Goal: Transaction & Acquisition: Book appointment/travel/reservation

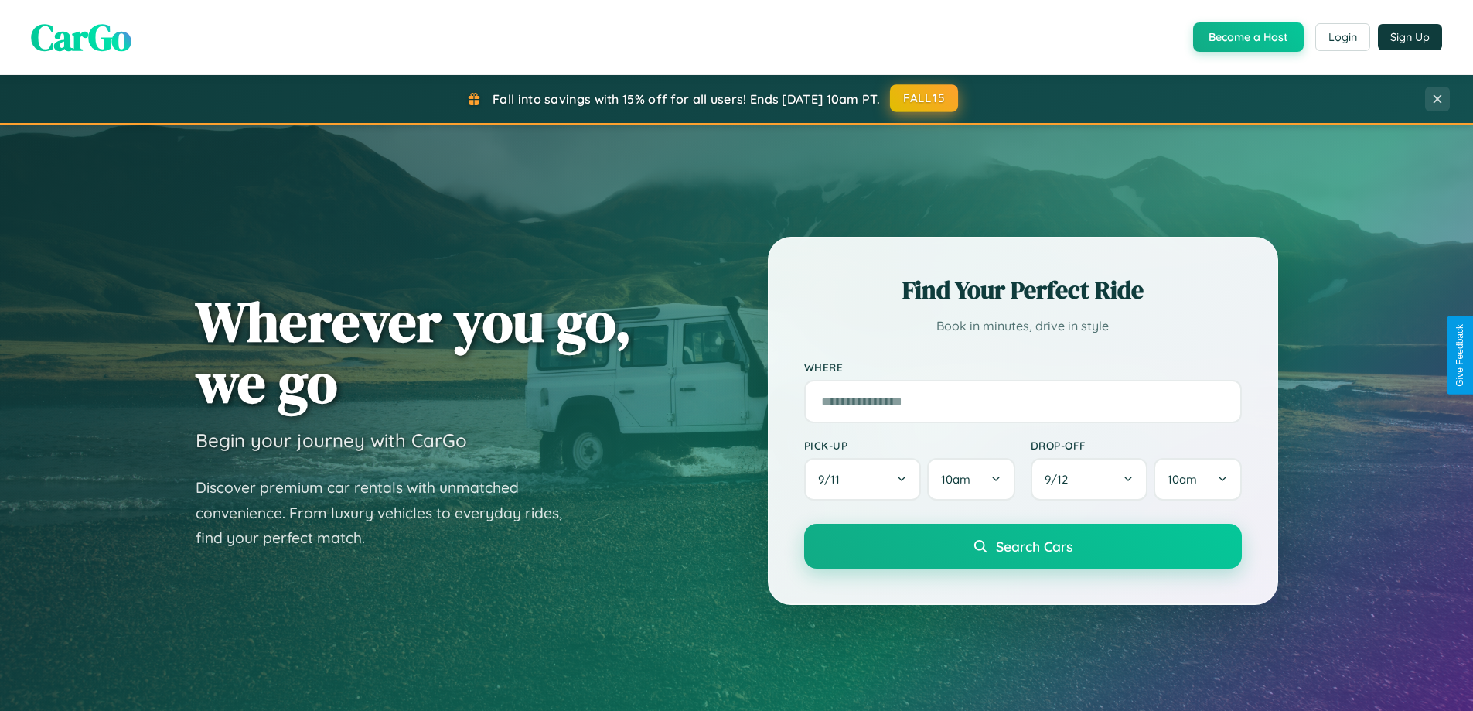
click at [925, 98] on button "FALL15" at bounding box center [924, 98] width 68 height 28
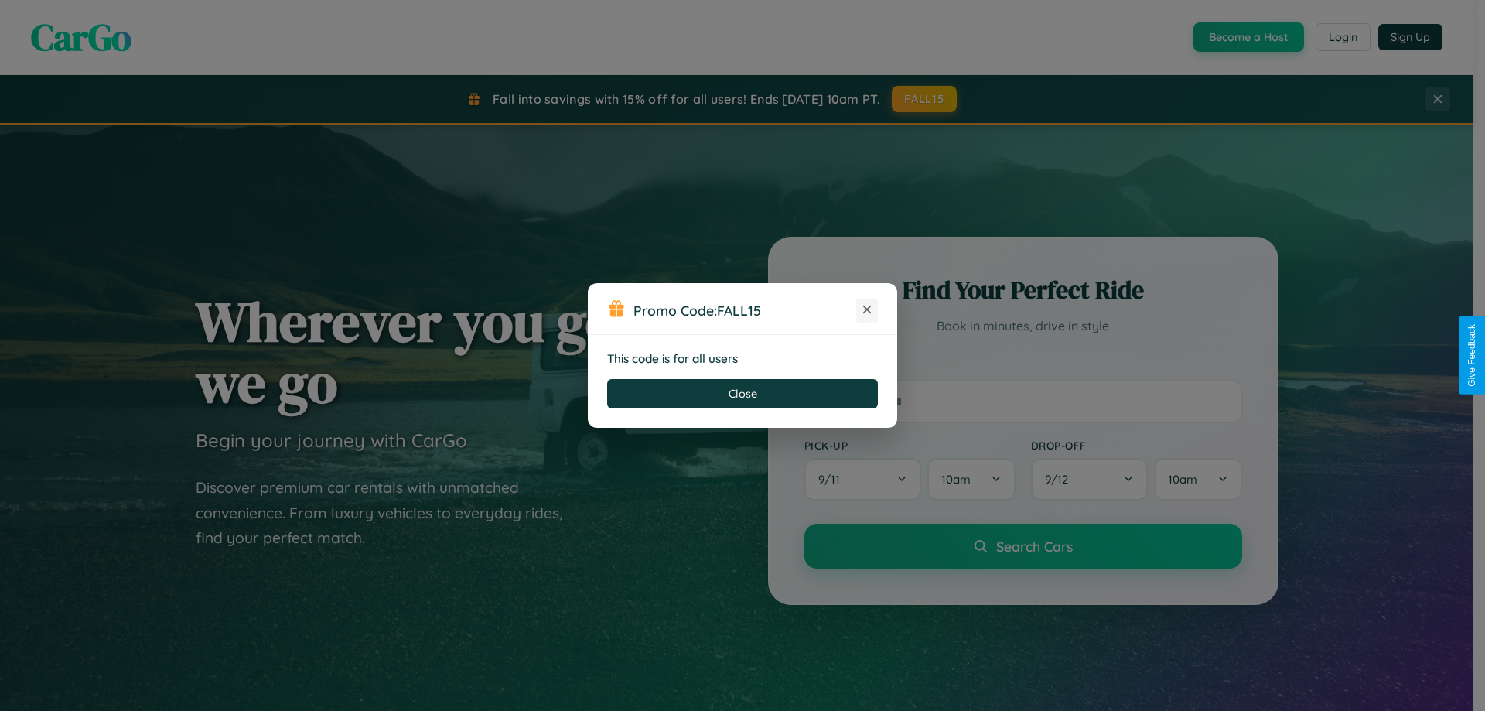
click at [867, 310] on icon at bounding box center [866, 309] width 15 height 15
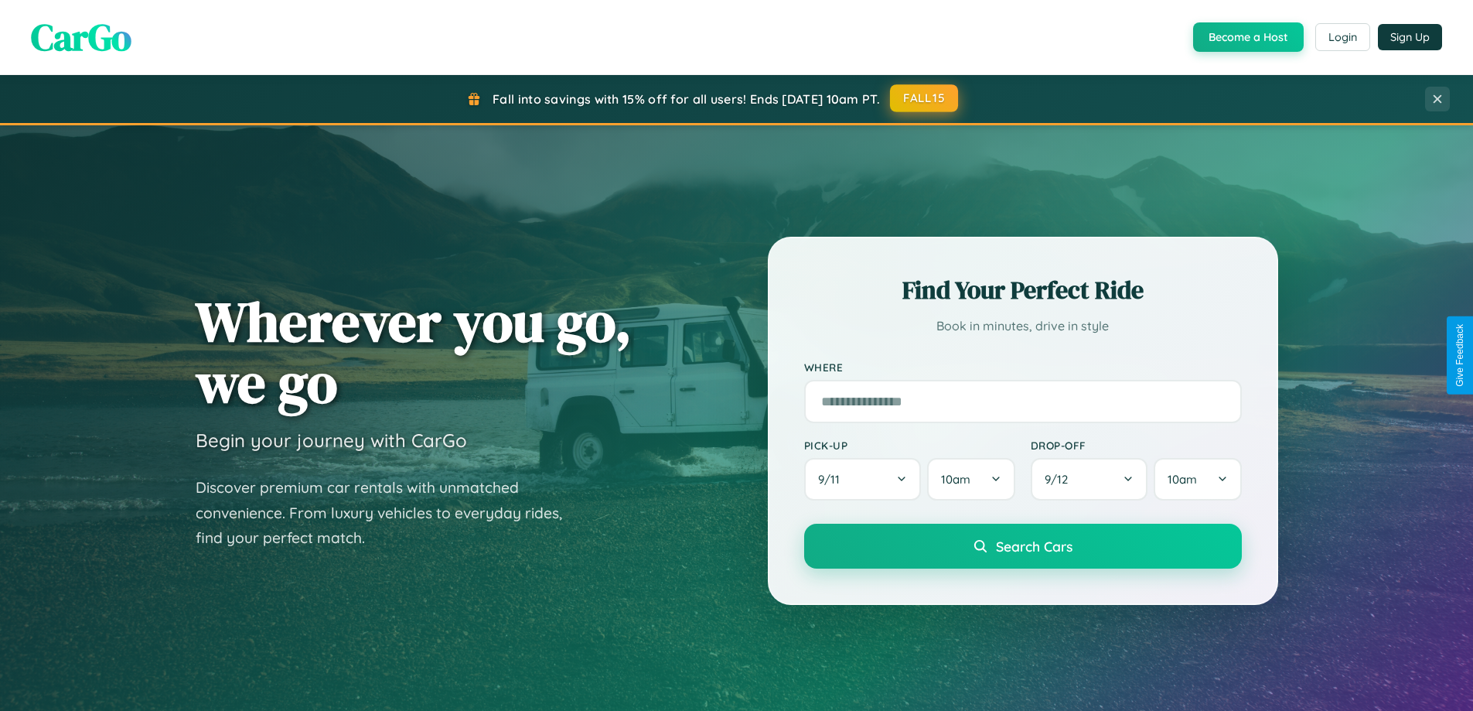
click at [925, 98] on button "FALL15" at bounding box center [924, 98] width 68 height 28
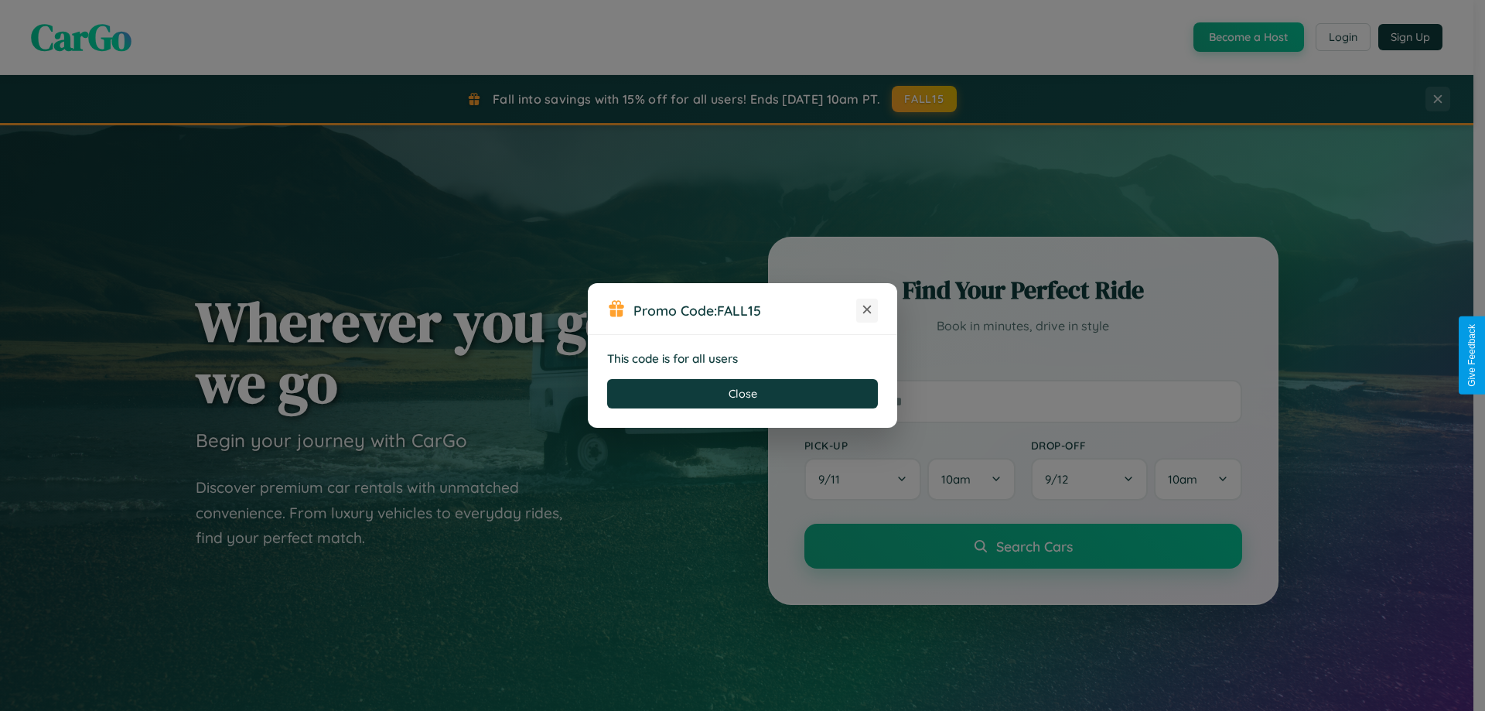
click at [867, 310] on icon at bounding box center [866, 309] width 15 height 15
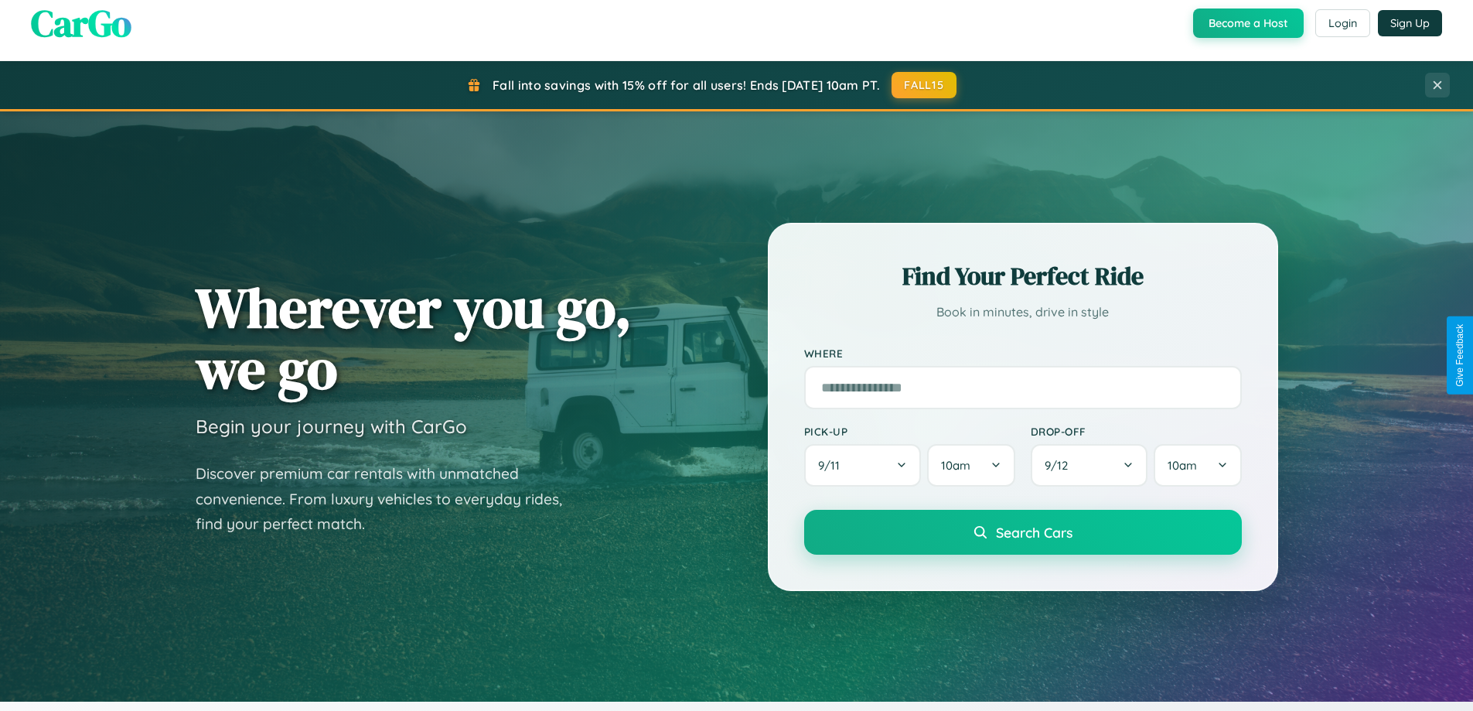
scroll to position [667, 0]
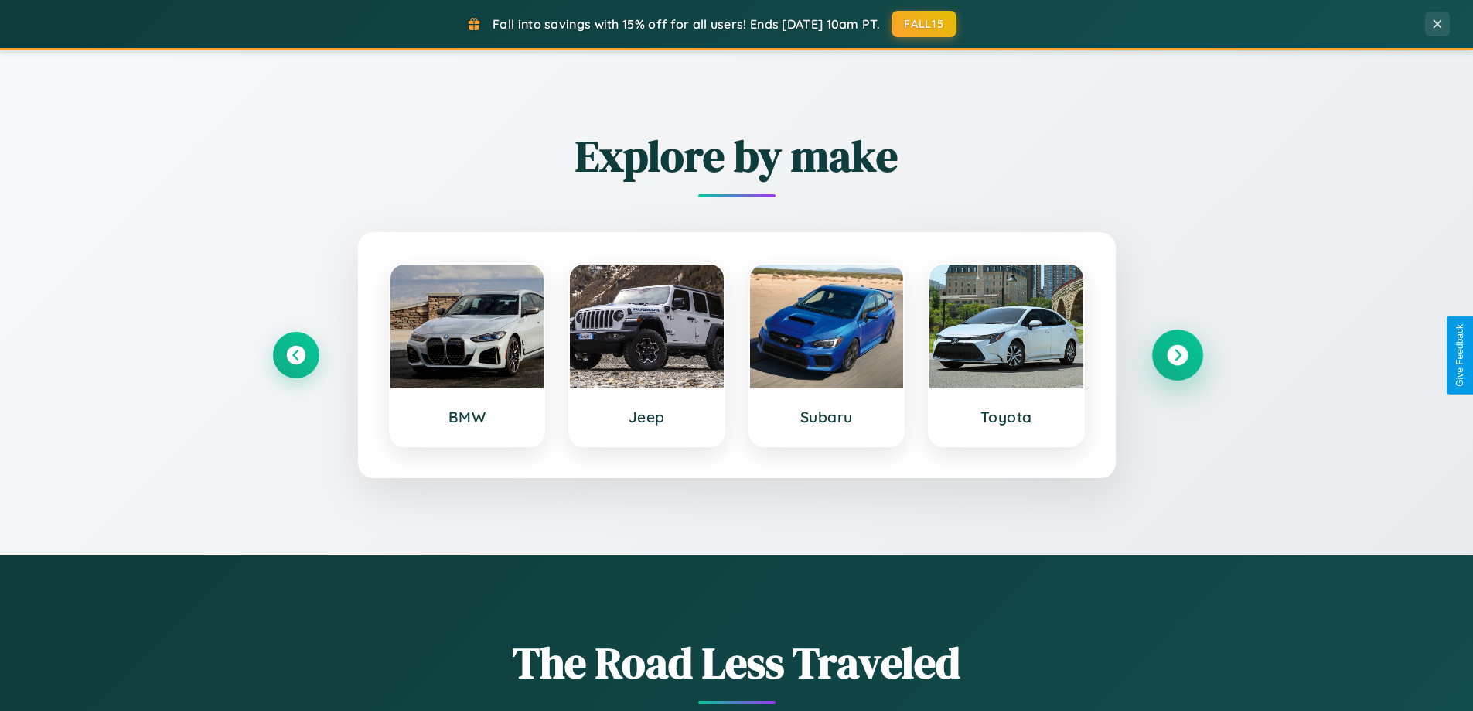
click at [1177, 355] on icon at bounding box center [1177, 355] width 21 height 21
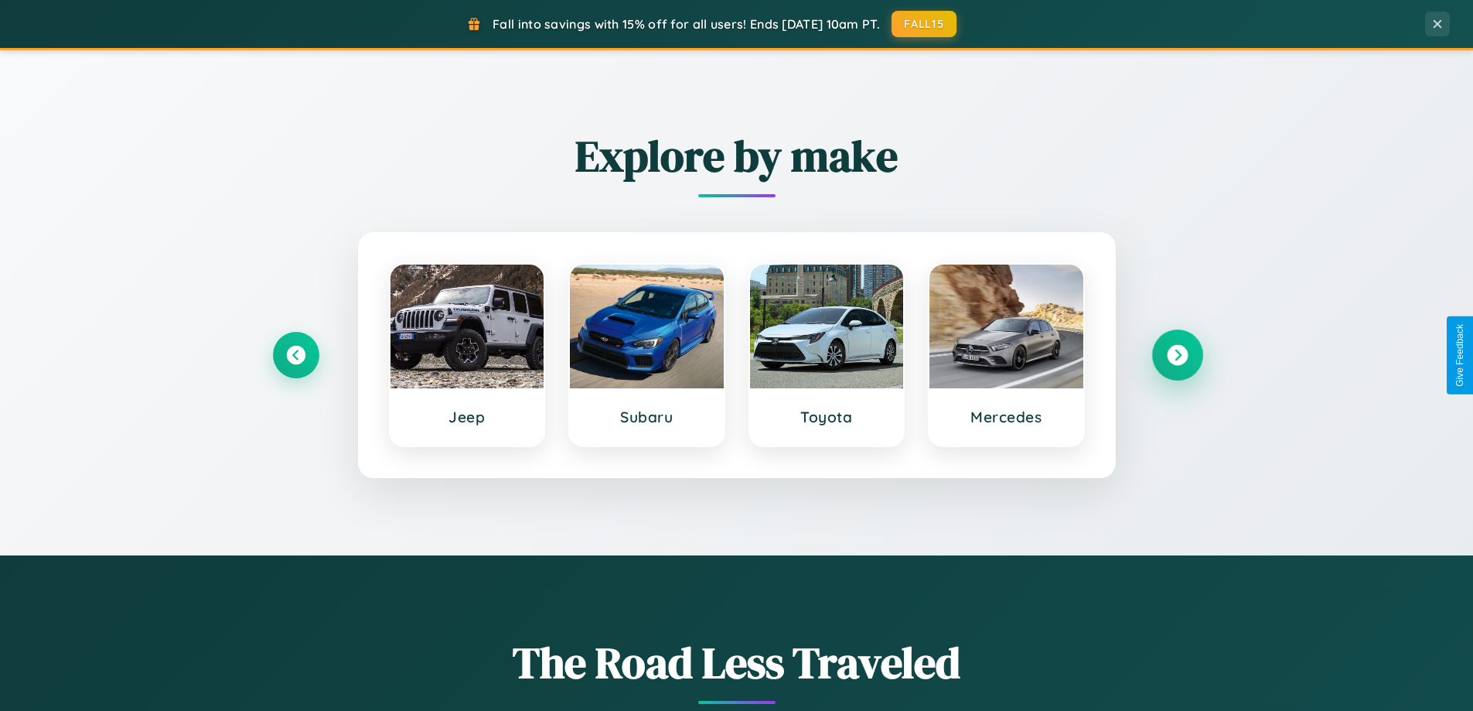
click at [1177, 355] on icon at bounding box center [1177, 355] width 21 height 21
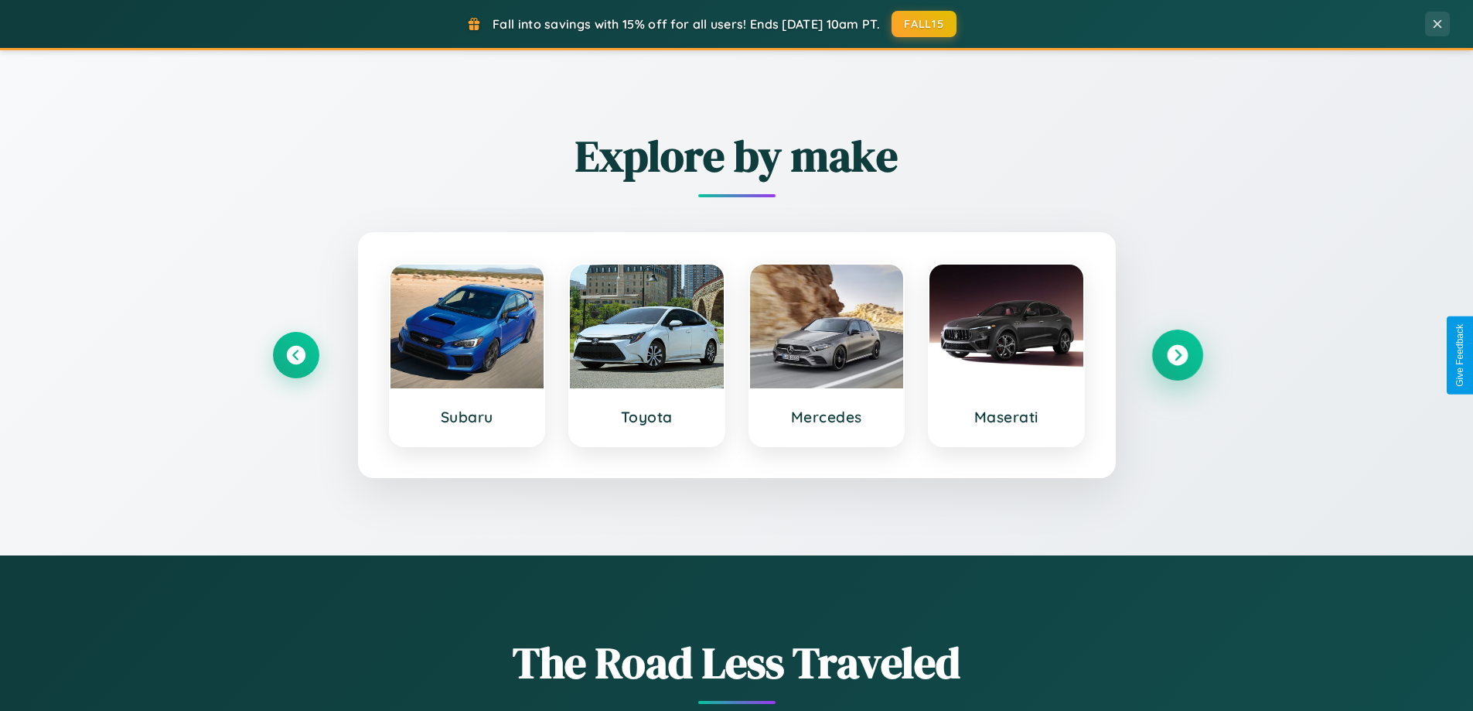
click at [1177, 355] on icon at bounding box center [1177, 355] width 21 height 21
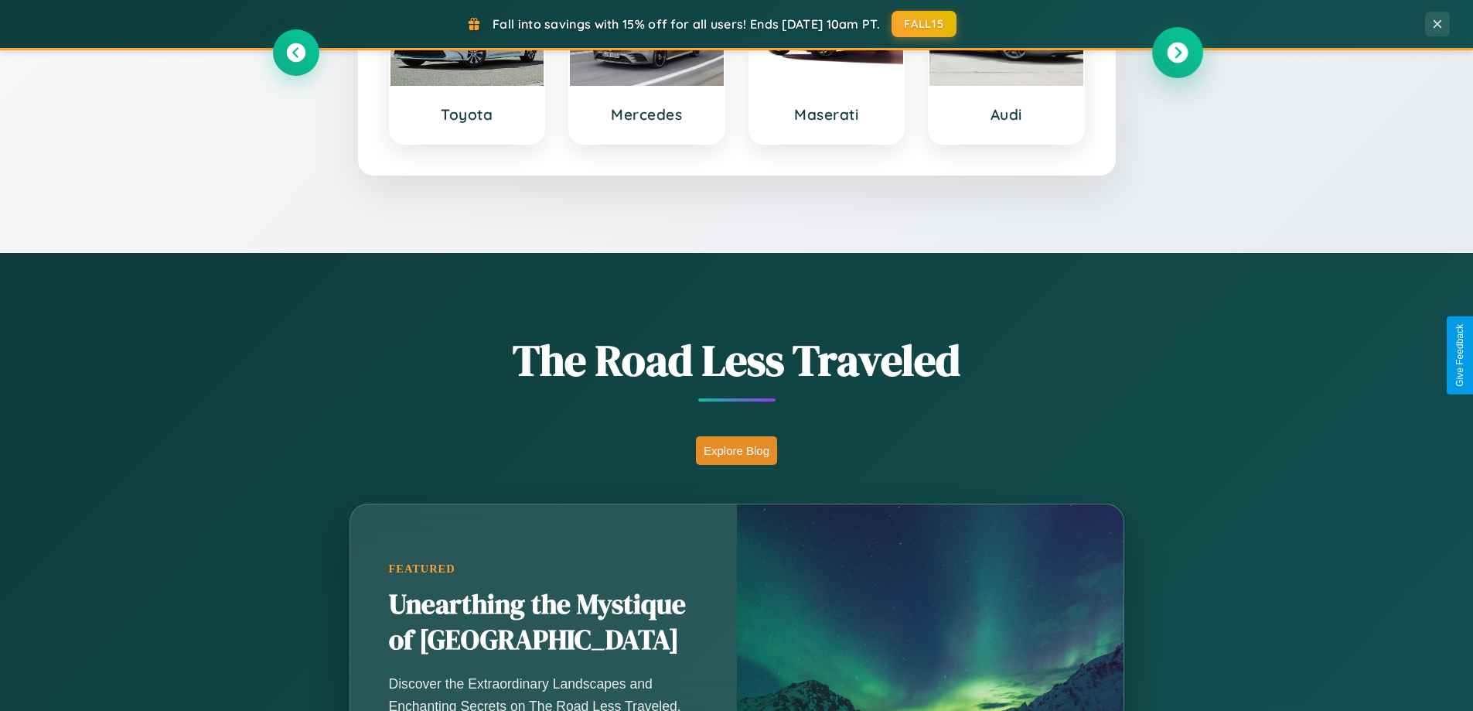
scroll to position [1064, 0]
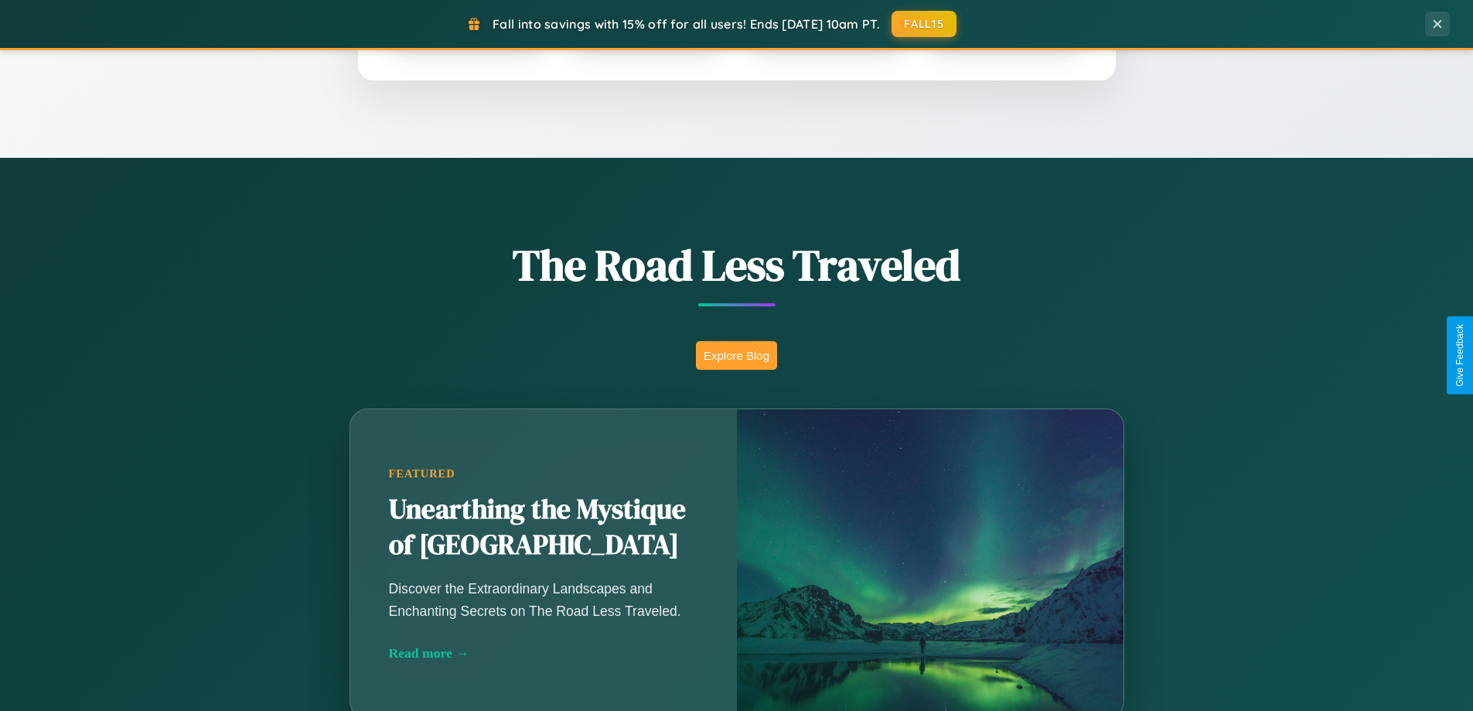
click at [736, 355] on button "Explore Blog" at bounding box center [736, 355] width 81 height 29
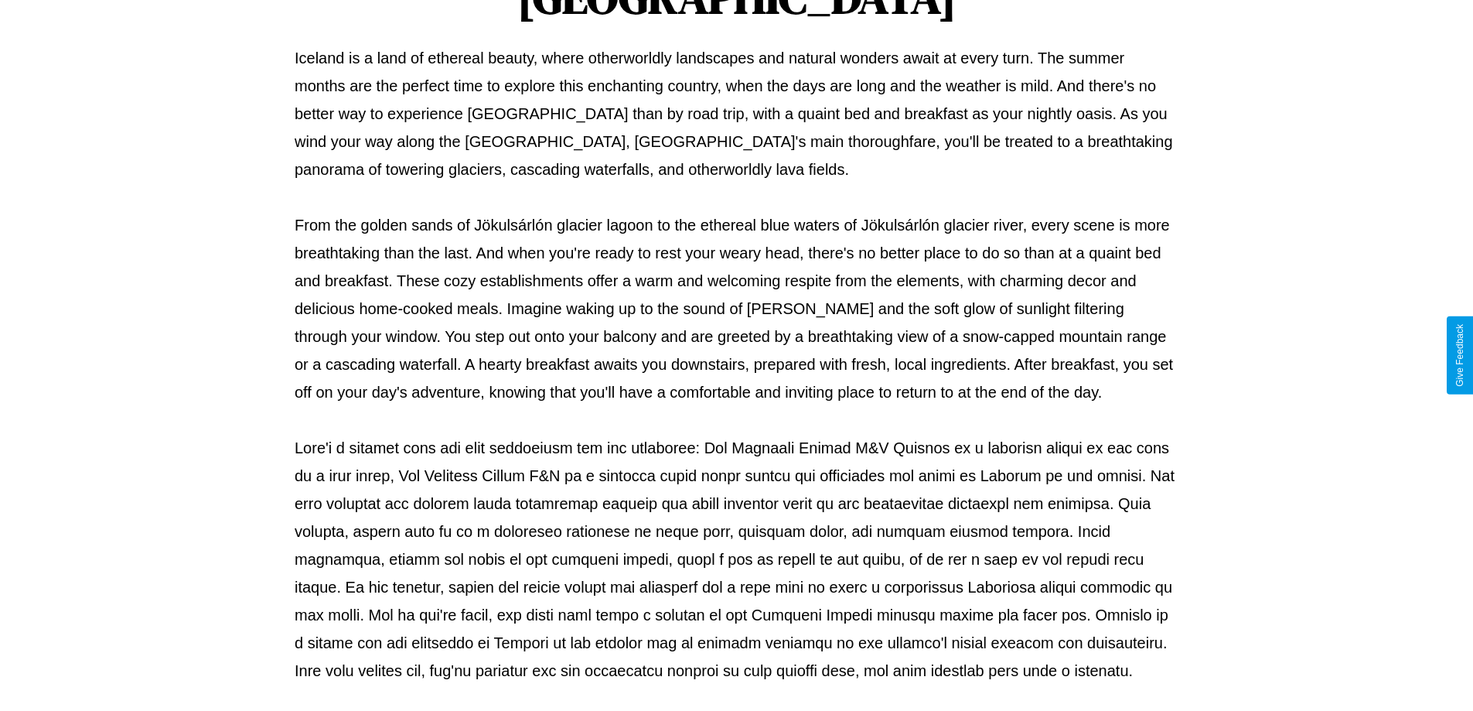
scroll to position [500, 0]
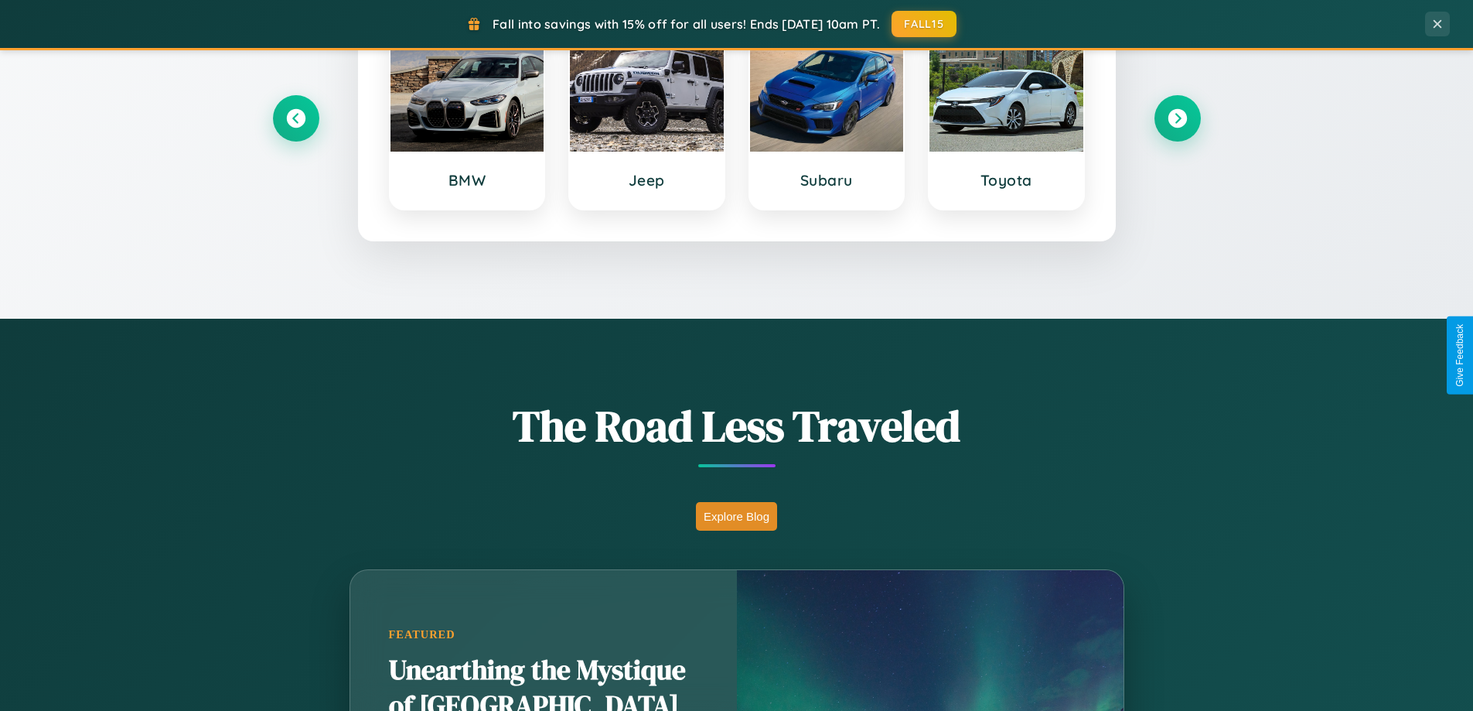
scroll to position [46, 0]
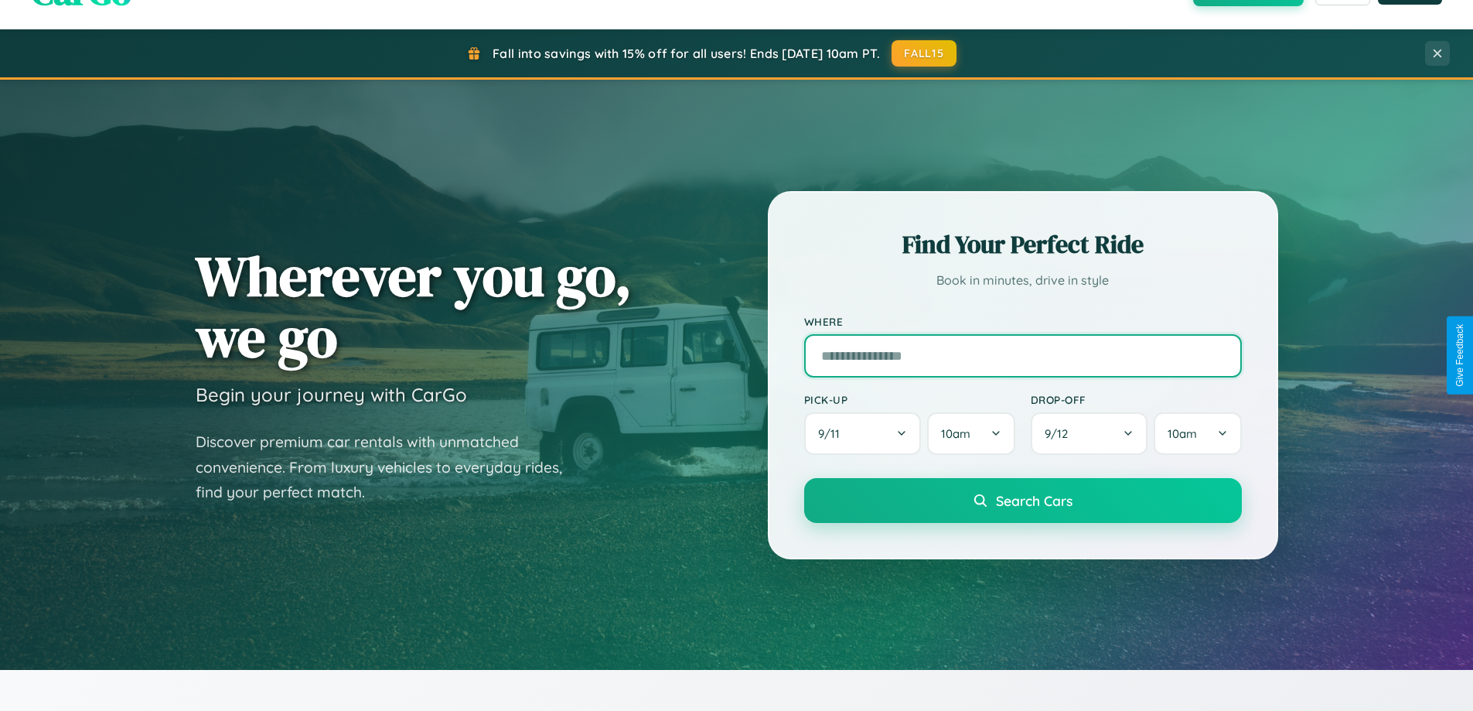
click at [1022, 355] on input "text" at bounding box center [1023, 355] width 438 height 43
type input "********"
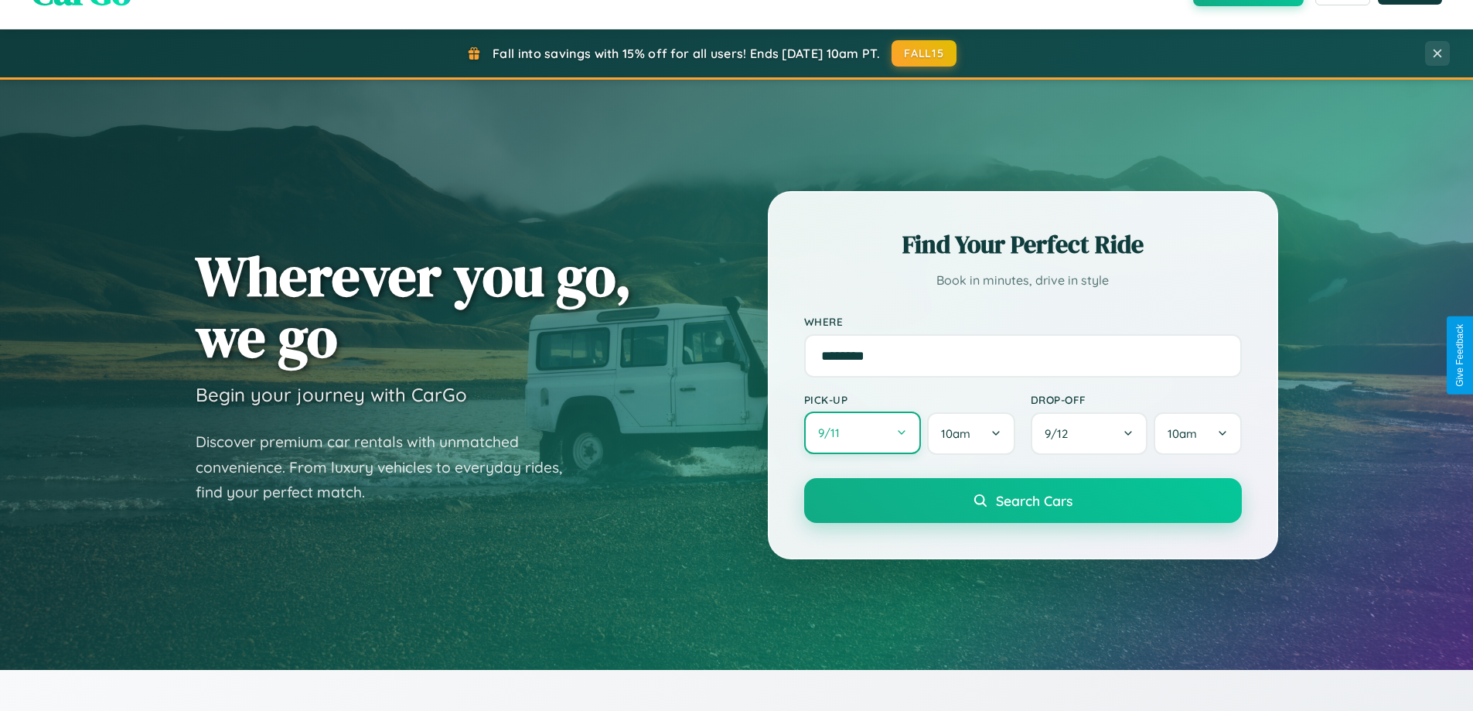
click at [862, 433] on button "9 / 11" at bounding box center [863, 432] width 118 height 43
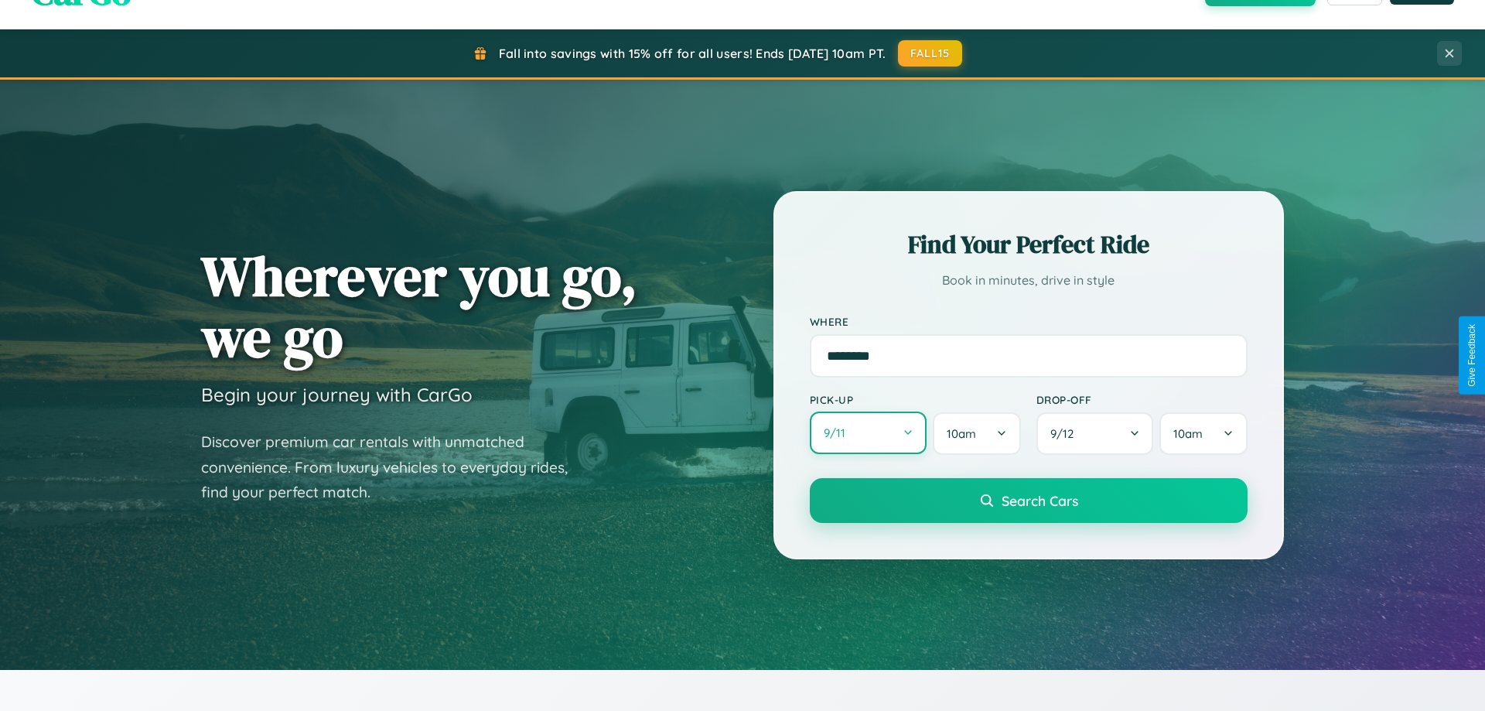
select select "*"
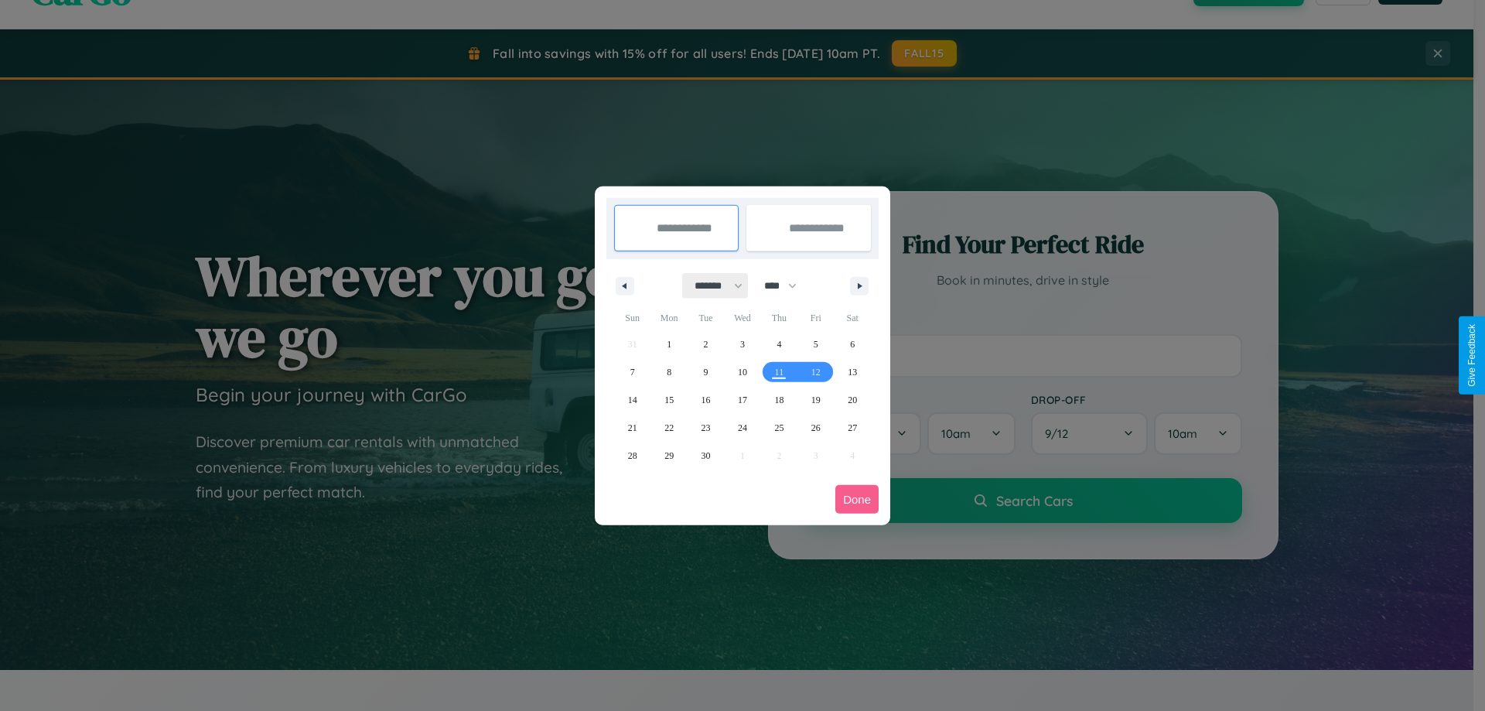
drag, startPoint x: 711, startPoint y: 285, endPoint x: 742, endPoint y: 310, distance: 39.6
click at [711, 285] on select "******* ******** ***** ***** *** **** **** ****** ********* ******* ******** **…" at bounding box center [716, 286] width 66 height 26
drag, startPoint x: 787, startPoint y: 285, endPoint x: 742, endPoint y: 310, distance: 51.2
click at [787, 285] on select "**** **** **** **** **** **** **** **** **** **** **** **** **** **** **** ****…" at bounding box center [779, 286] width 46 height 26
select select "****"
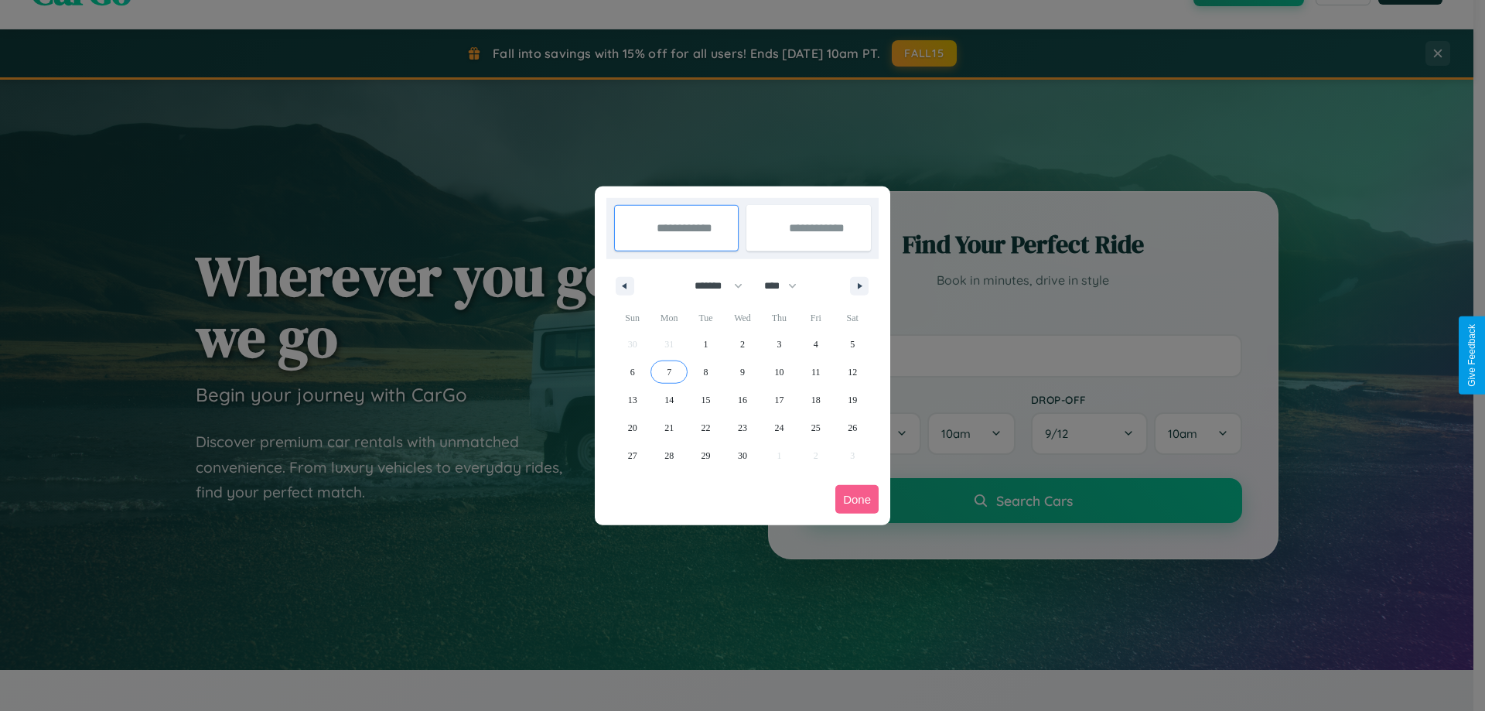
click at [669, 371] on span "7" at bounding box center [669, 372] width 5 height 28
type input "**********"
click at [779, 399] on span "17" at bounding box center [778, 400] width 9 height 28
type input "**********"
click at [857, 499] on button "Done" at bounding box center [856, 499] width 43 height 29
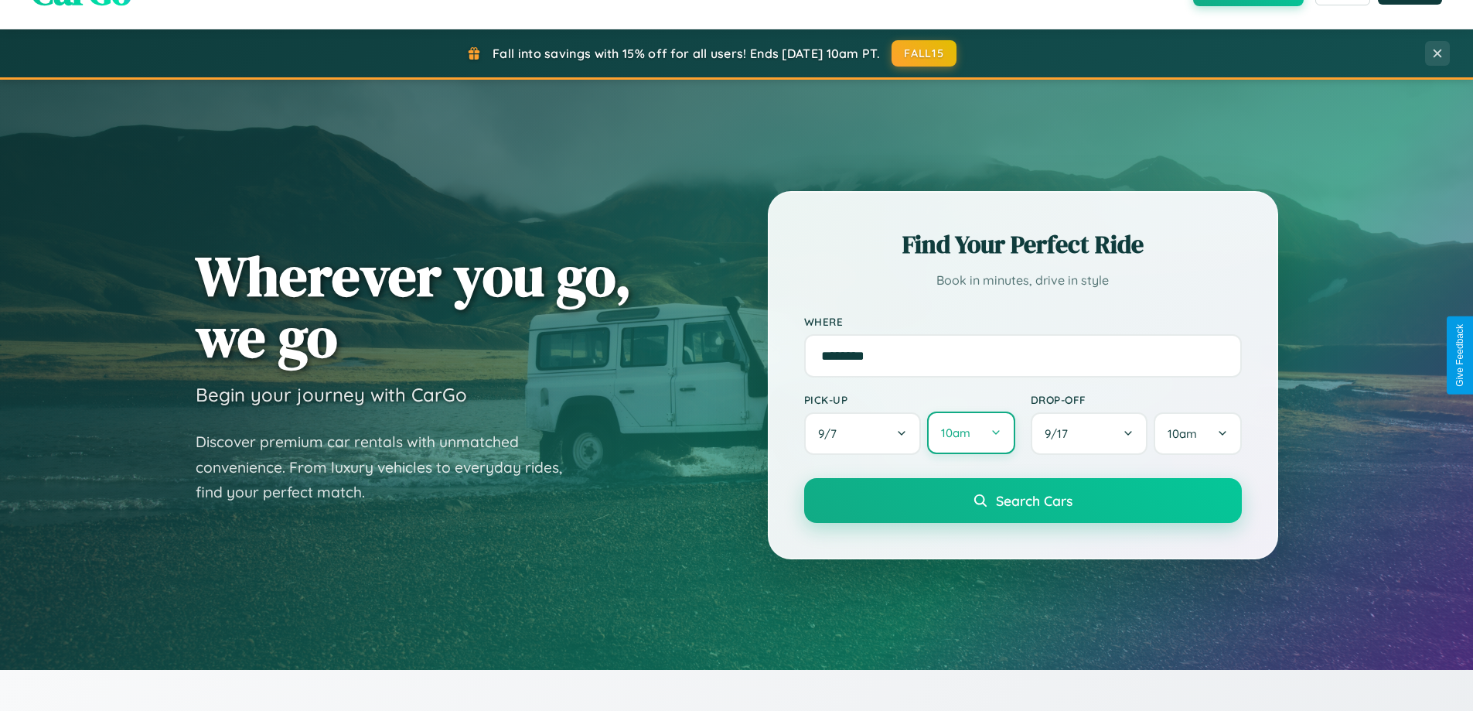
click at [970, 434] on button "10am" at bounding box center [970, 432] width 87 height 43
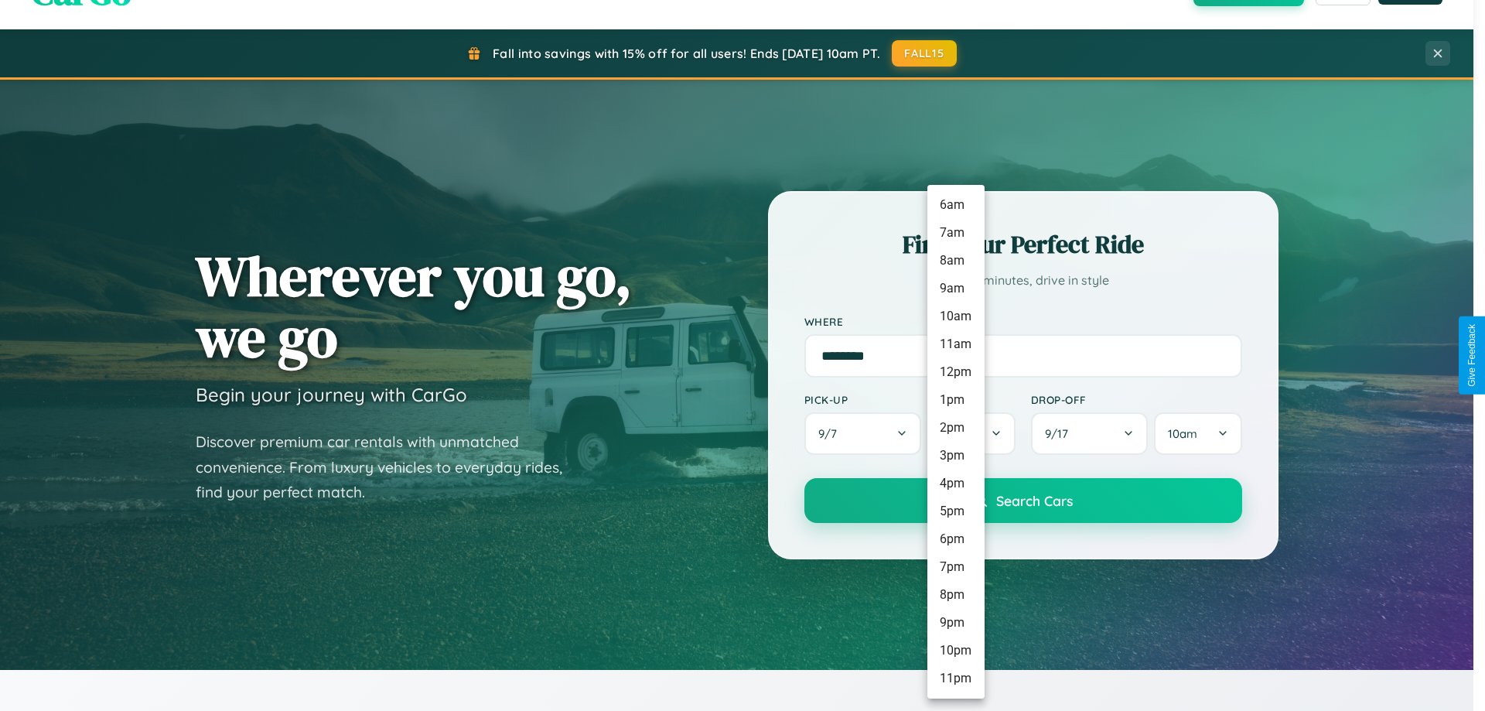
click at [955, 288] on li "9am" at bounding box center [955, 289] width 57 height 28
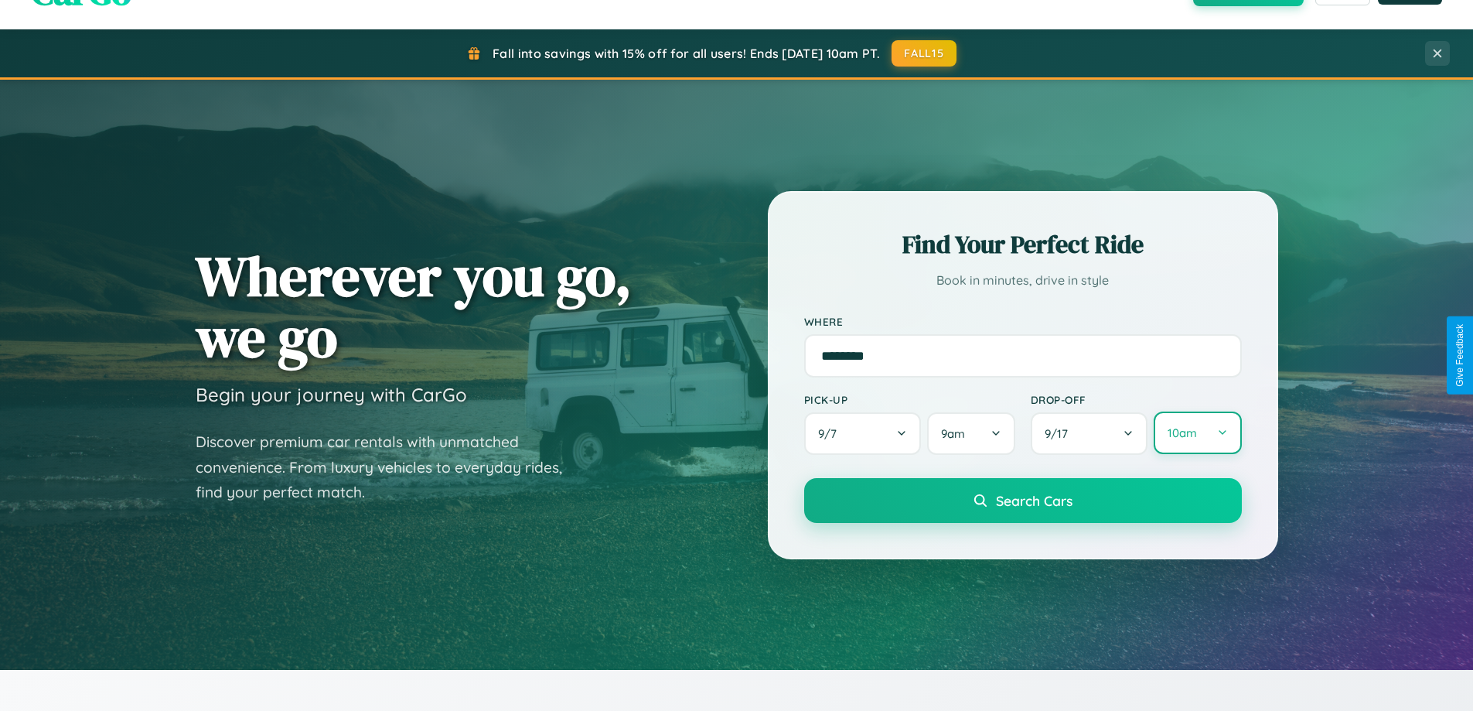
click at [1197, 433] on button "10am" at bounding box center [1197, 432] width 87 height 43
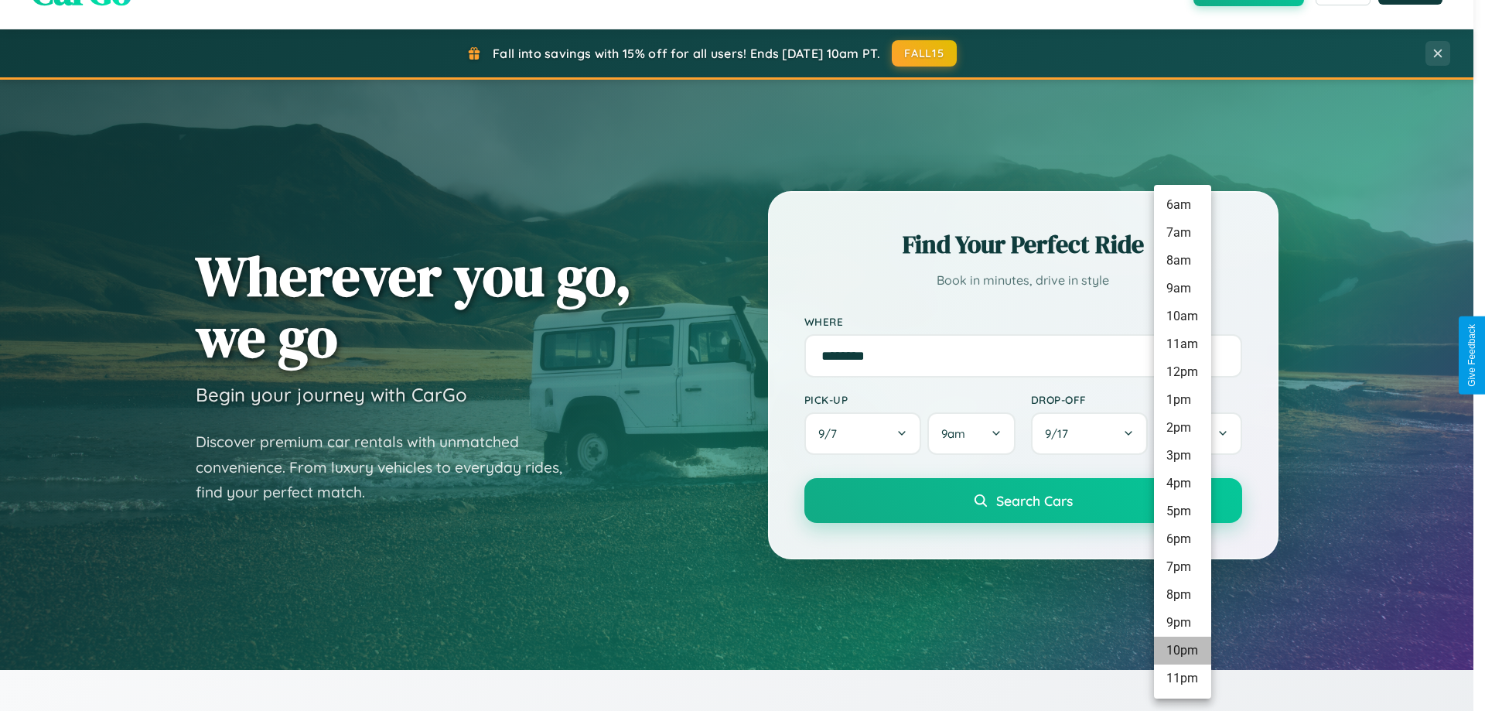
click at [1182, 650] on li "10pm" at bounding box center [1182, 650] width 57 height 28
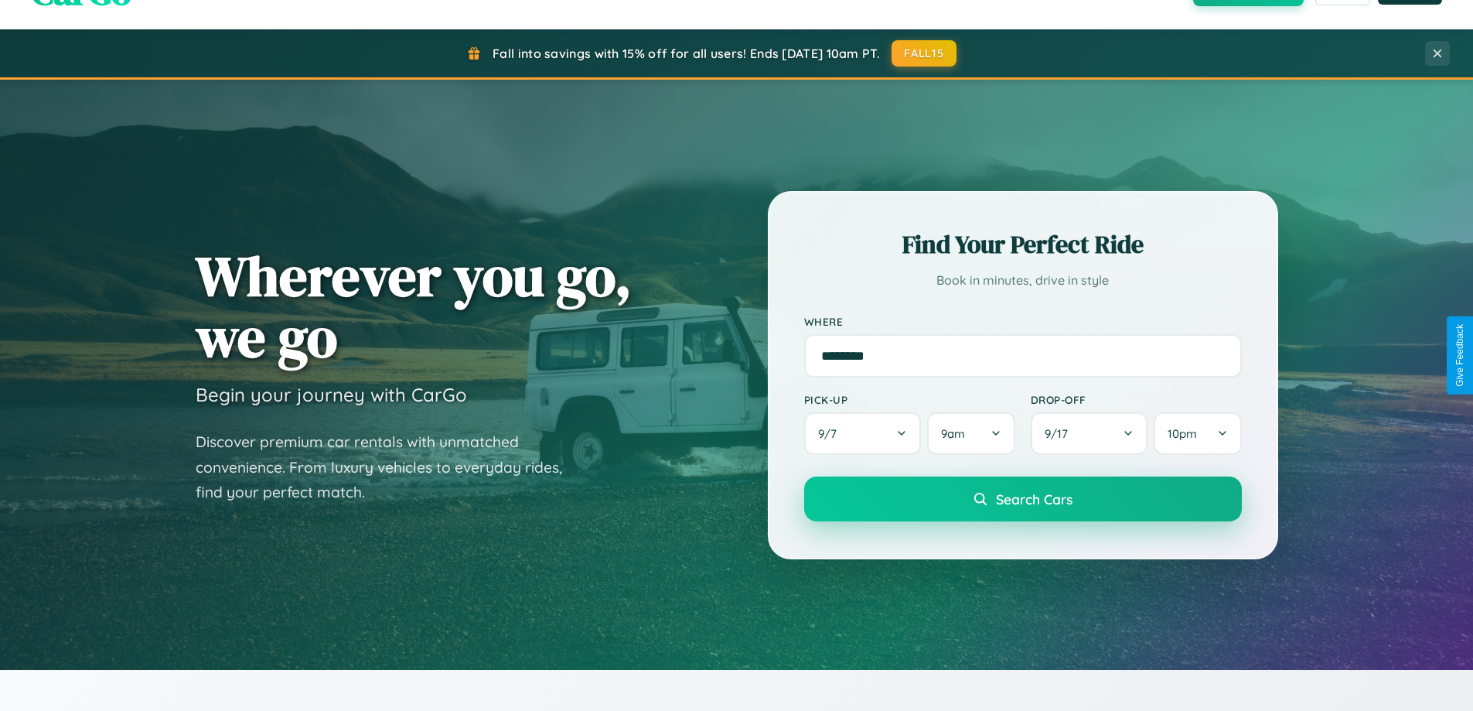
click at [1022, 500] on span "Search Cars" at bounding box center [1034, 498] width 77 height 17
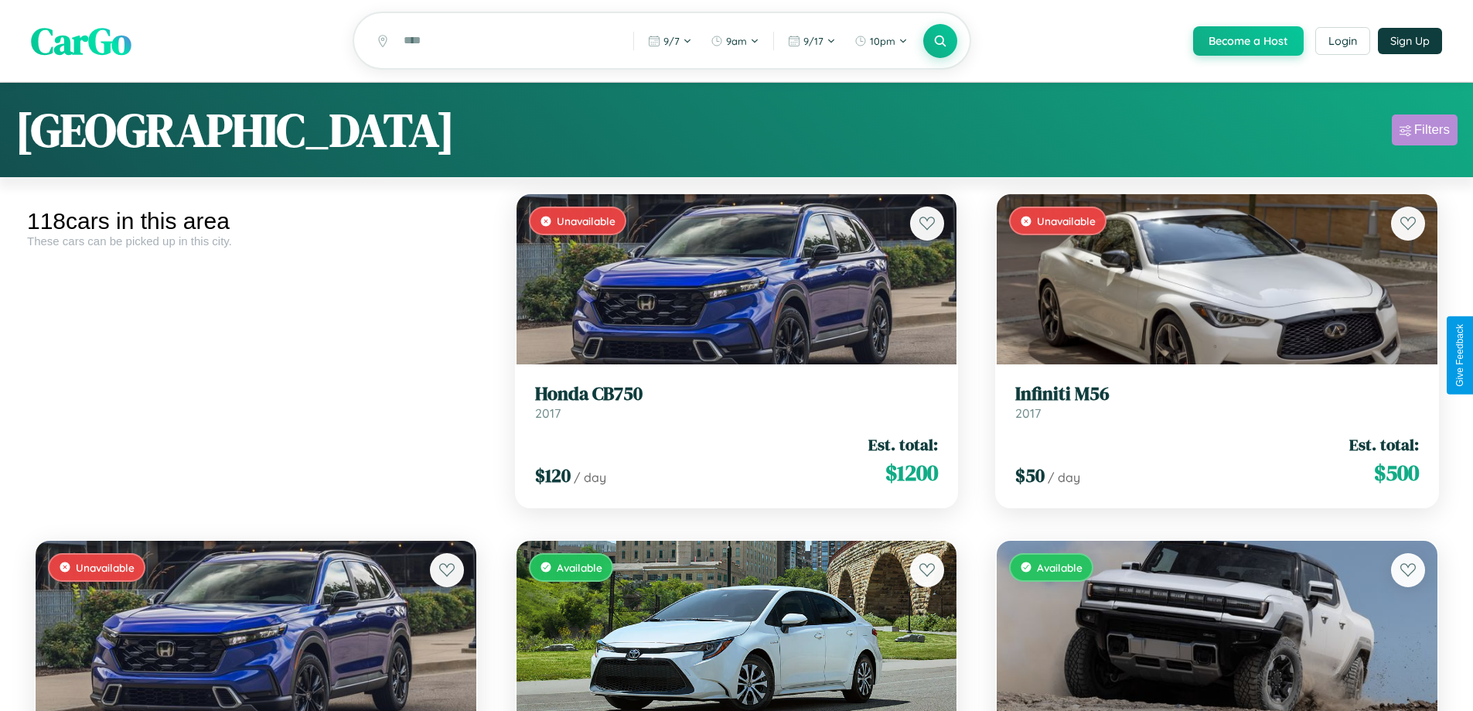
click at [1424, 132] on div "Filters" at bounding box center [1432, 129] width 36 height 15
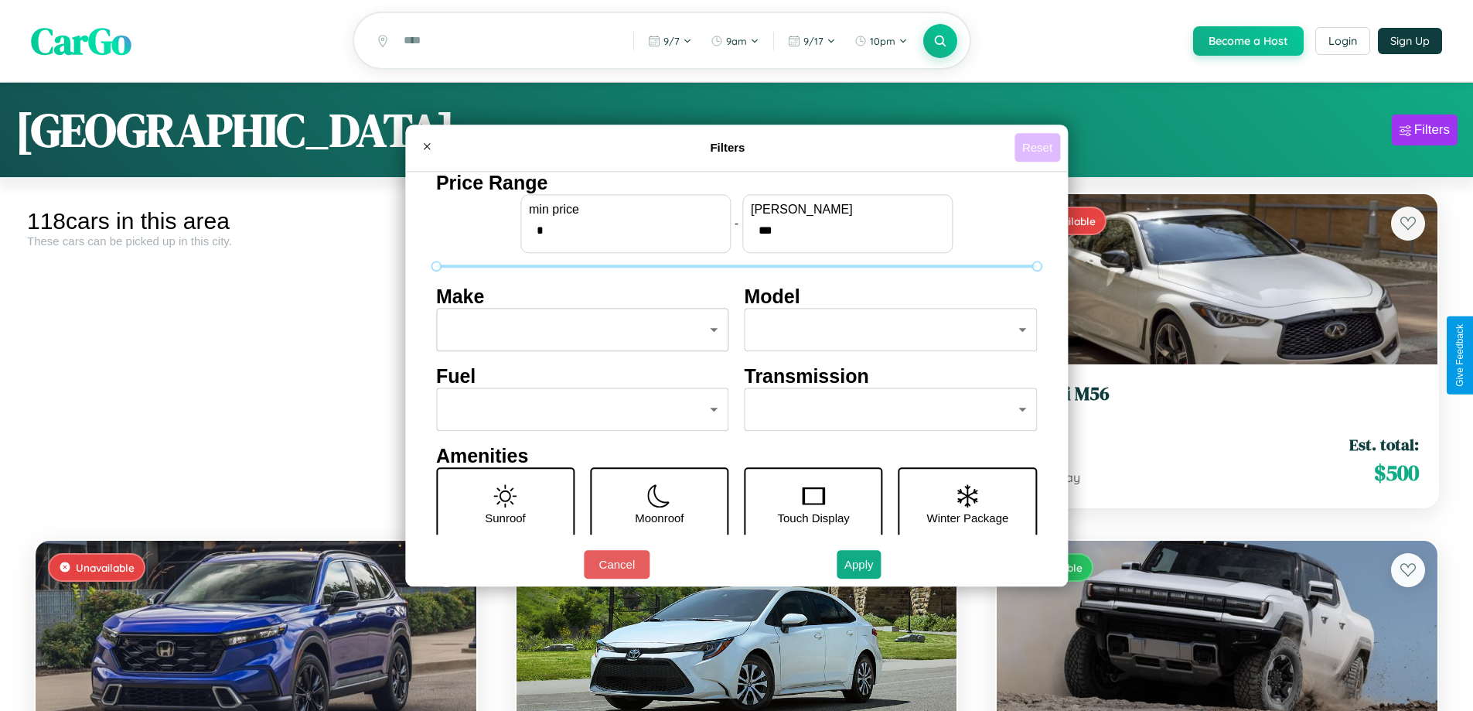
click at [1039, 147] on button "Reset" at bounding box center [1038, 147] width 46 height 29
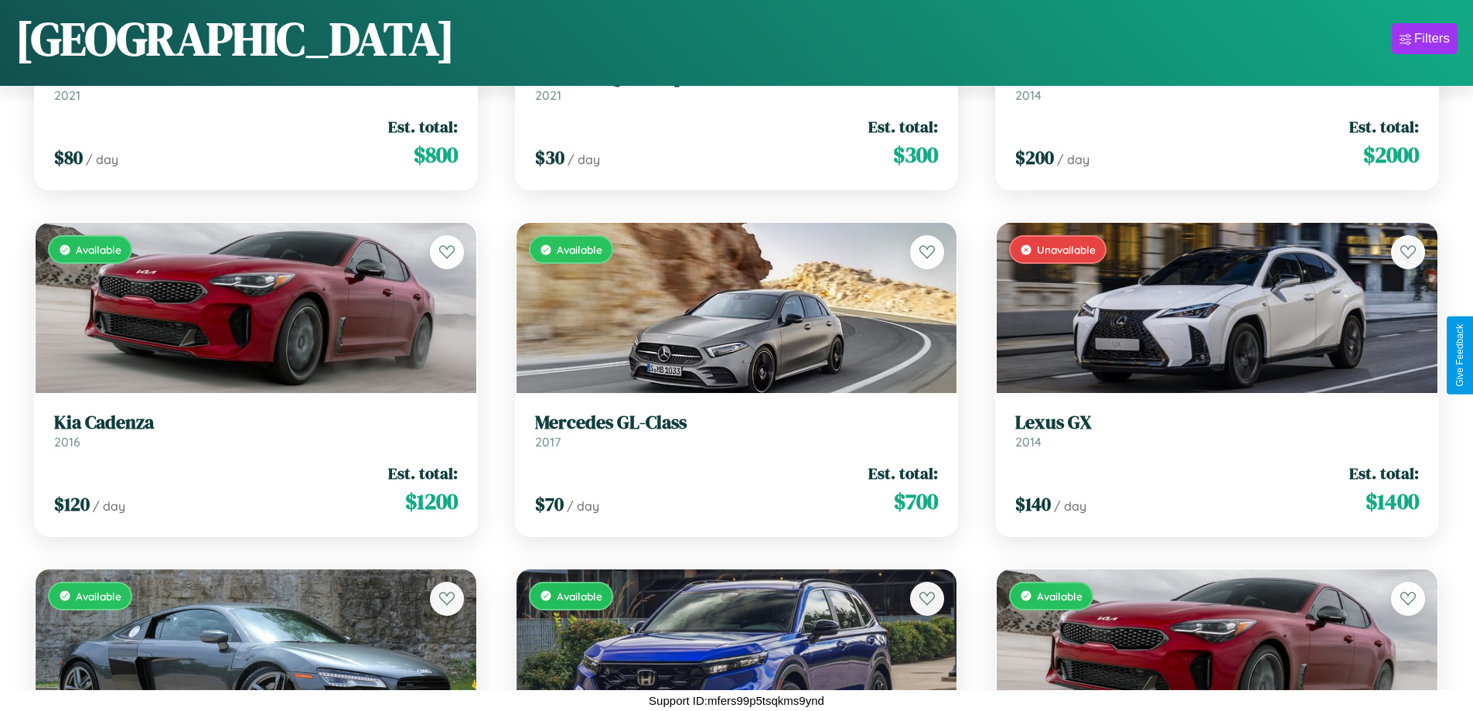
scroll to position [4718, 0]
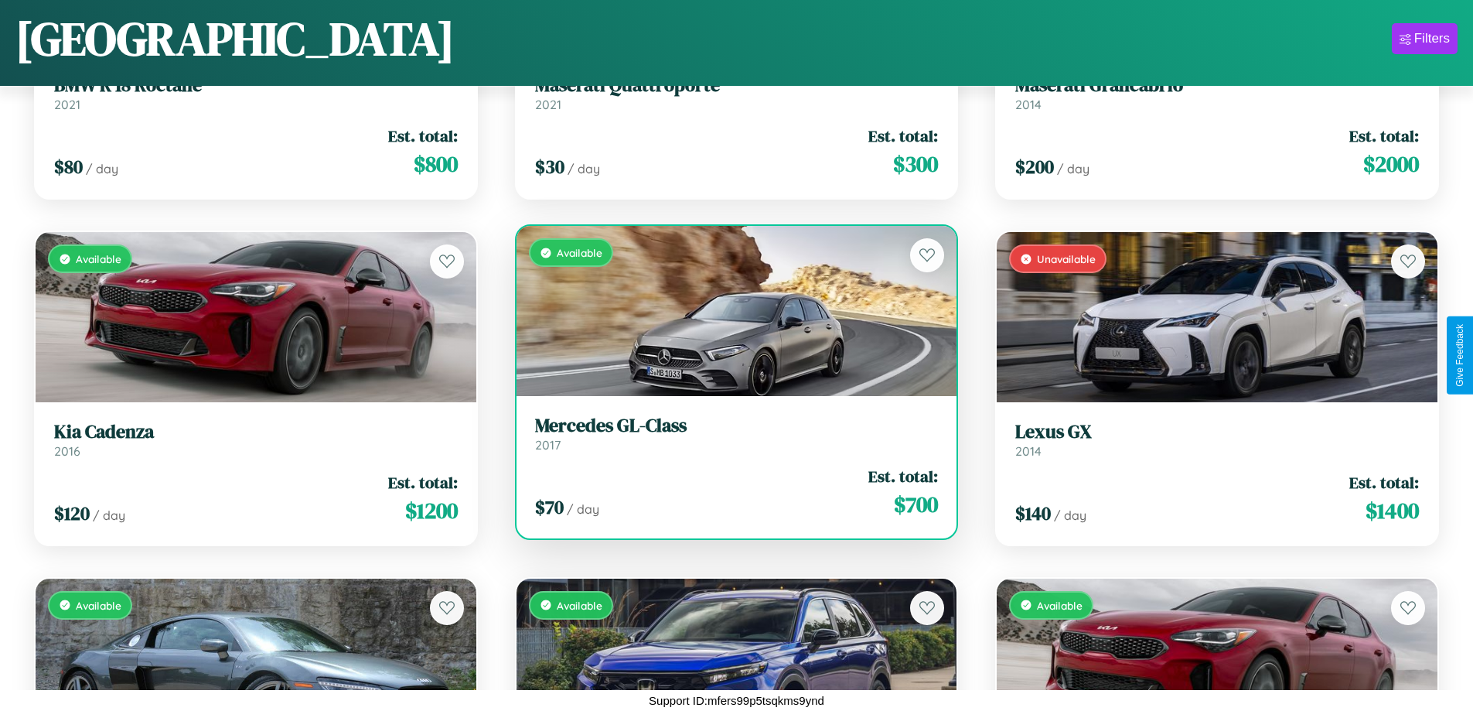
click at [730, 434] on h3 "Mercedes GL-Class" at bounding box center [737, 425] width 404 height 22
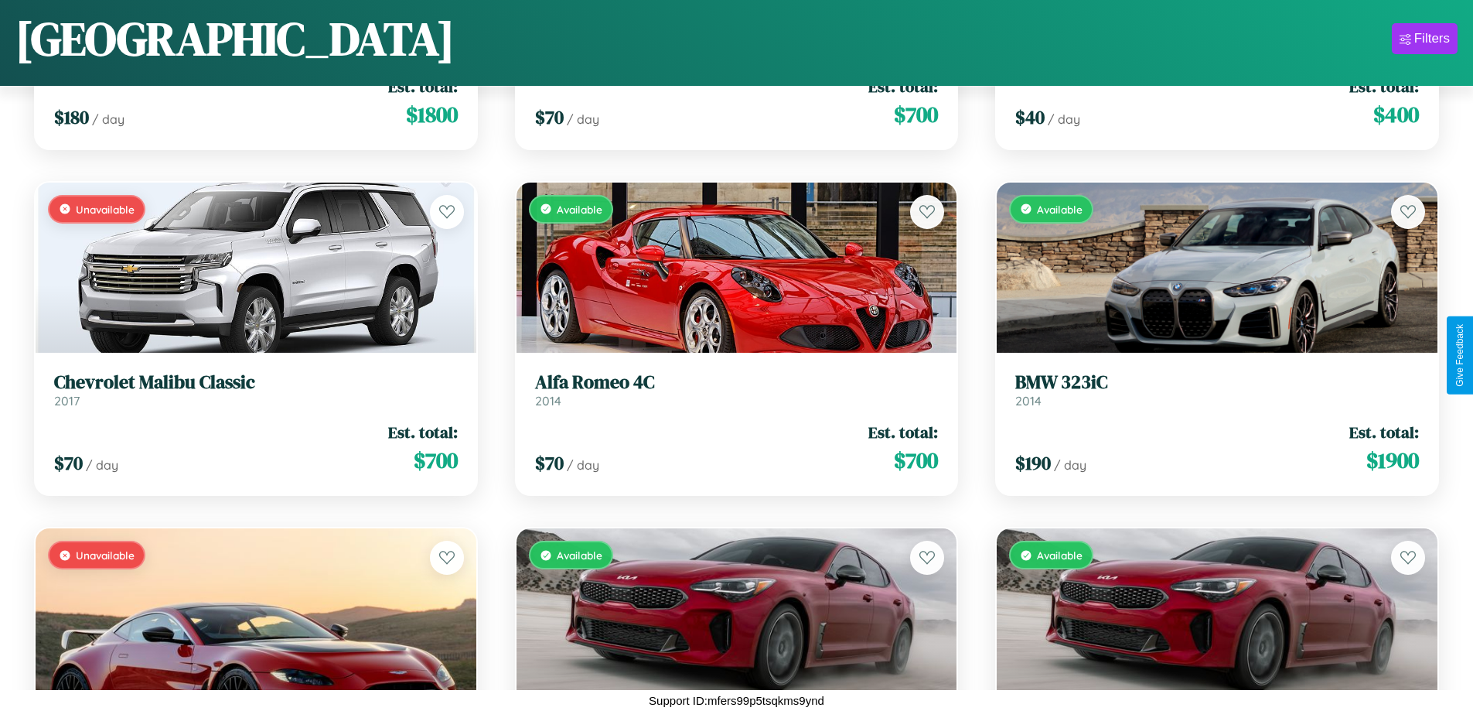
scroll to position [9567, 0]
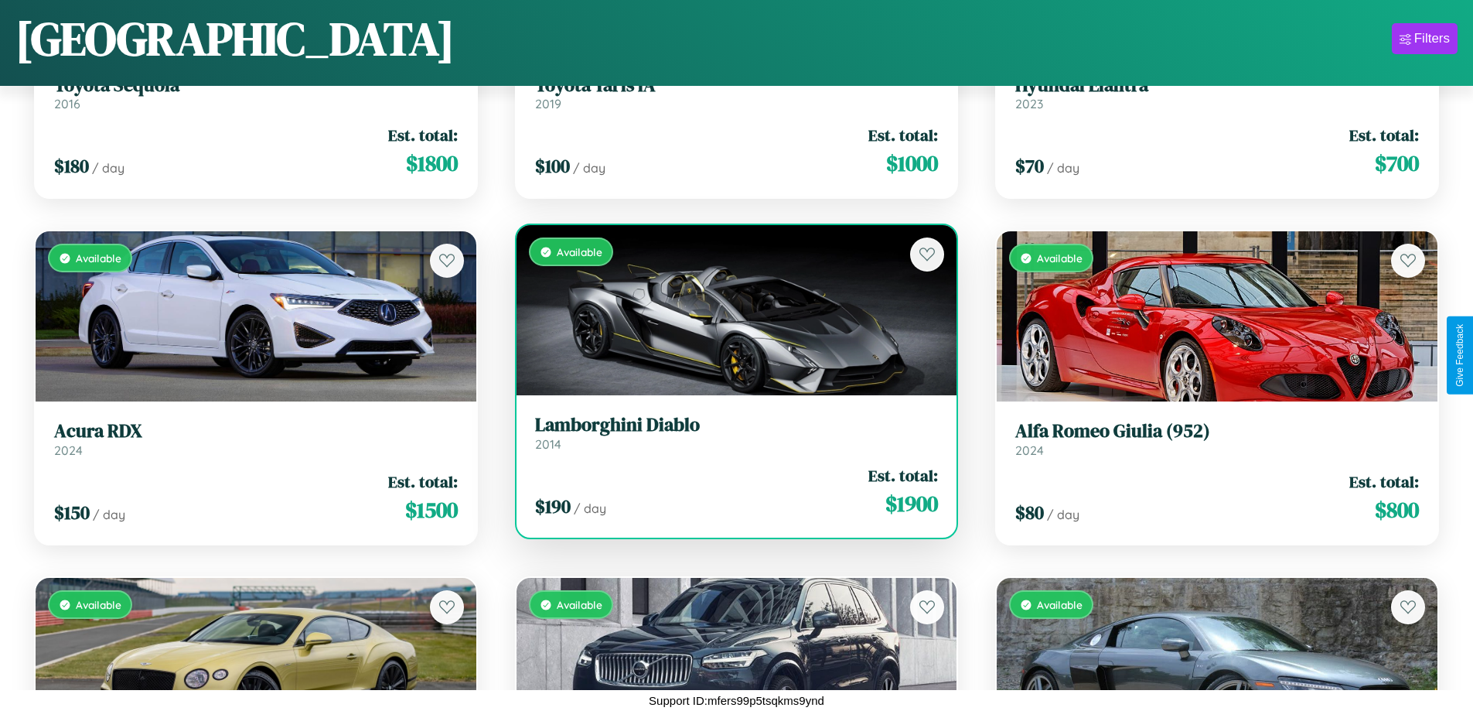
click at [730, 432] on h3 "Lamborghini Diablo" at bounding box center [737, 425] width 404 height 22
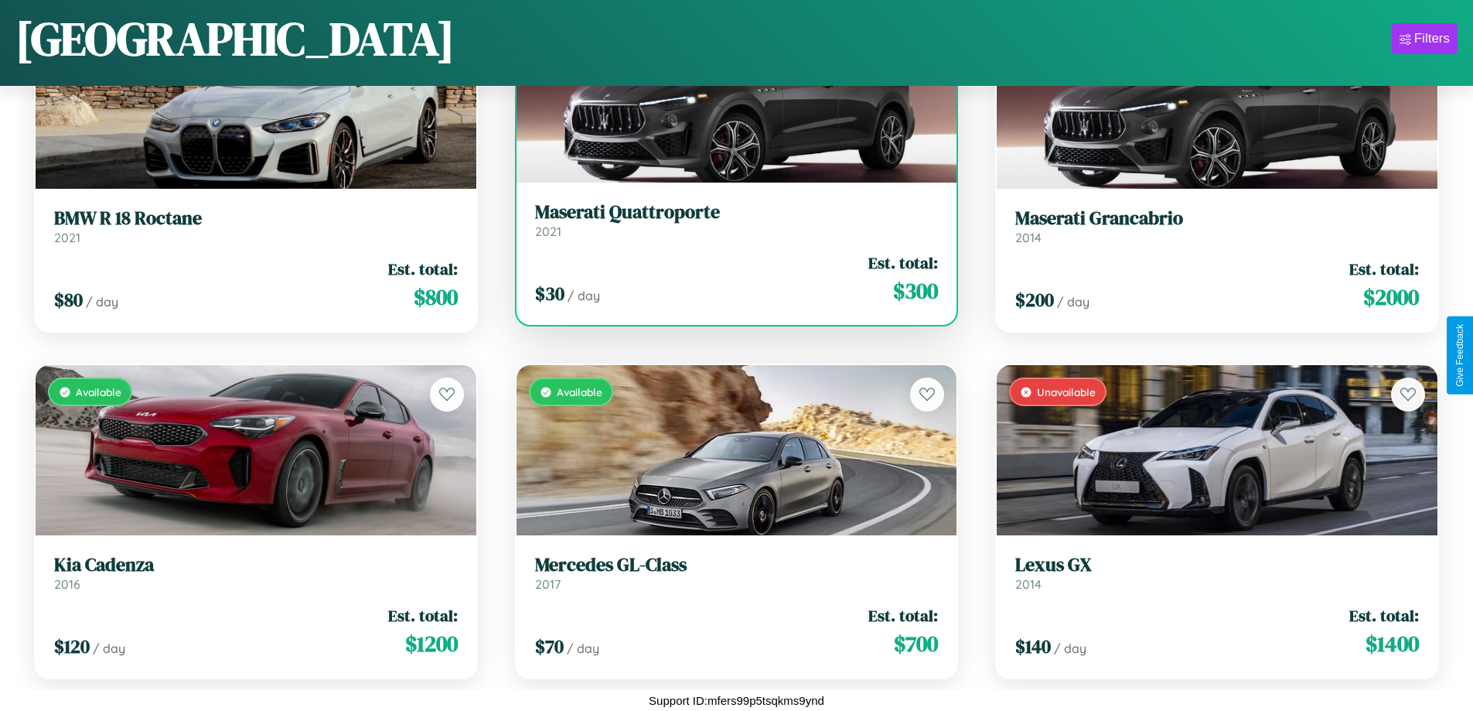
scroll to position [4373, 0]
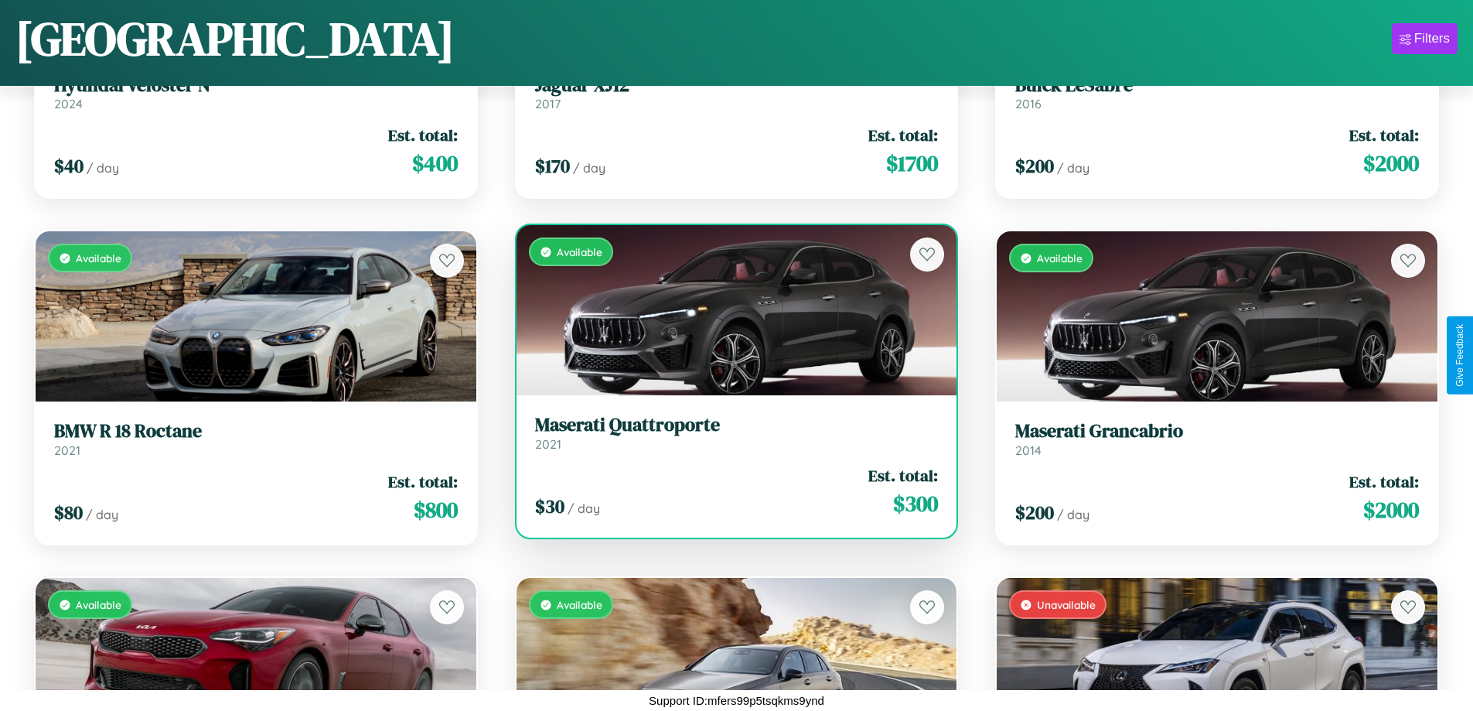
click at [730, 432] on h3 "Maserati Quattroporte" at bounding box center [737, 425] width 404 height 22
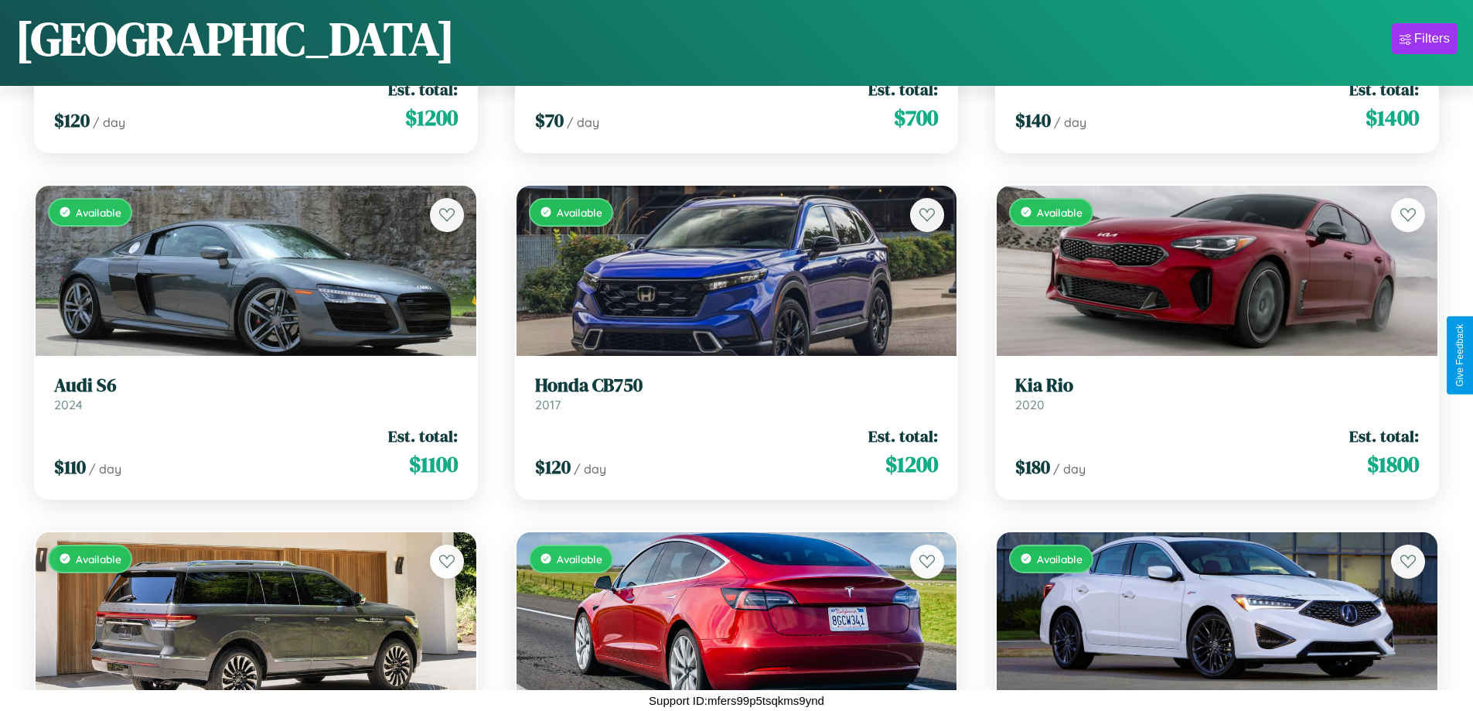
scroll to position [5411, 0]
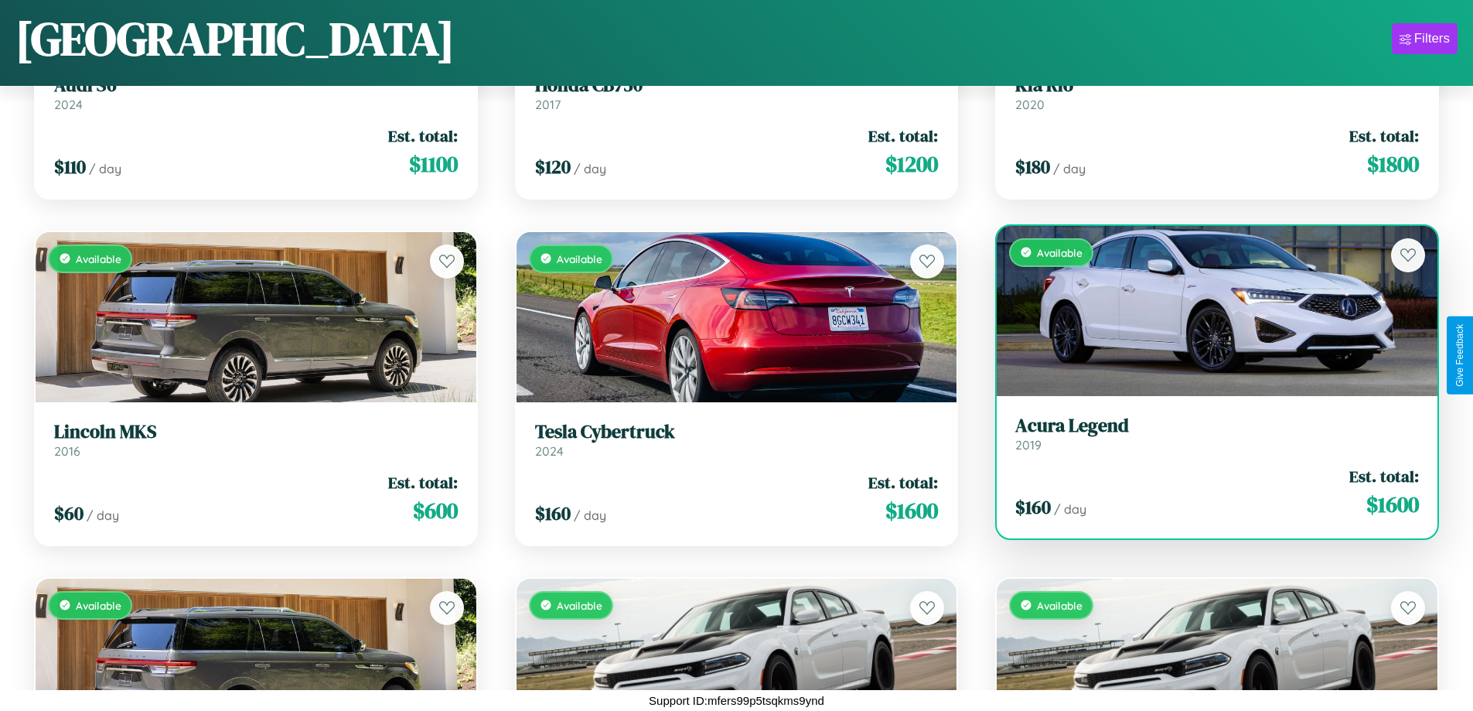
click at [1207, 437] on link "Acura Legend 2019" at bounding box center [1217, 433] width 404 height 38
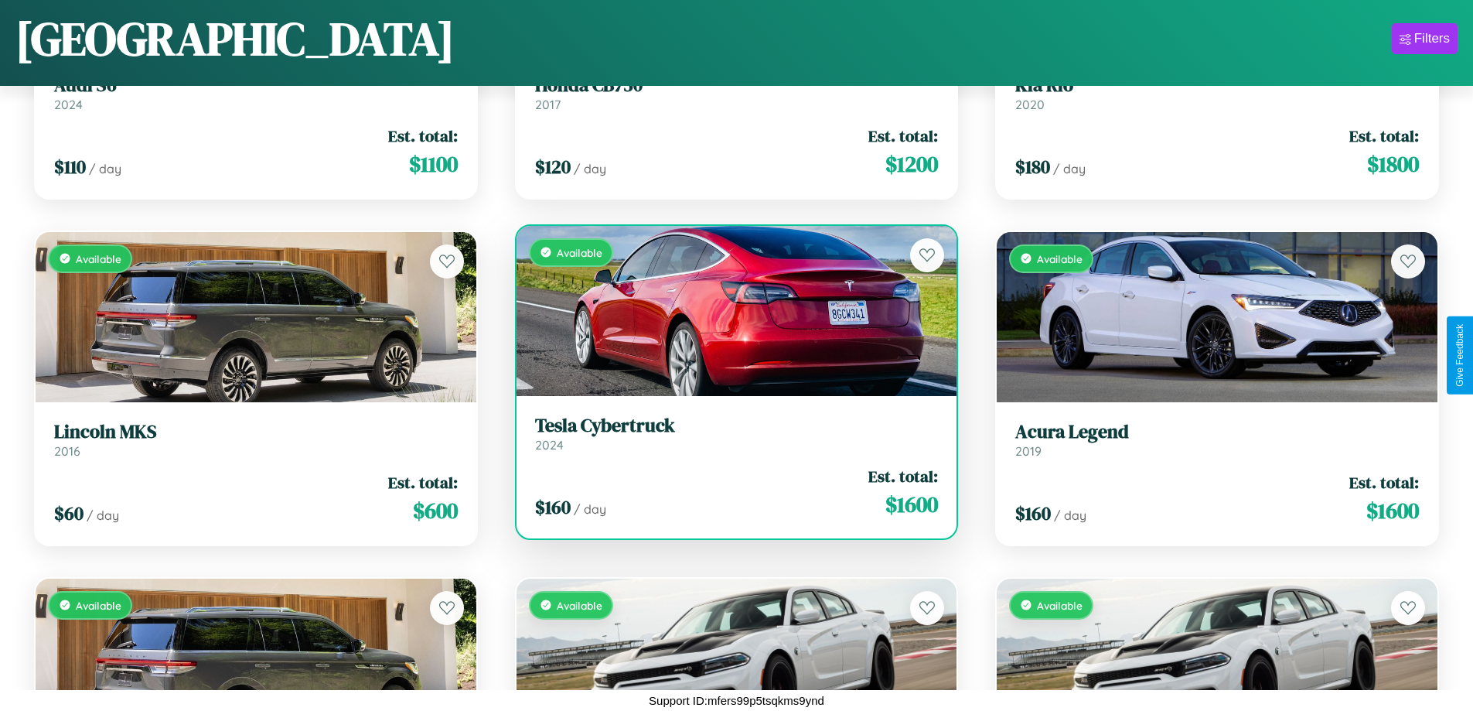
scroll to position [217, 0]
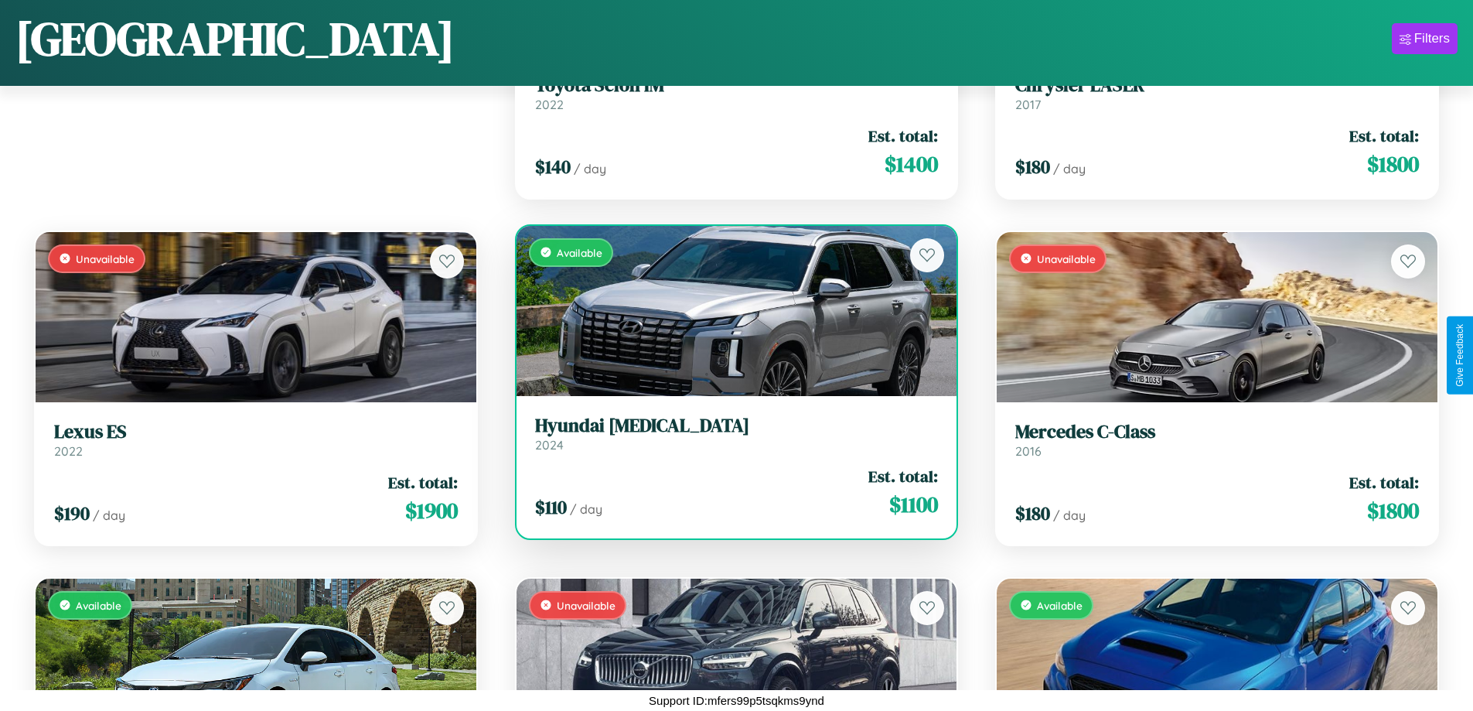
click at [730, 310] on div "Available" at bounding box center [737, 311] width 441 height 170
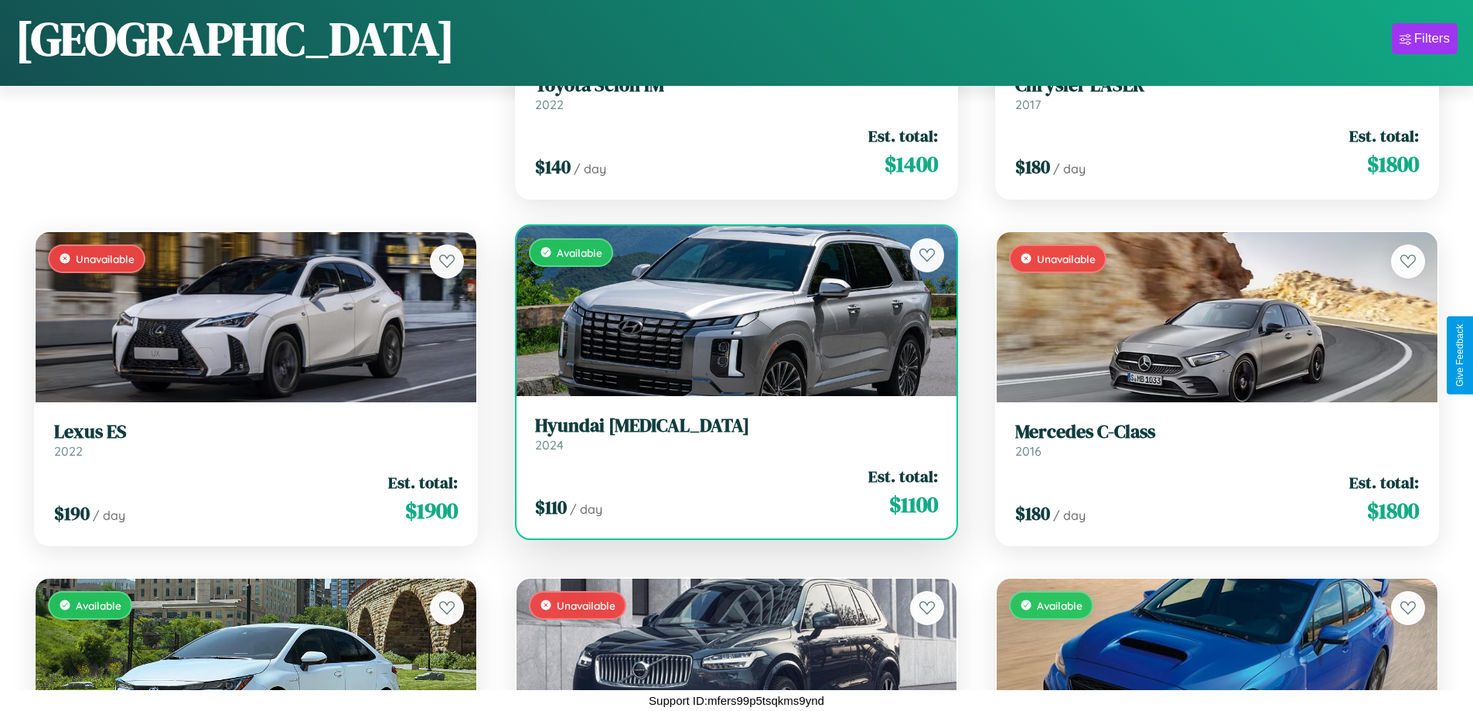
click at [730, 310] on div "Available" at bounding box center [737, 311] width 441 height 170
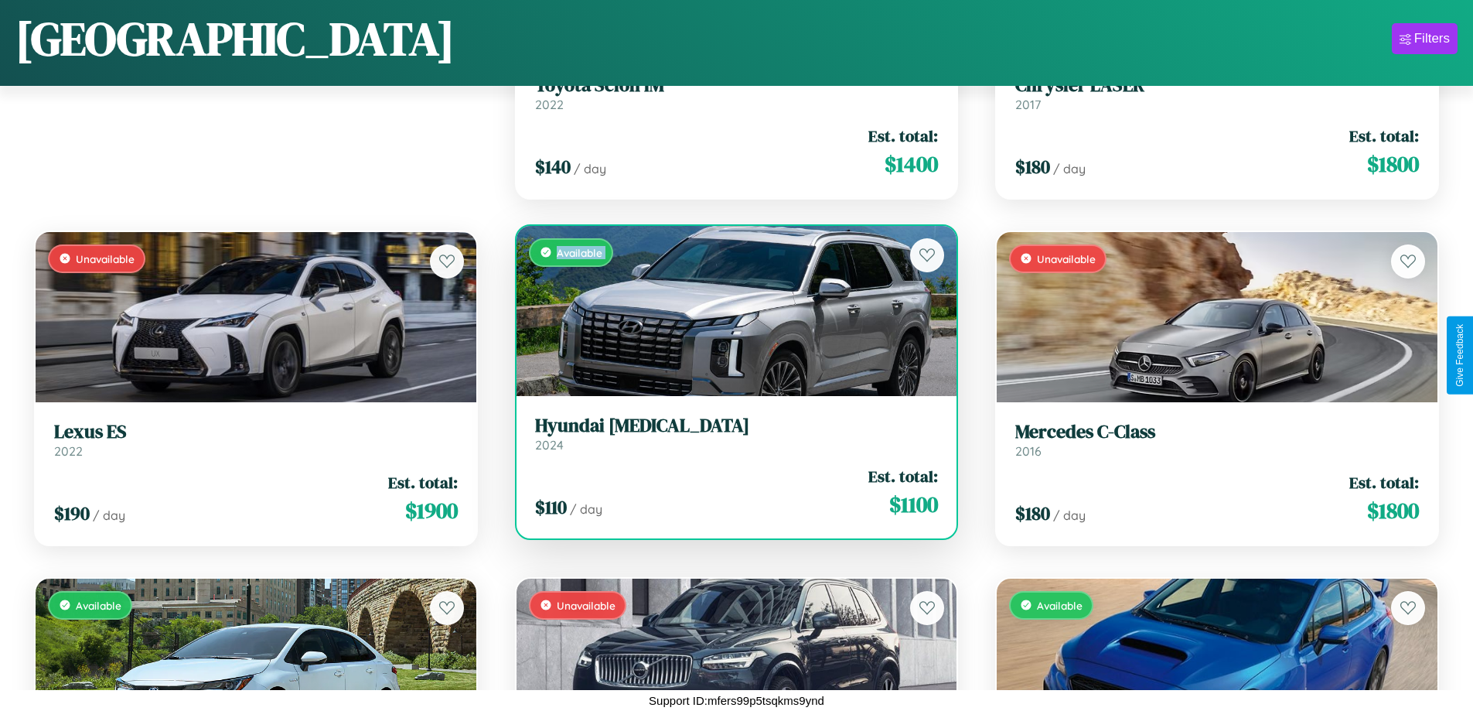
click at [730, 310] on div "Available" at bounding box center [737, 311] width 441 height 170
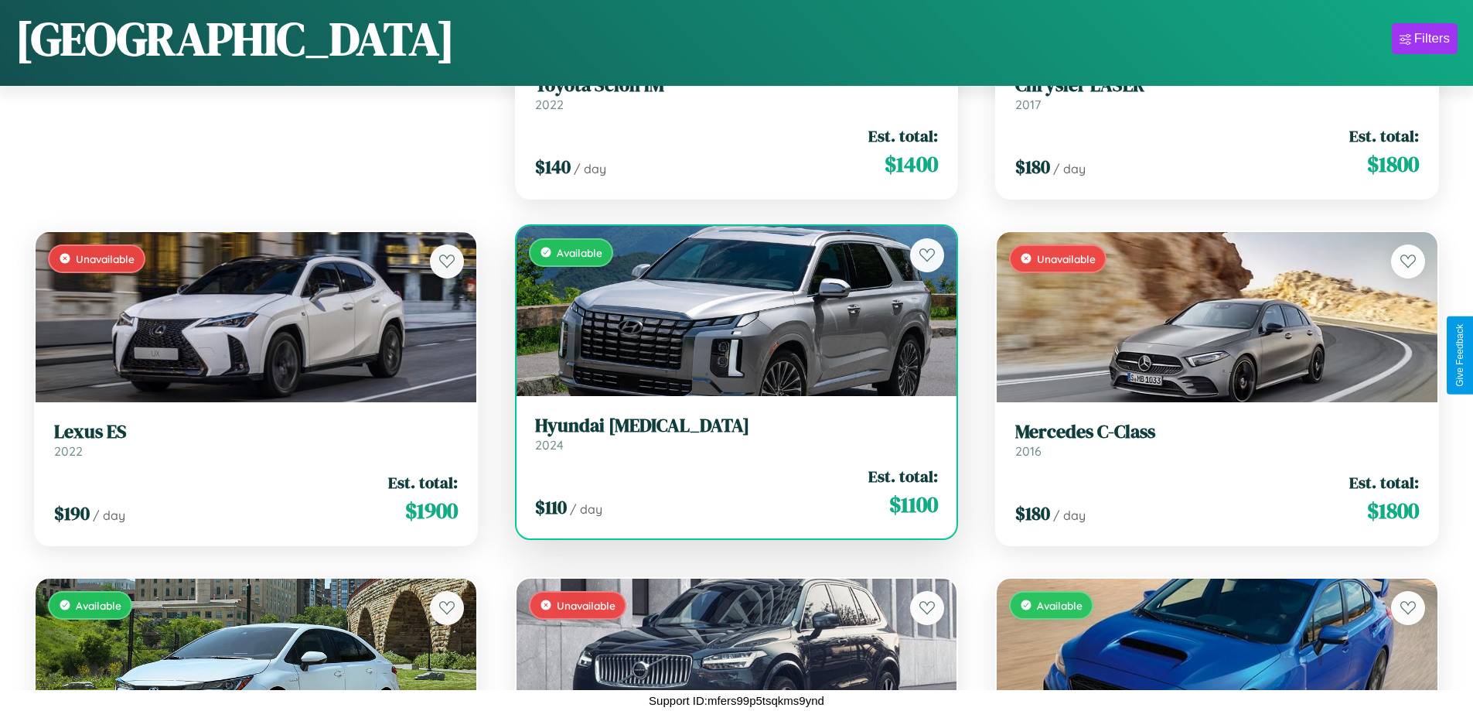
click at [730, 310] on div "Available" at bounding box center [737, 311] width 441 height 170
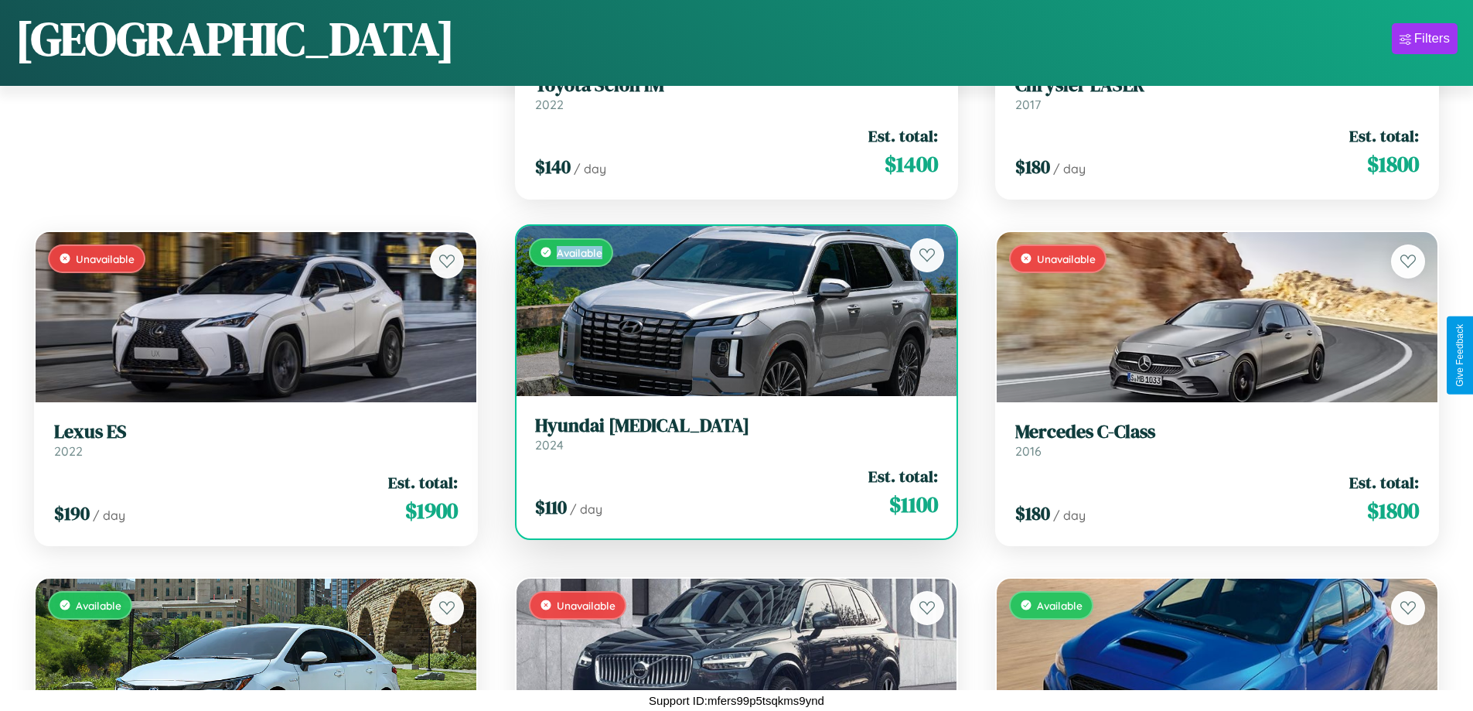
click at [730, 310] on div "Available" at bounding box center [737, 311] width 441 height 170
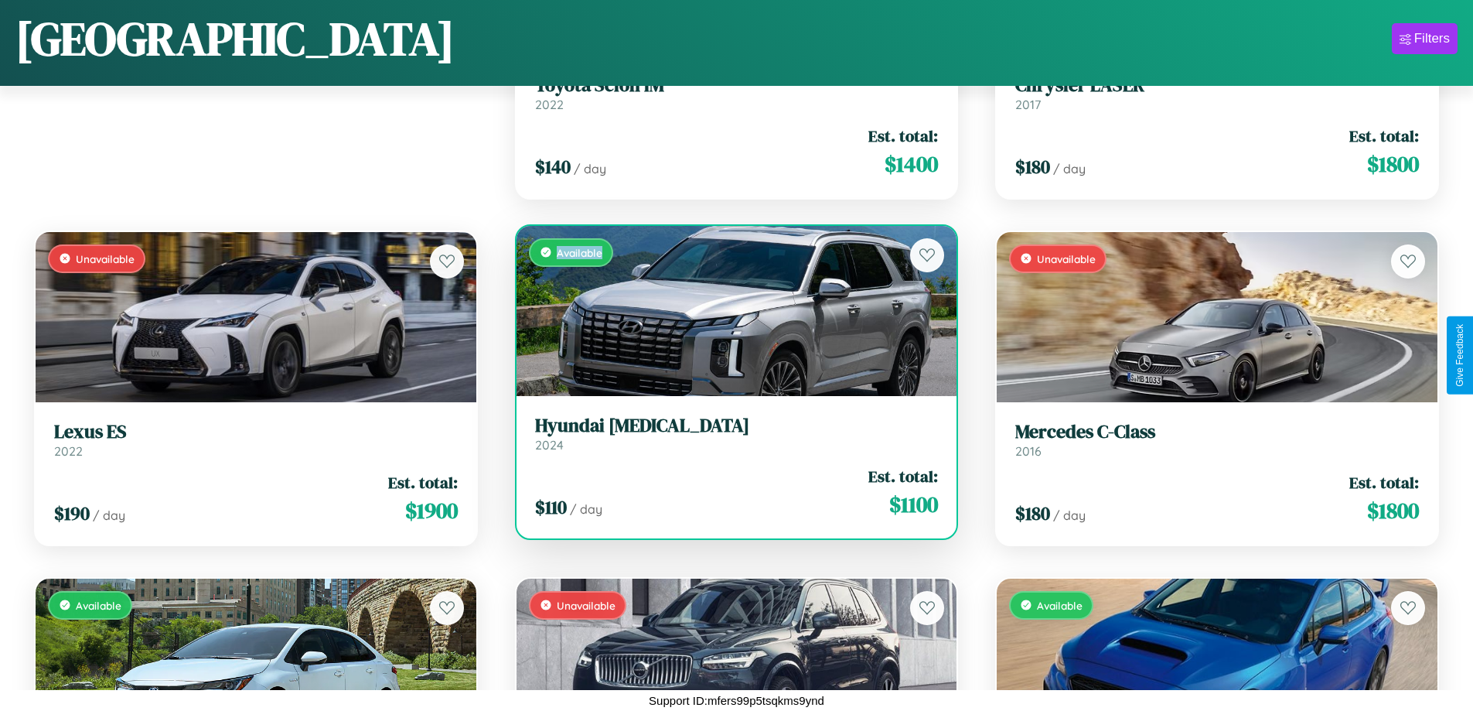
click at [730, 433] on h3 "Hyundai Sonata" at bounding box center [737, 425] width 404 height 22
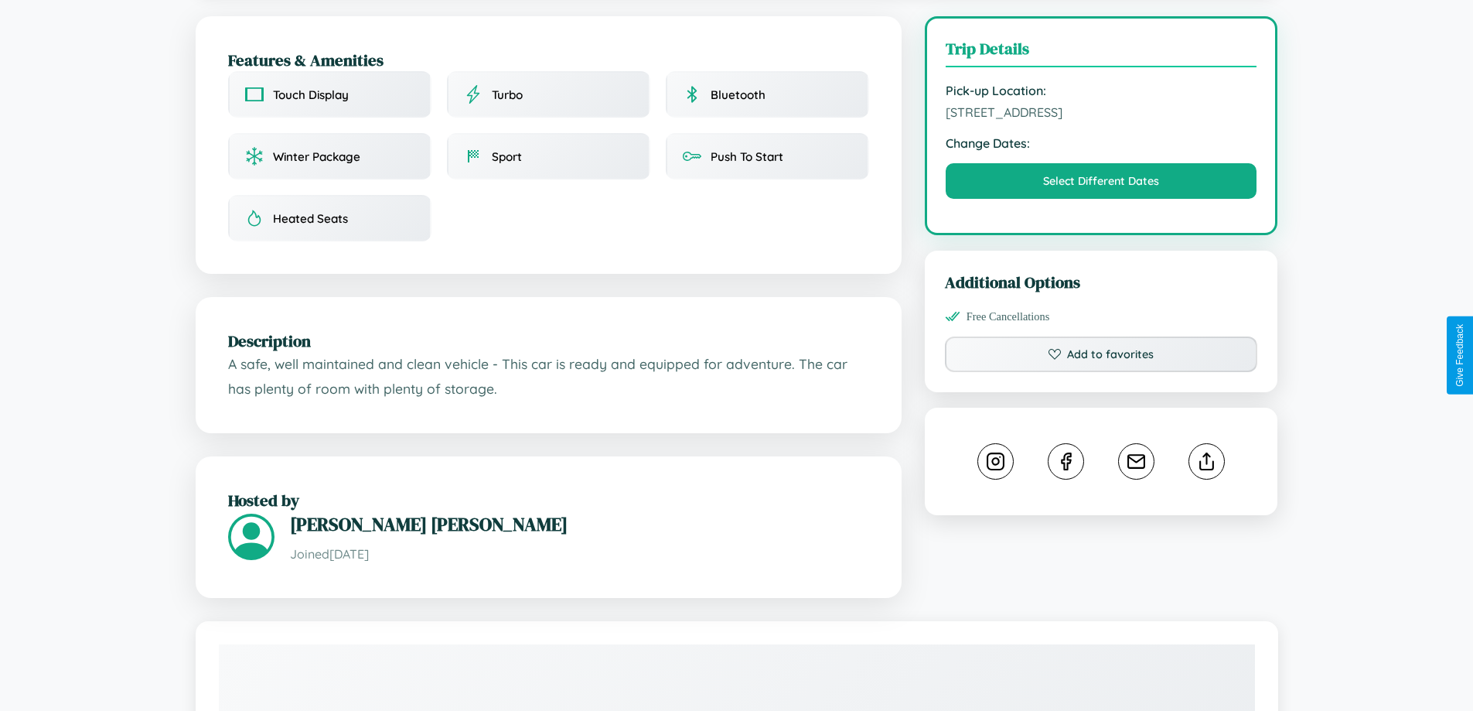
scroll to position [401, 0]
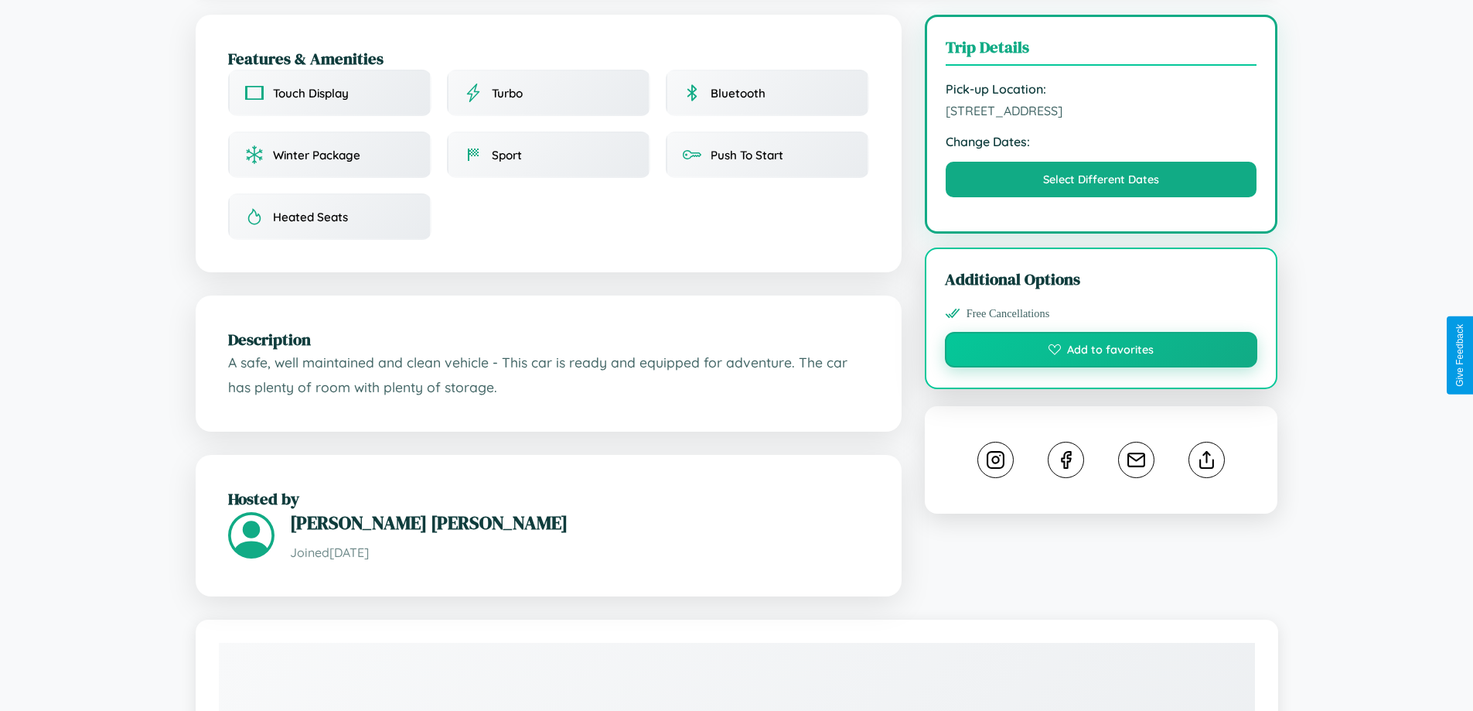
click at [1101, 355] on button "Add to favorites" at bounding box center [1101, 350] width 313 height 36
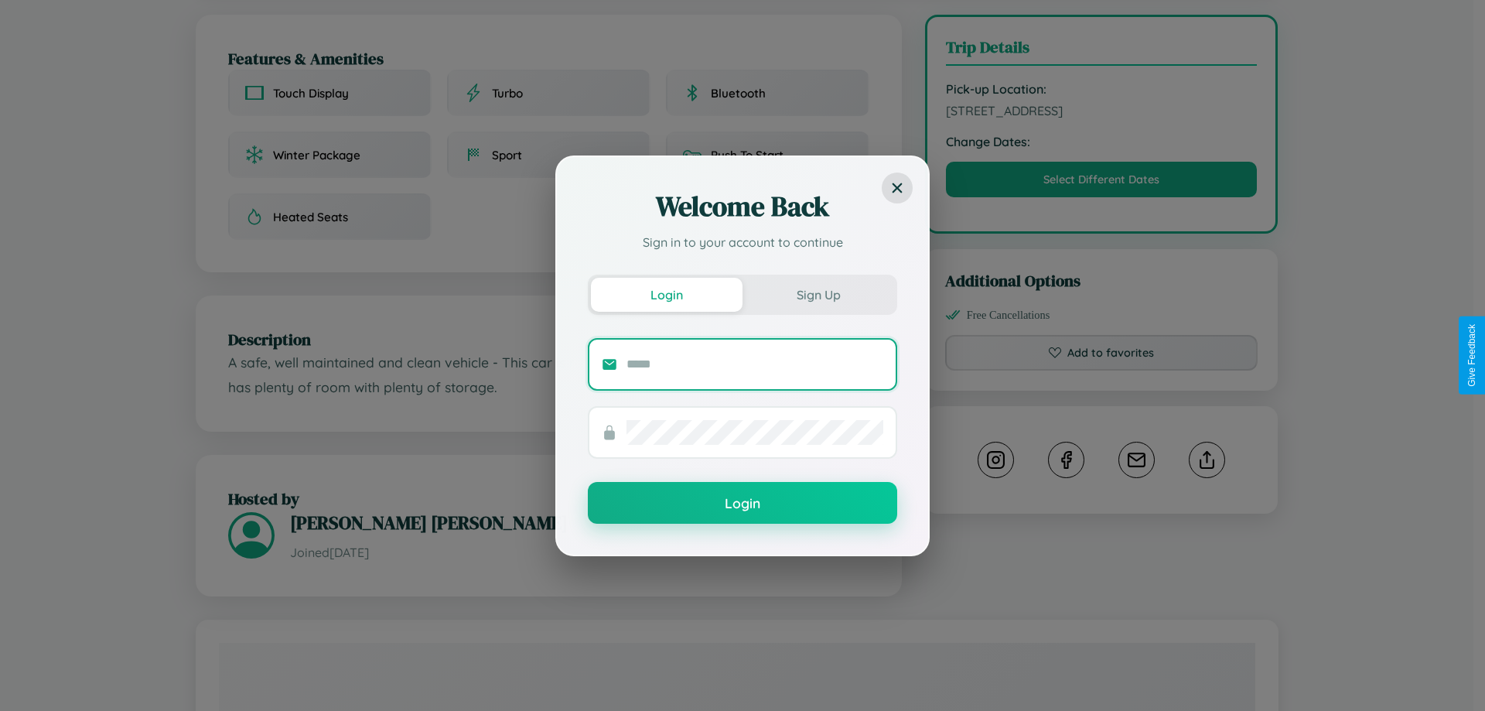
click at [755, 363] on input "text" at bounding box center [754, 364] width 257 height 25
type input "**********"
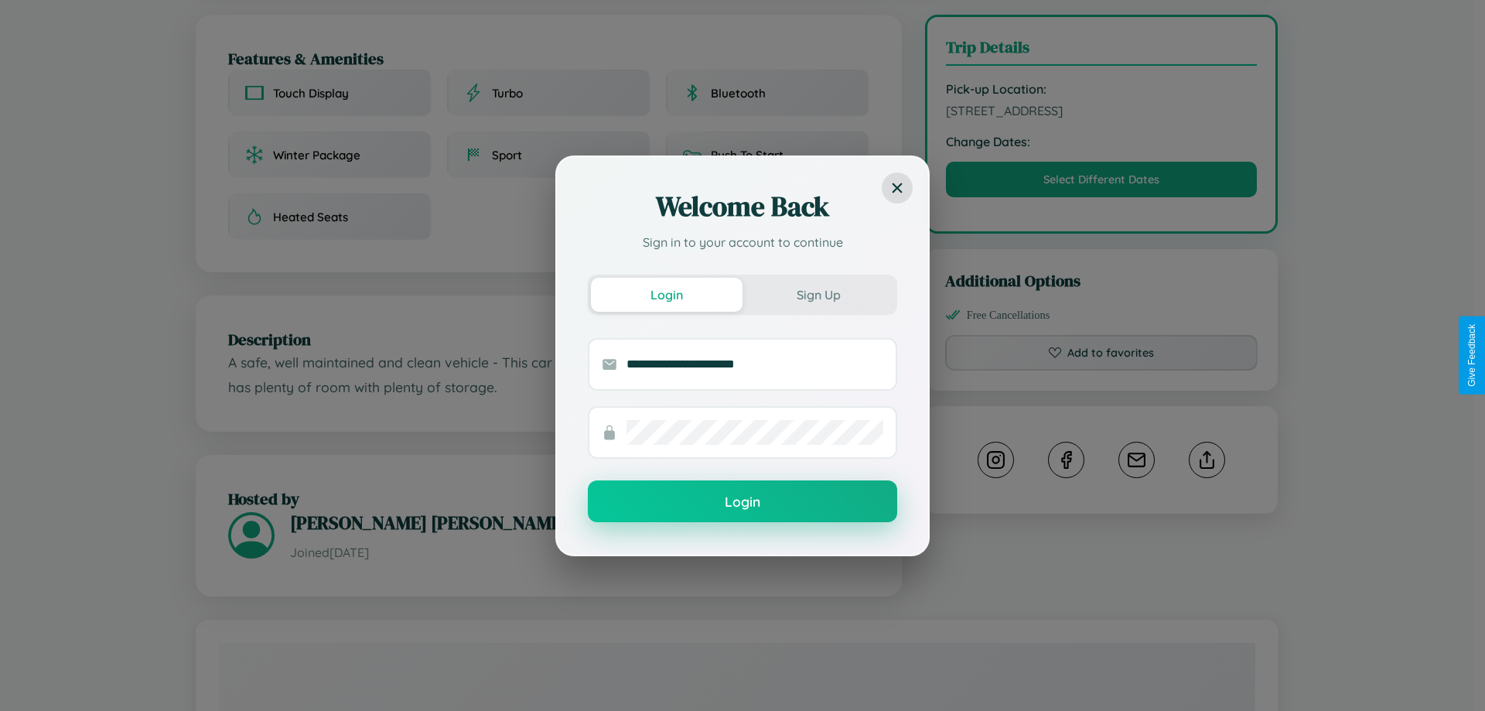
click at [742, 502] on button "Login" at bounding box center [742, 501] width 309 height 42
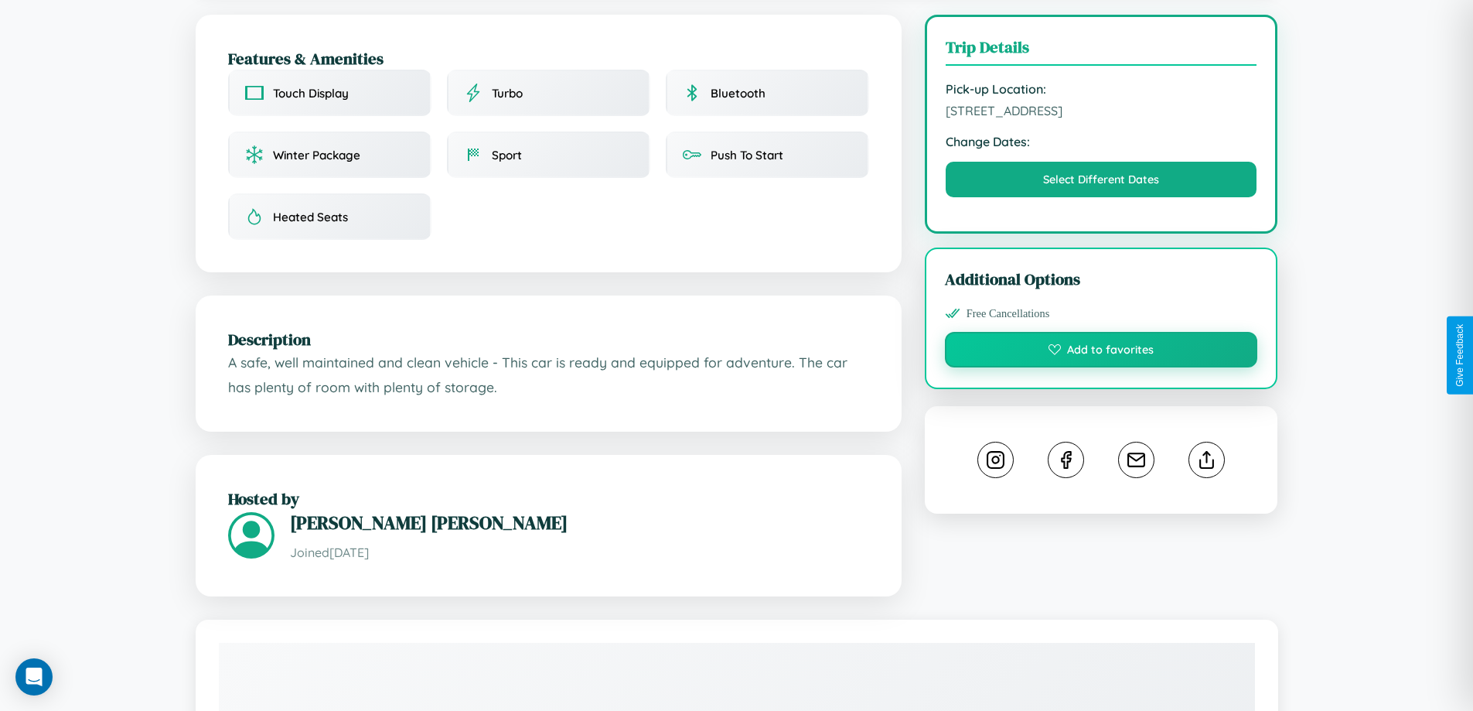
click at [1101, 352] on button "Add to favorites" at bounding box center [1101, 350] width 313 height 36
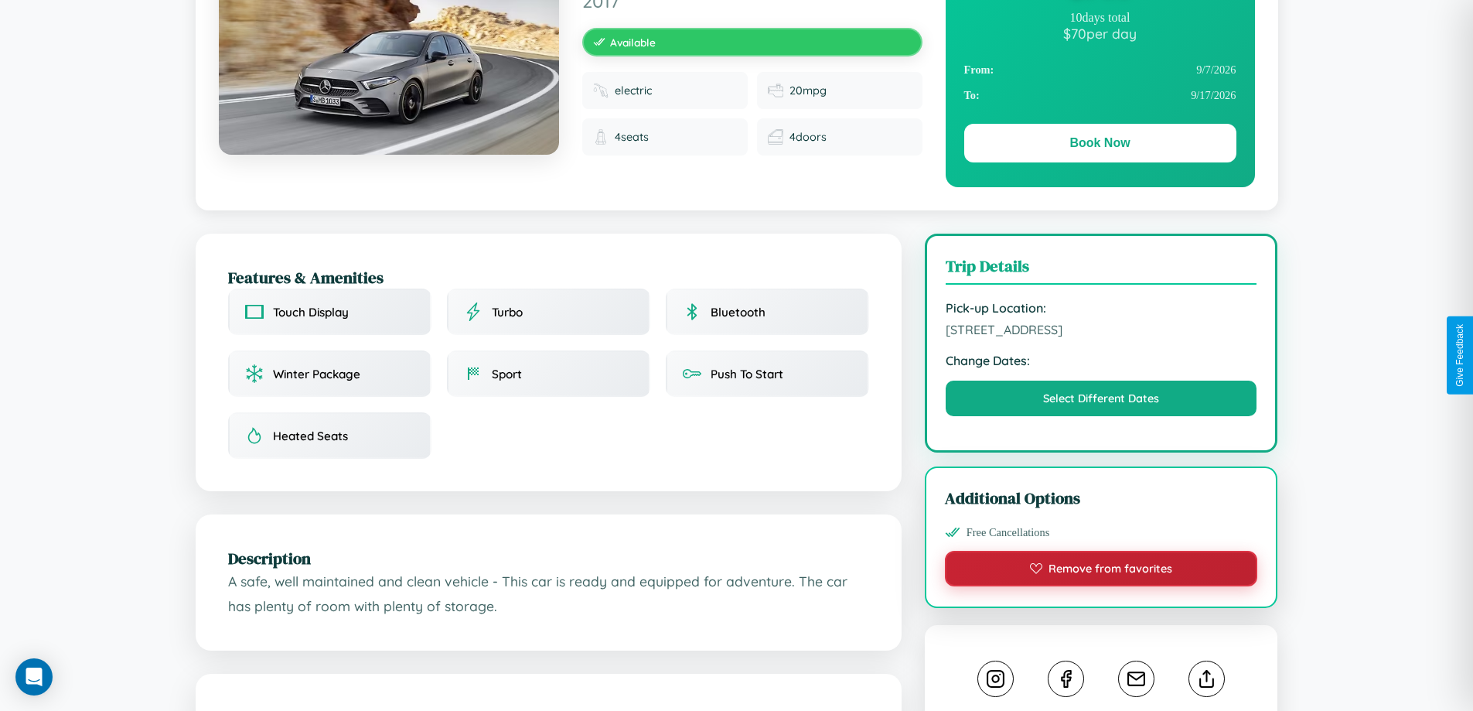
scroll to position [0, 0]
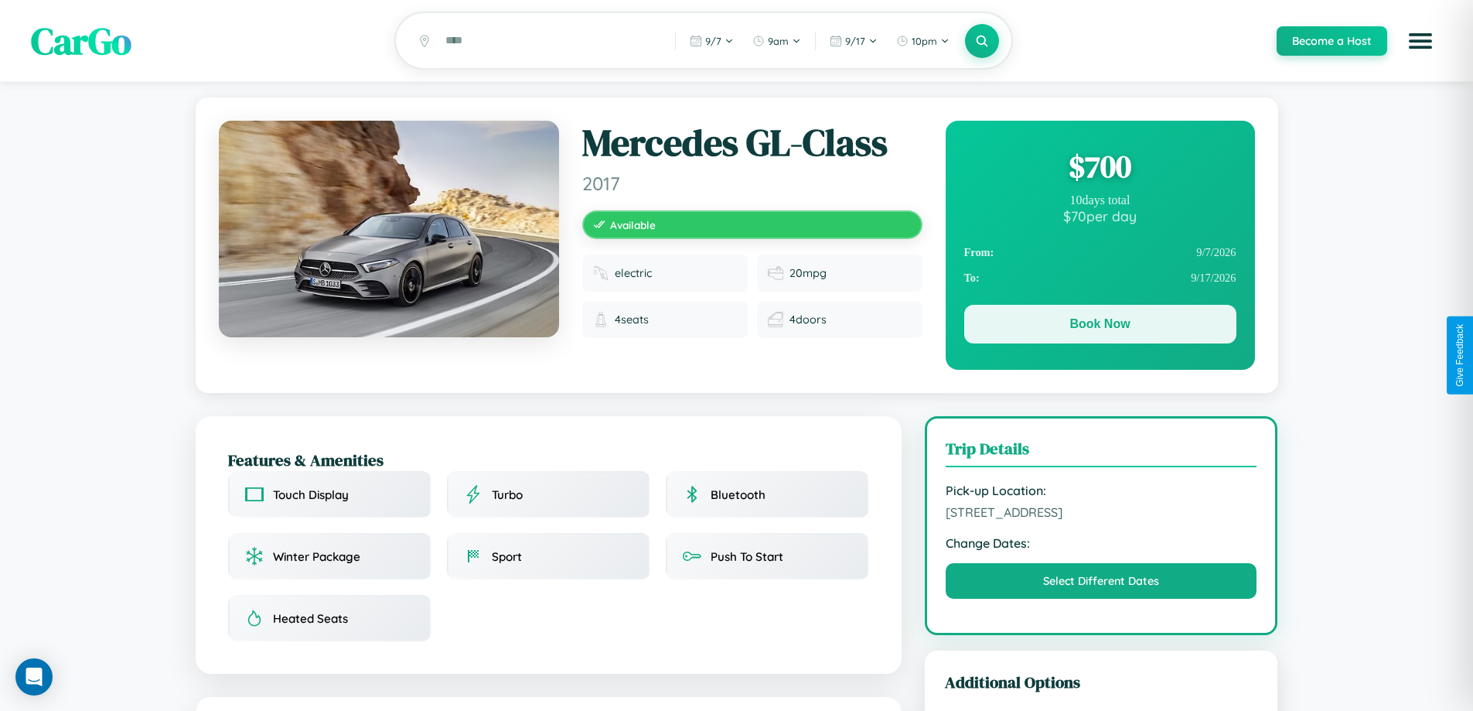
click at [1100, 326] on button "Book Now" at bounding box center [1100, 324] width 272 height 39
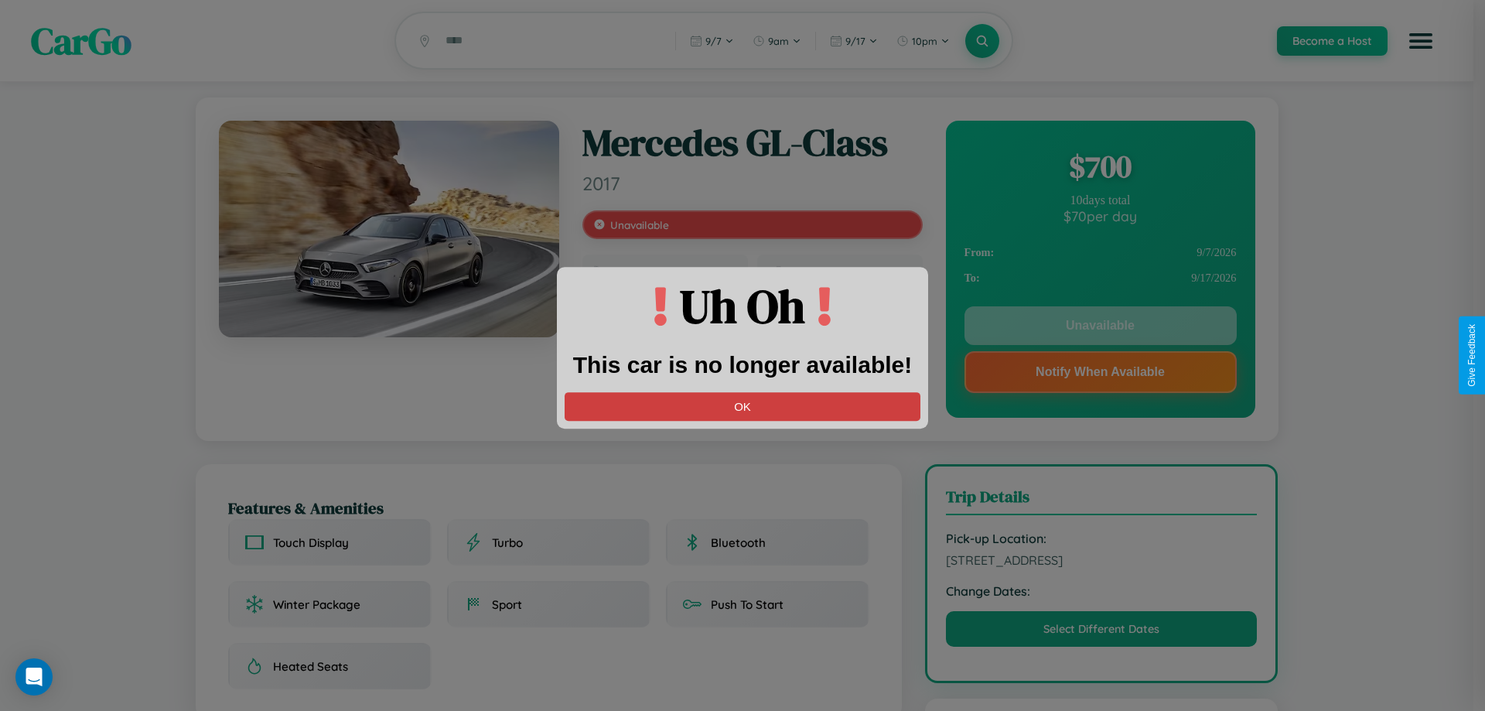
click at [742, 406] on button "OK" at bounding box center [742, 406] width 356 height 29
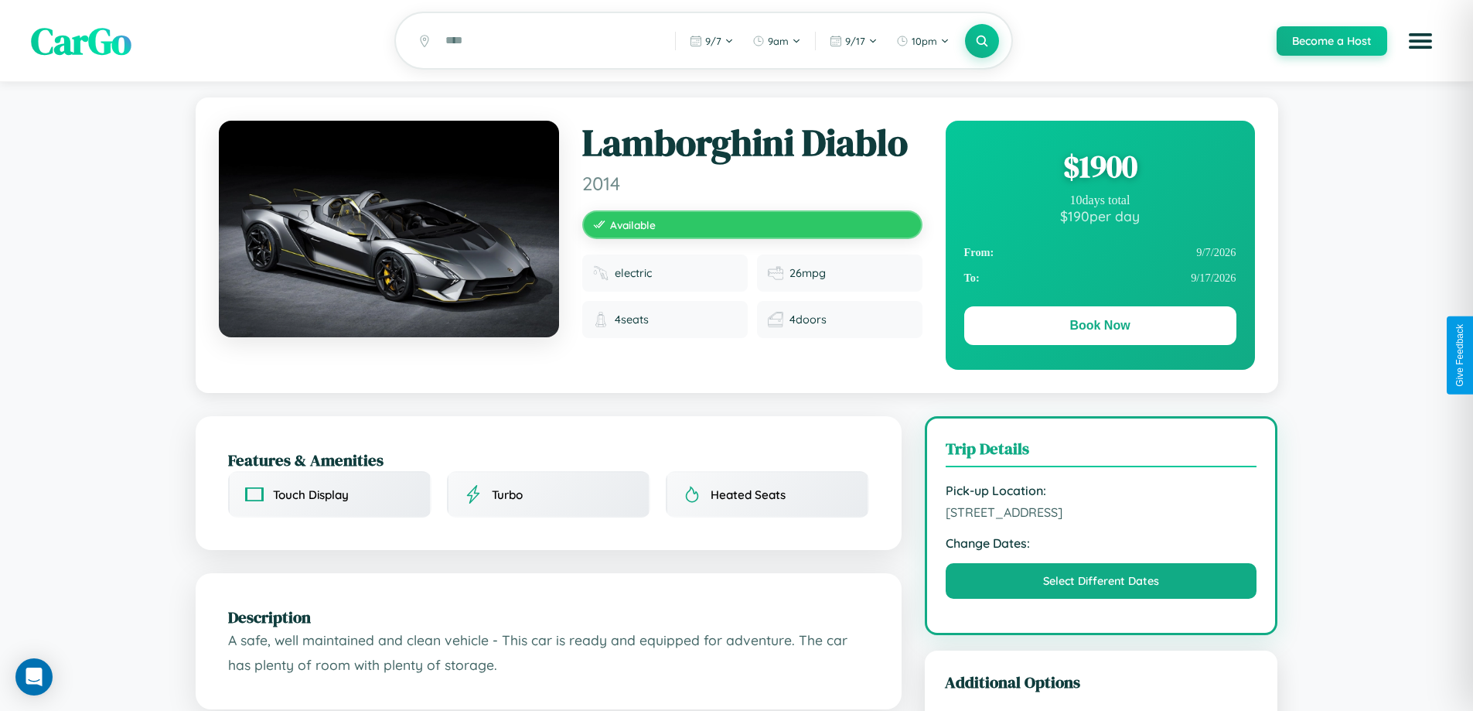
click at [1100, 169] on div "$ 1900" at bounding box center [1100, 166] width 272 height 42
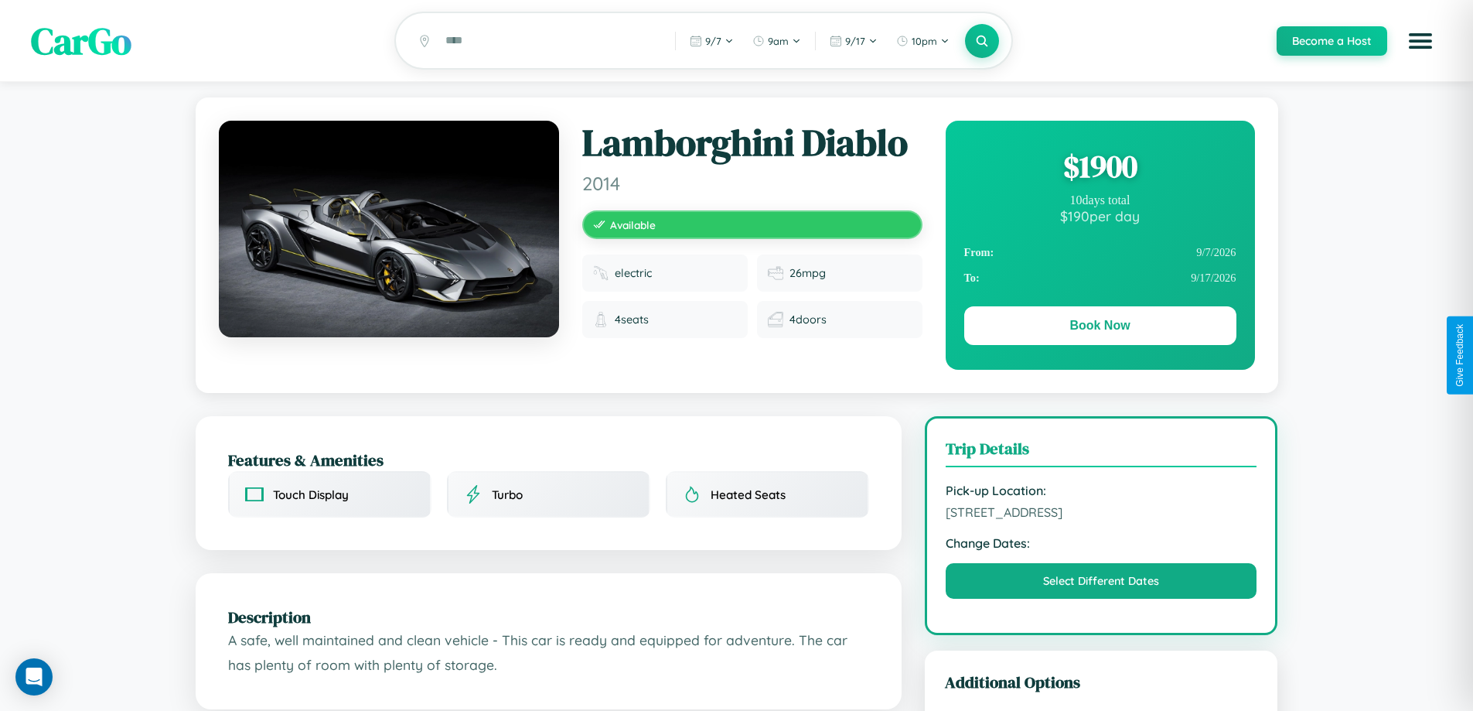
click at [1100, 169] on div "$ 1900" at bounding box center [1100, 166] width 272 height 42
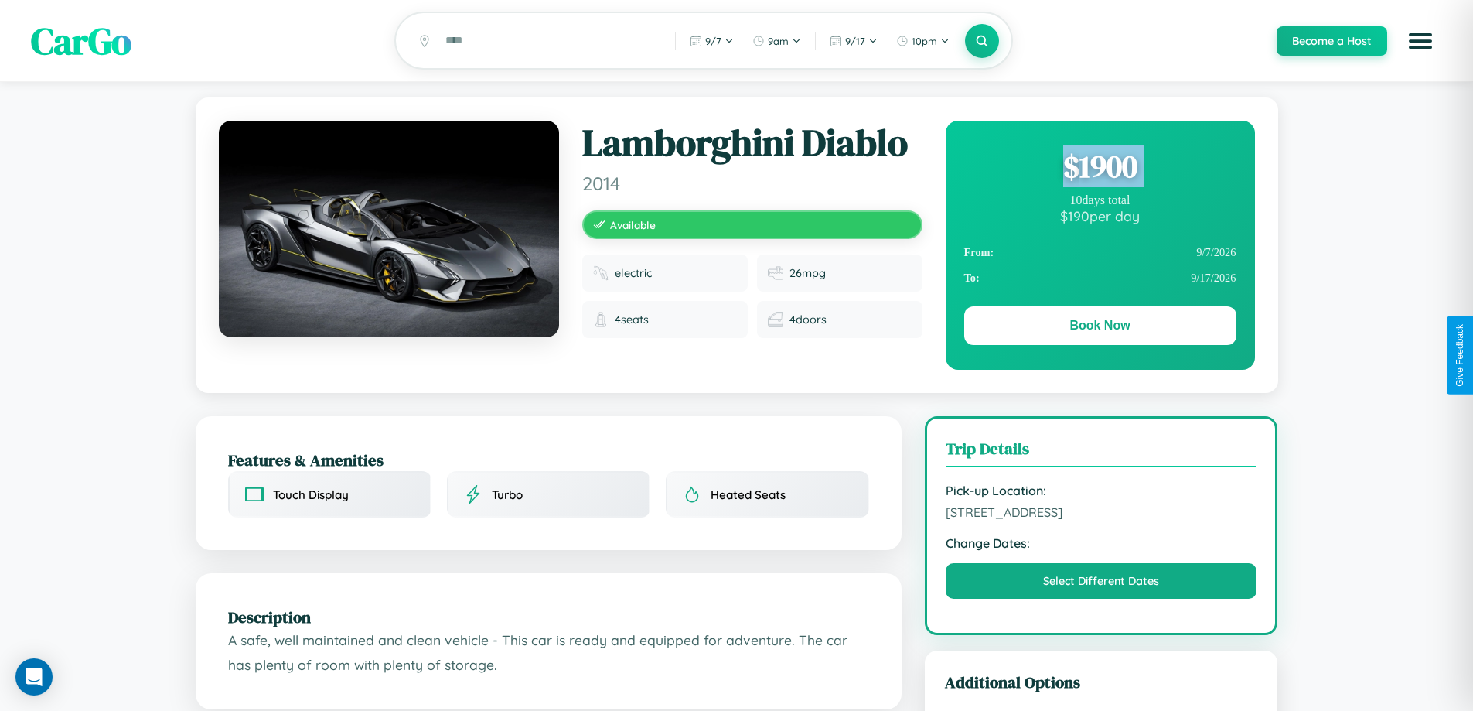
click at [1100, 169] on div "$ 1900" at bounding box center [1100, 166] width 272 height 42
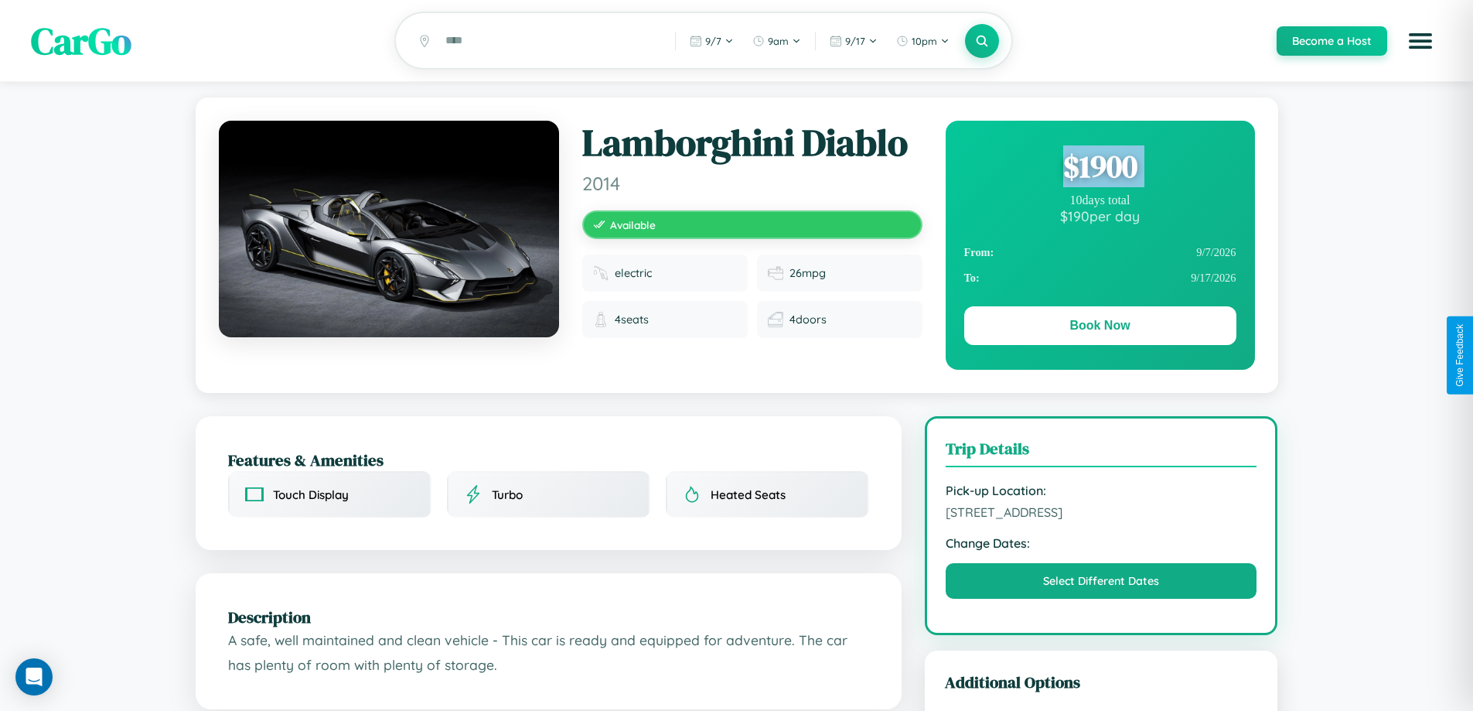
click at [1100, 169] on div "$ 1900" at bounding box center [1100, 166] width 272 height 42
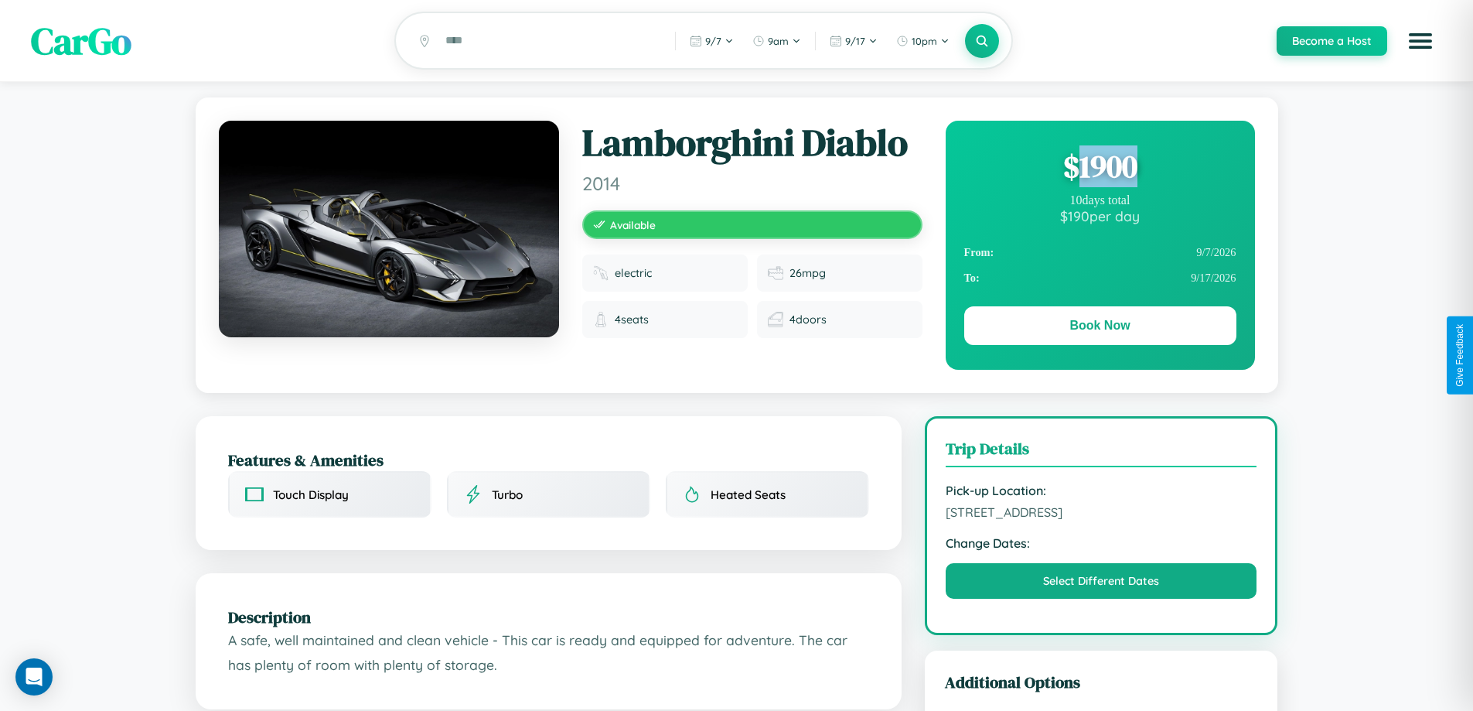
click at [1100, 169] on div "$ 1900" at bounding box center [1100, 166] width 272 height 42
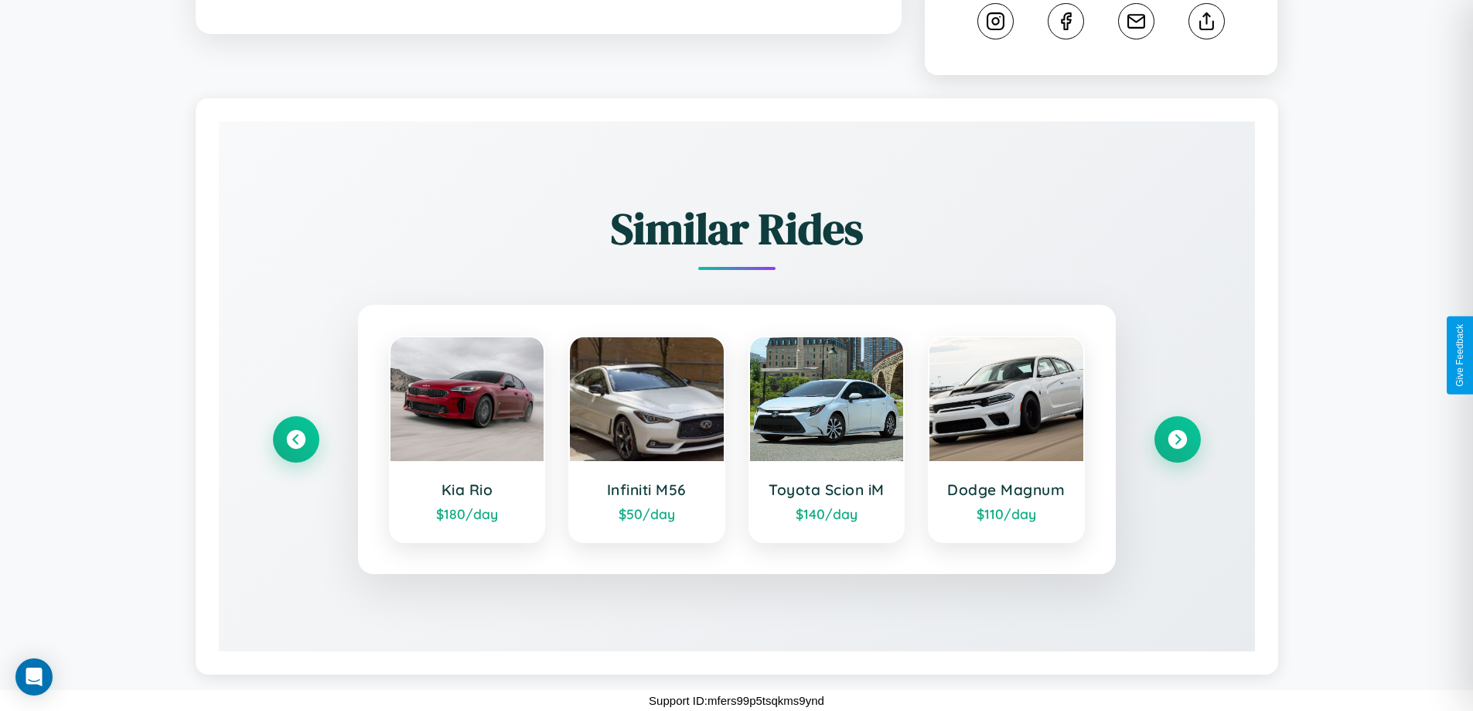
scroll to position [842, 0]
click at [1177, 439] on icon at bounding box center [1177, 439] width 21 height 21
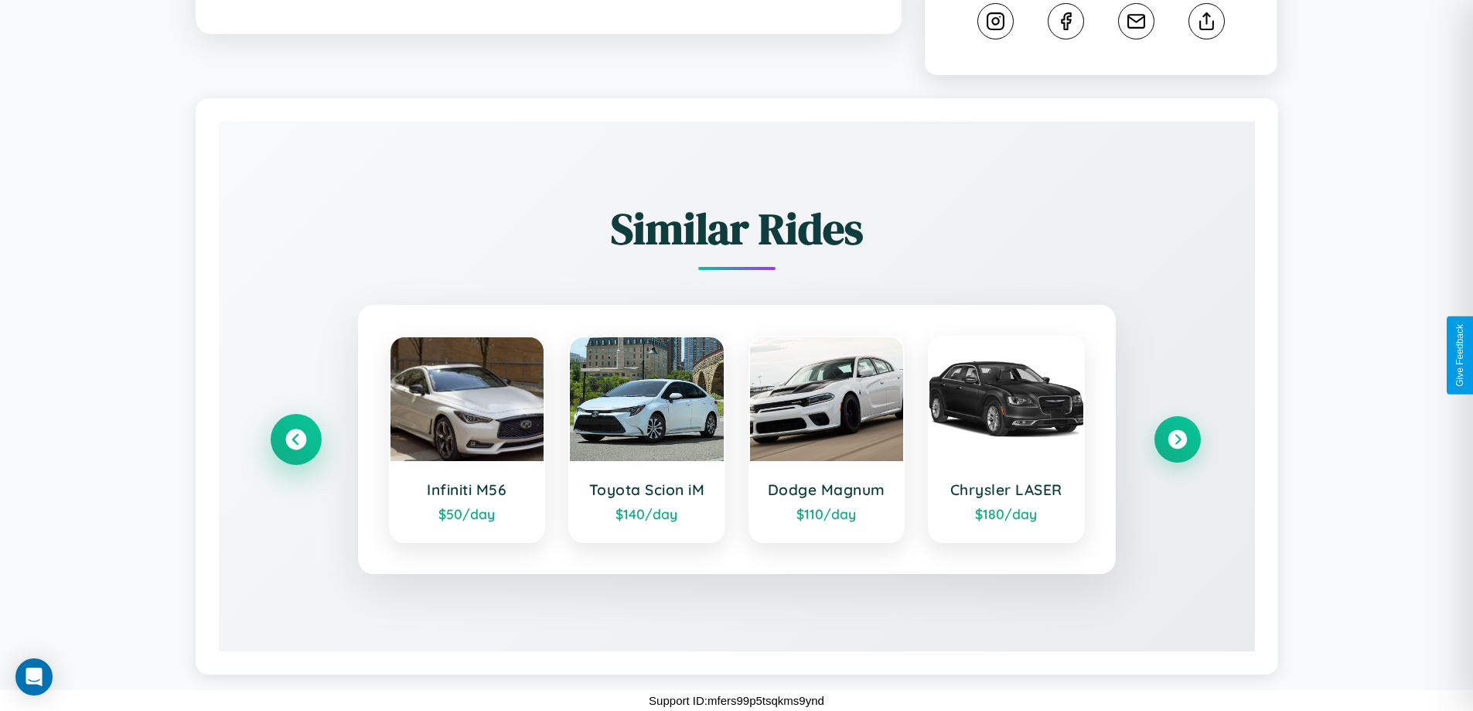
click at [295, 439] on icon at bounding box center [295, 439] width 21 height 21
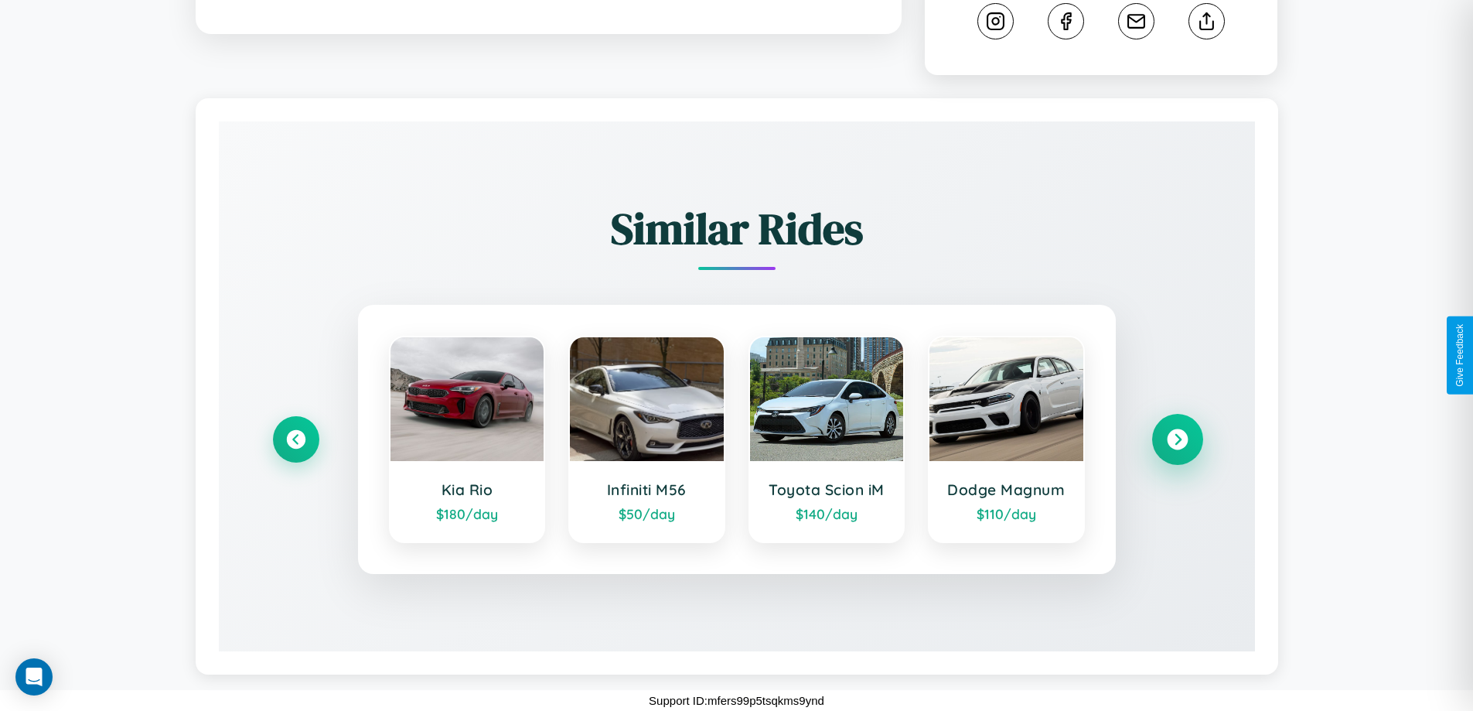
click at [1177, 439] on icon at bounding box center [1177, 439] width 21 height 21
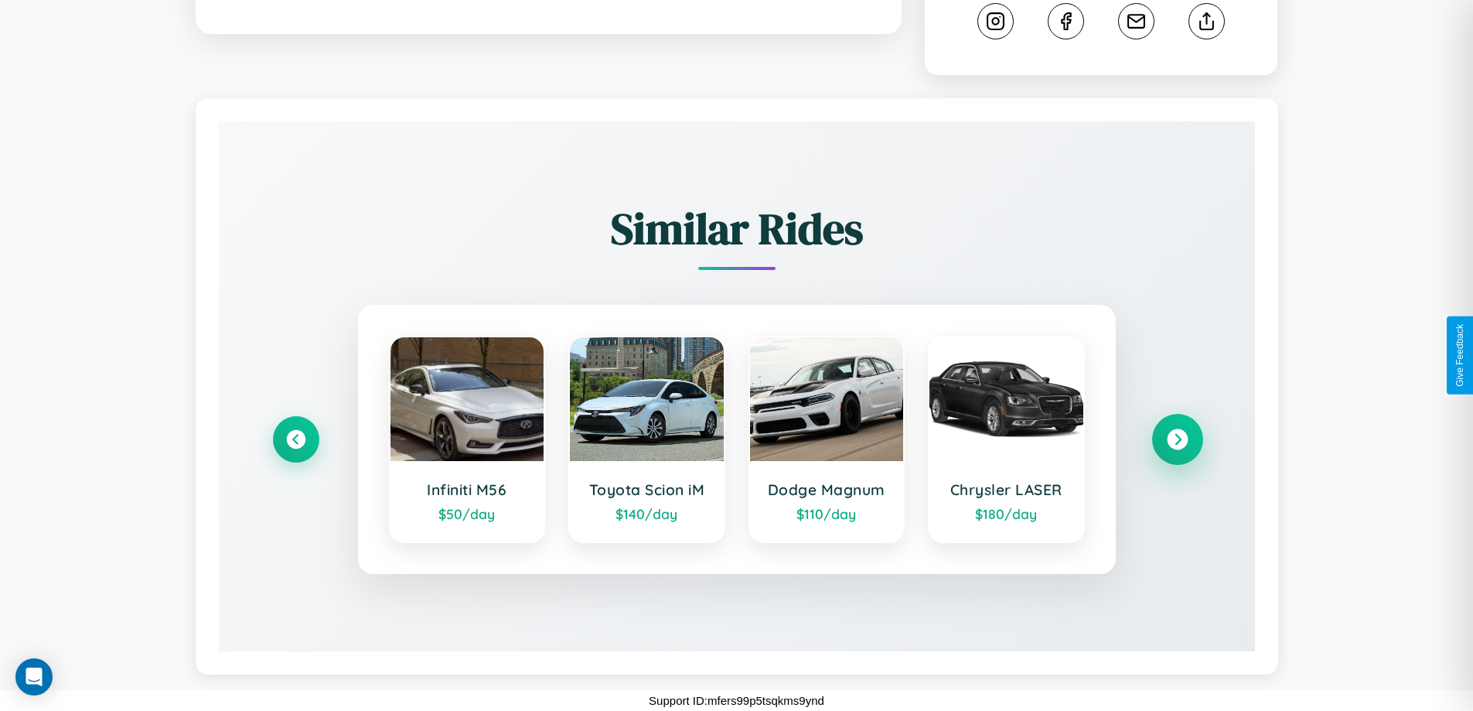
click at [1177, 439] on icon at bounding box center [1177, 439] width 21 height 21
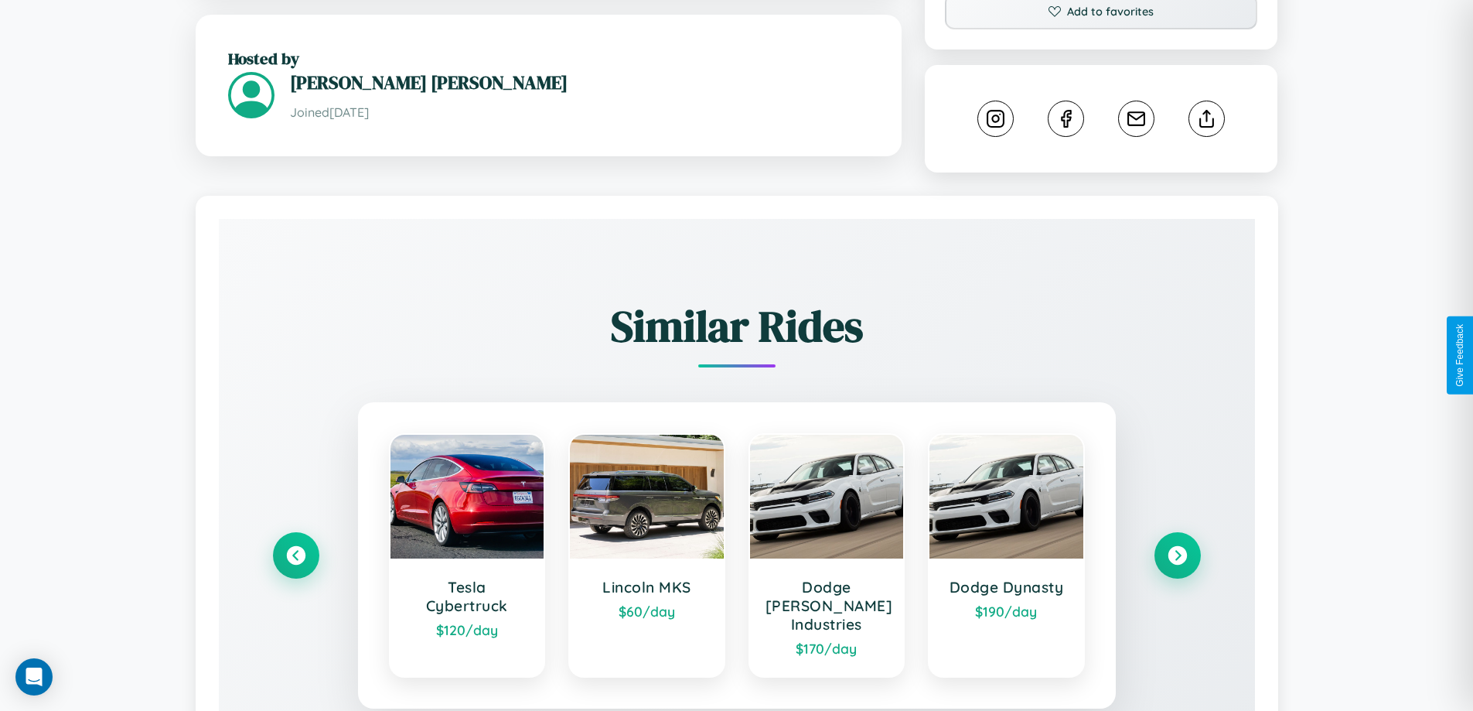
scroll to position [873, 0]
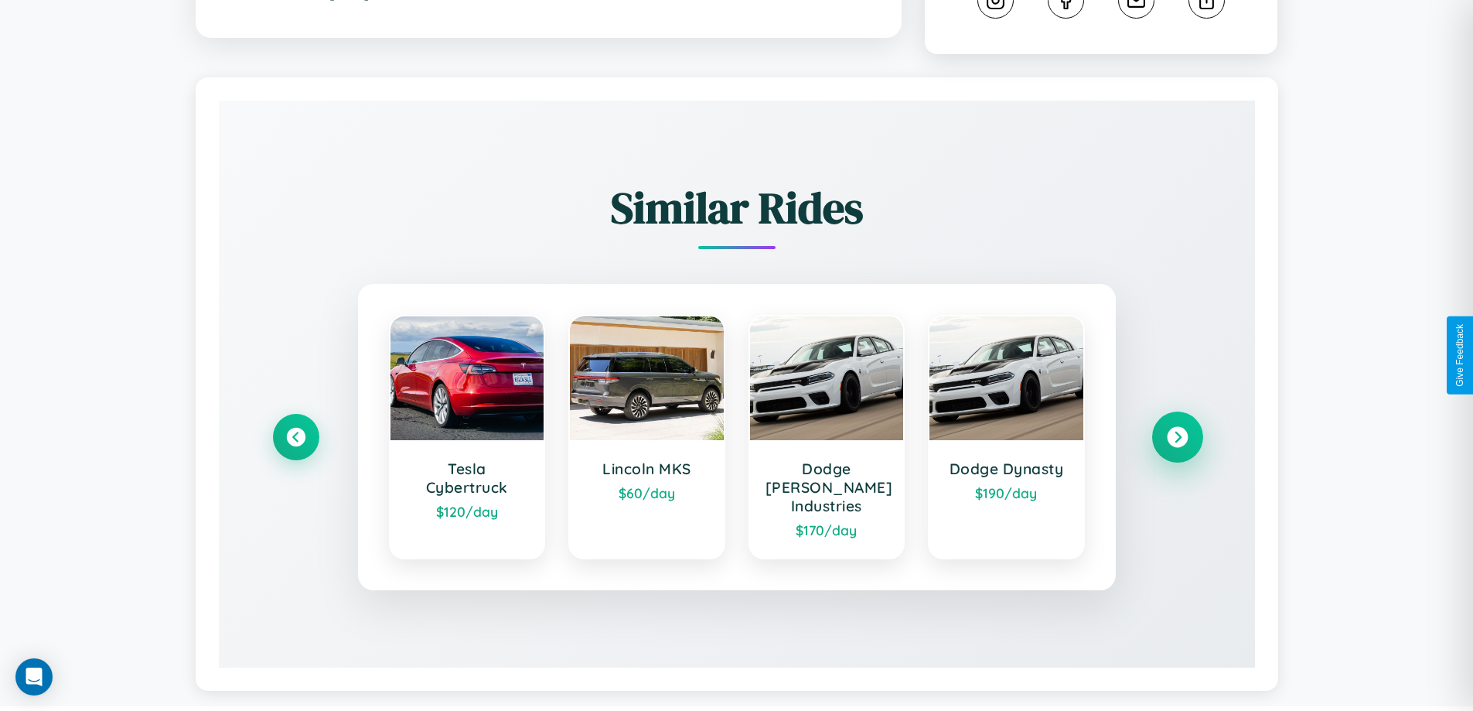
click at [1177, 430] on icon at bounding box center [1177, 437] width 21 height 21
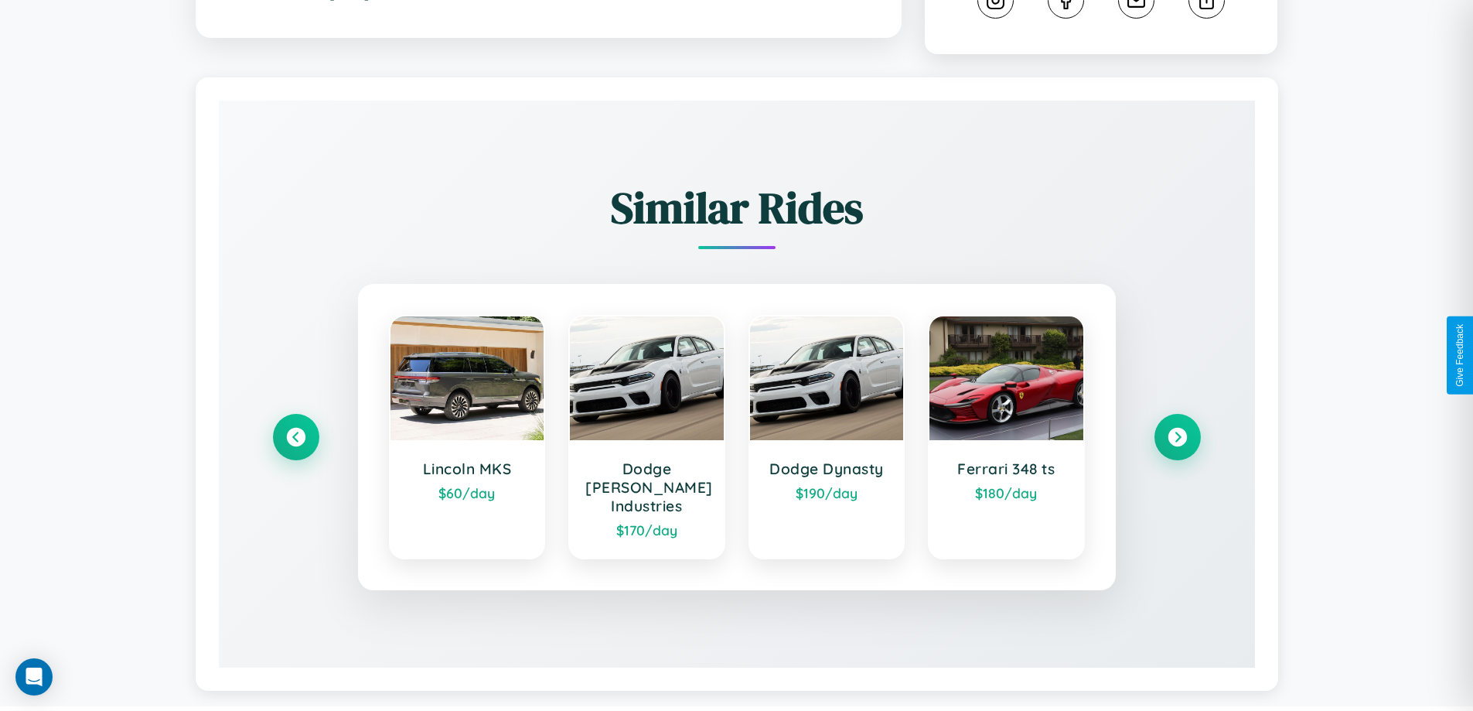
scroll to position [0, 0]
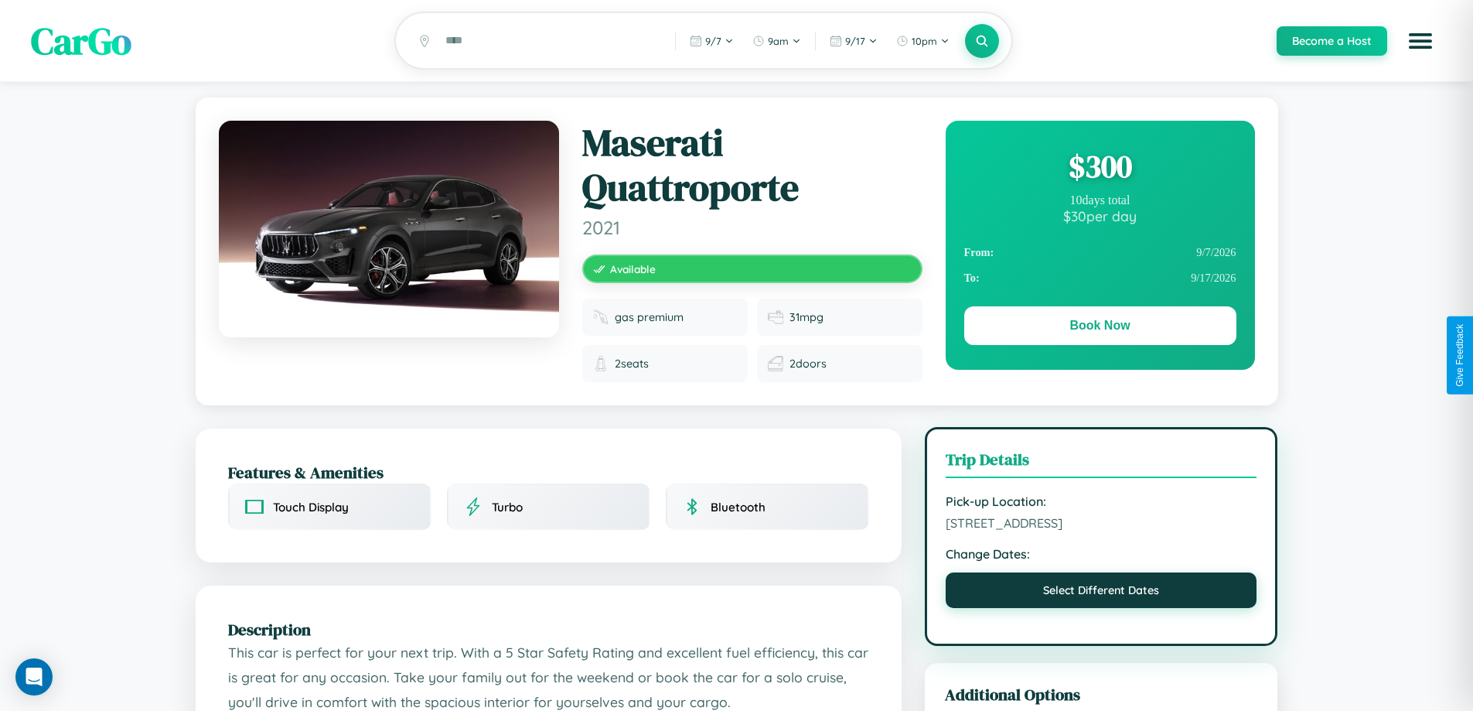
click at [1101, 593] on button "Select Different Dates" at bounding box center [1102, 590] width 312 height 36
select select "*"
select select "****"
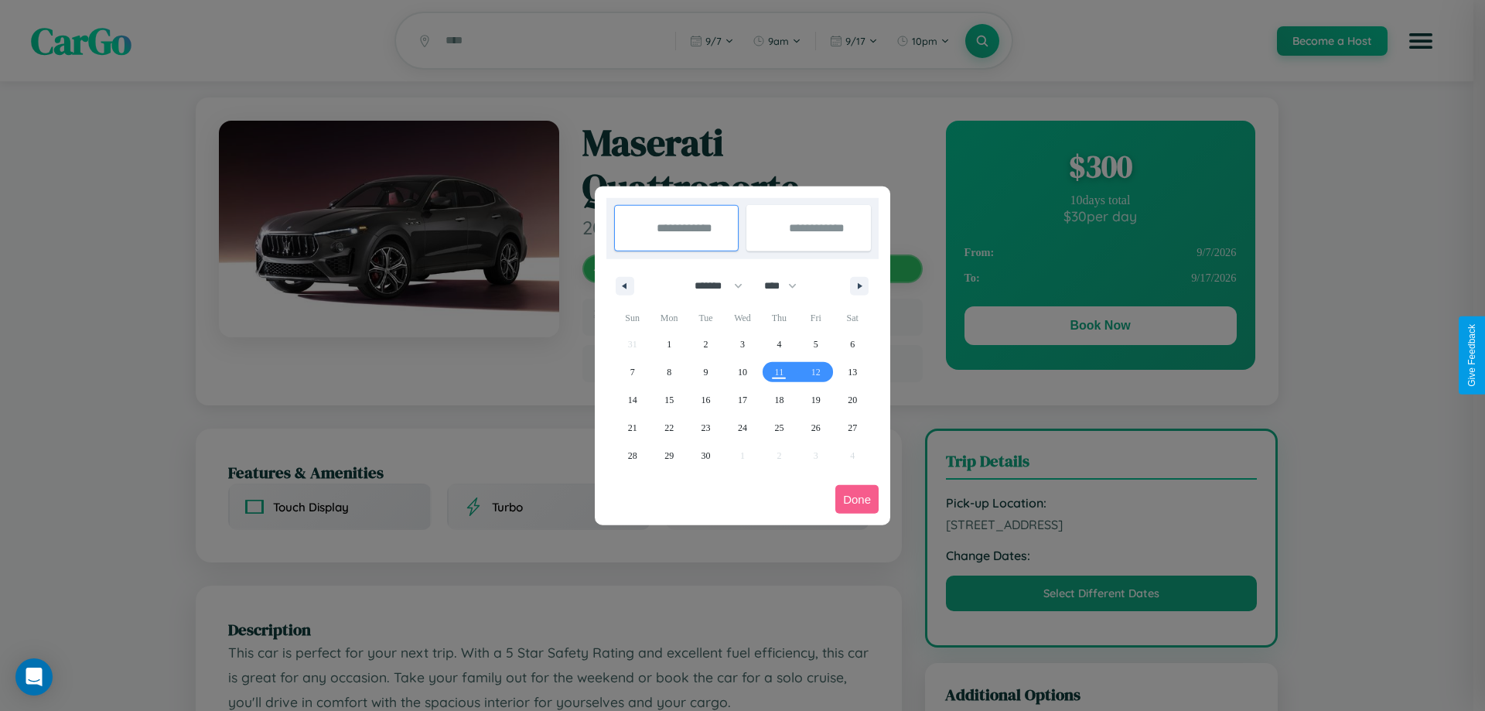
drag, startPoint x: 711, startPoint y: 285, endPoint x: 742, endPoint y: 310, distance: 39.6
click at [711, 285] on select "******* ******** ***** ***** *** **** **** ****** ********* ******* ******** **…" at bounding box center [716, 286] width 66 height 26
select select "**"
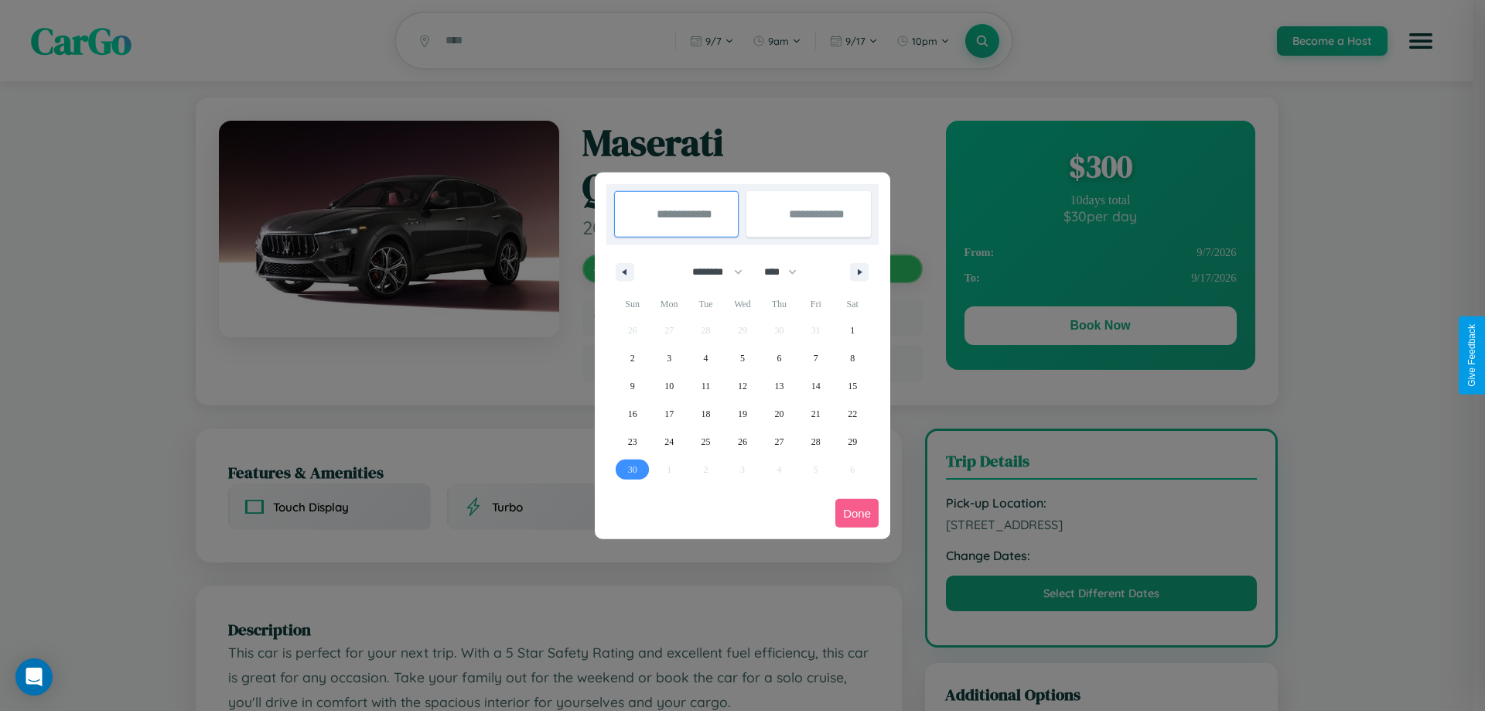
click at [632, 469] on span "30" at bounding box center [632, 469] width 9 height 28
type input "**********"
click at [859, 271] on icon "button" at bounding box center [862, 272] width 8 height 6
select select "**"
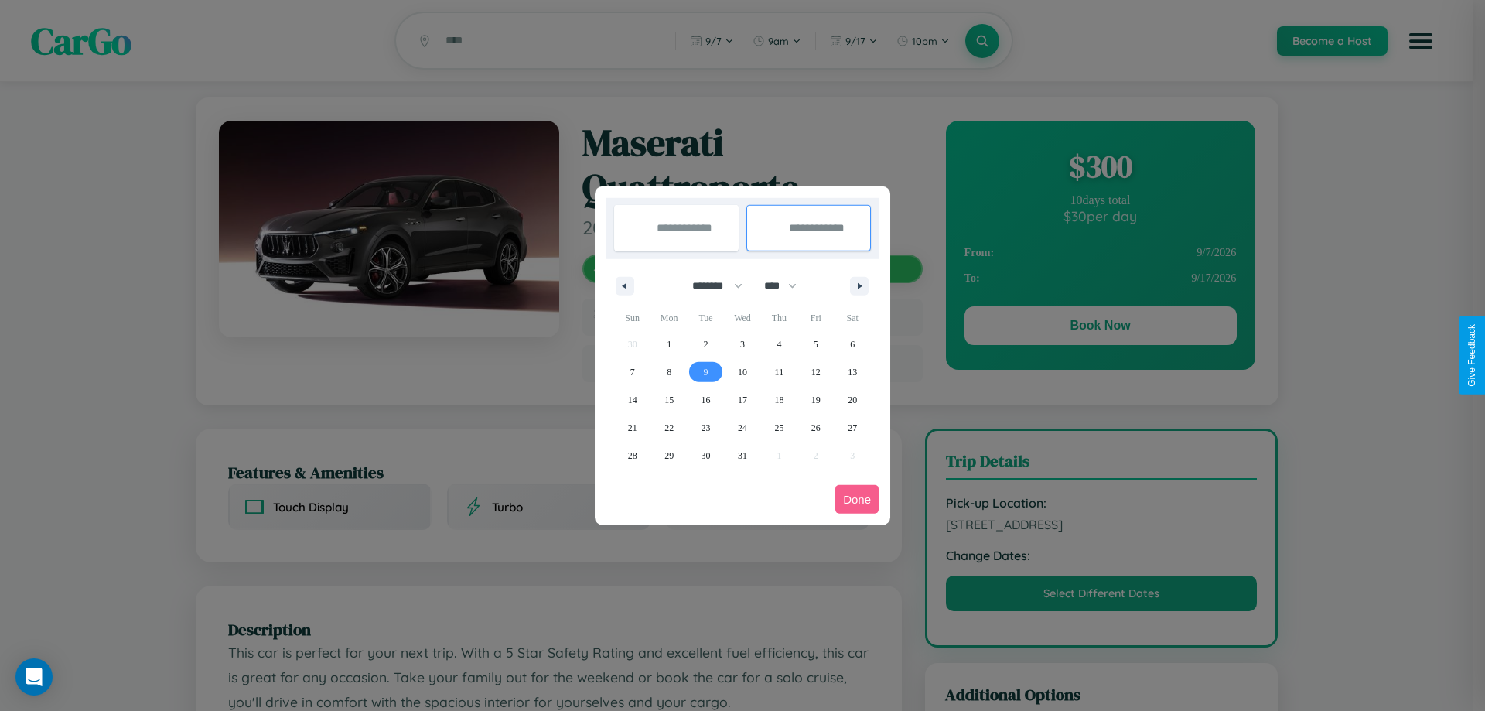
click at [705, 371] on span "9" at bounding box center [706, 372] width 5 height 28
type input "**********"
select select "**"
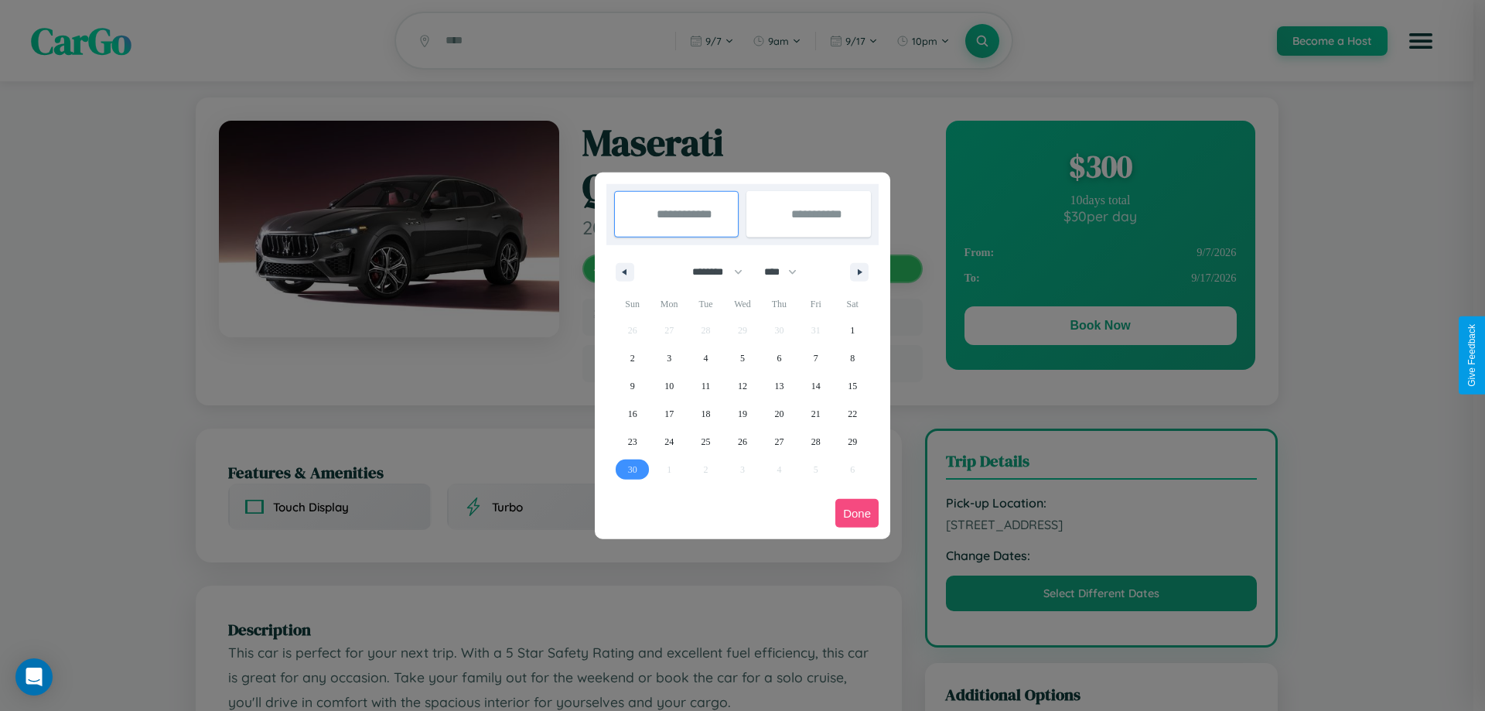
click at [857, 513] on button "Done" at bounding box center [856, 513] width 43 height 29
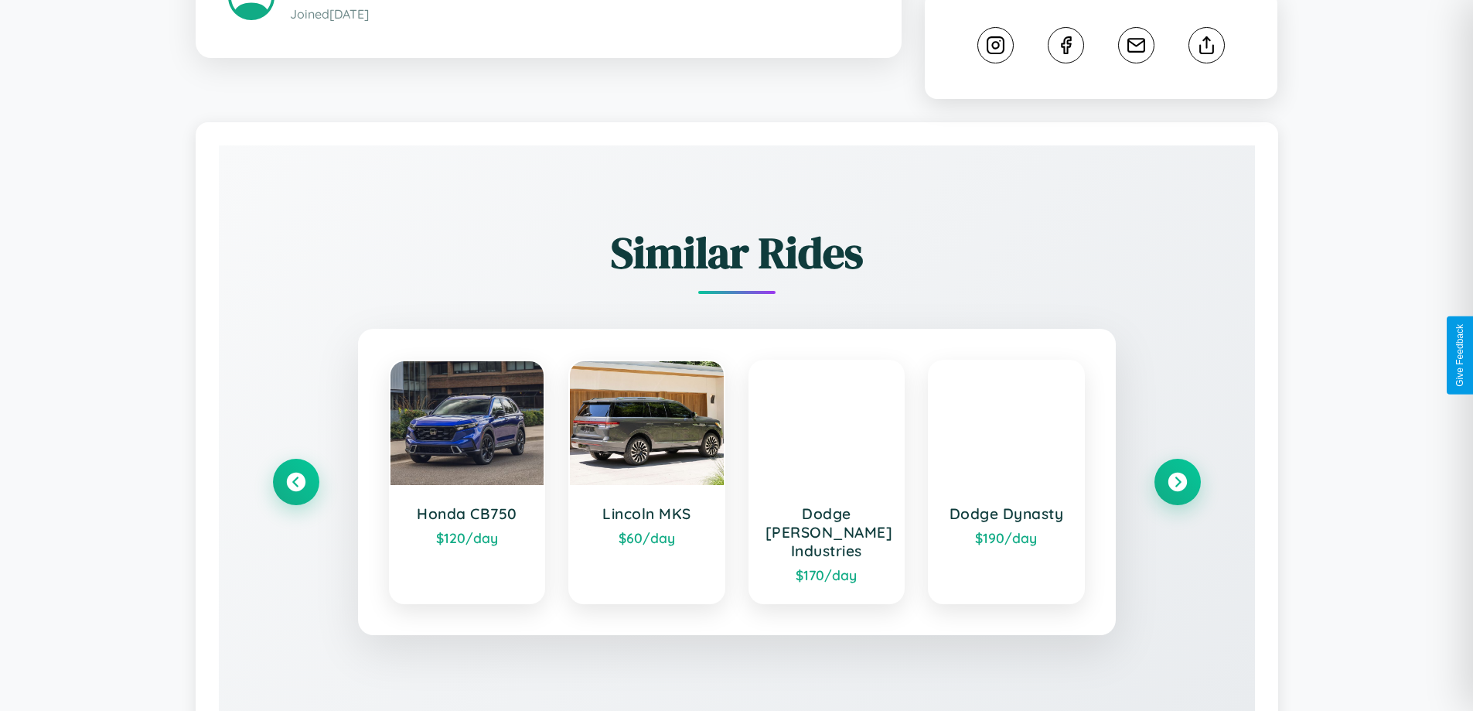
scroll to position [861, 0]
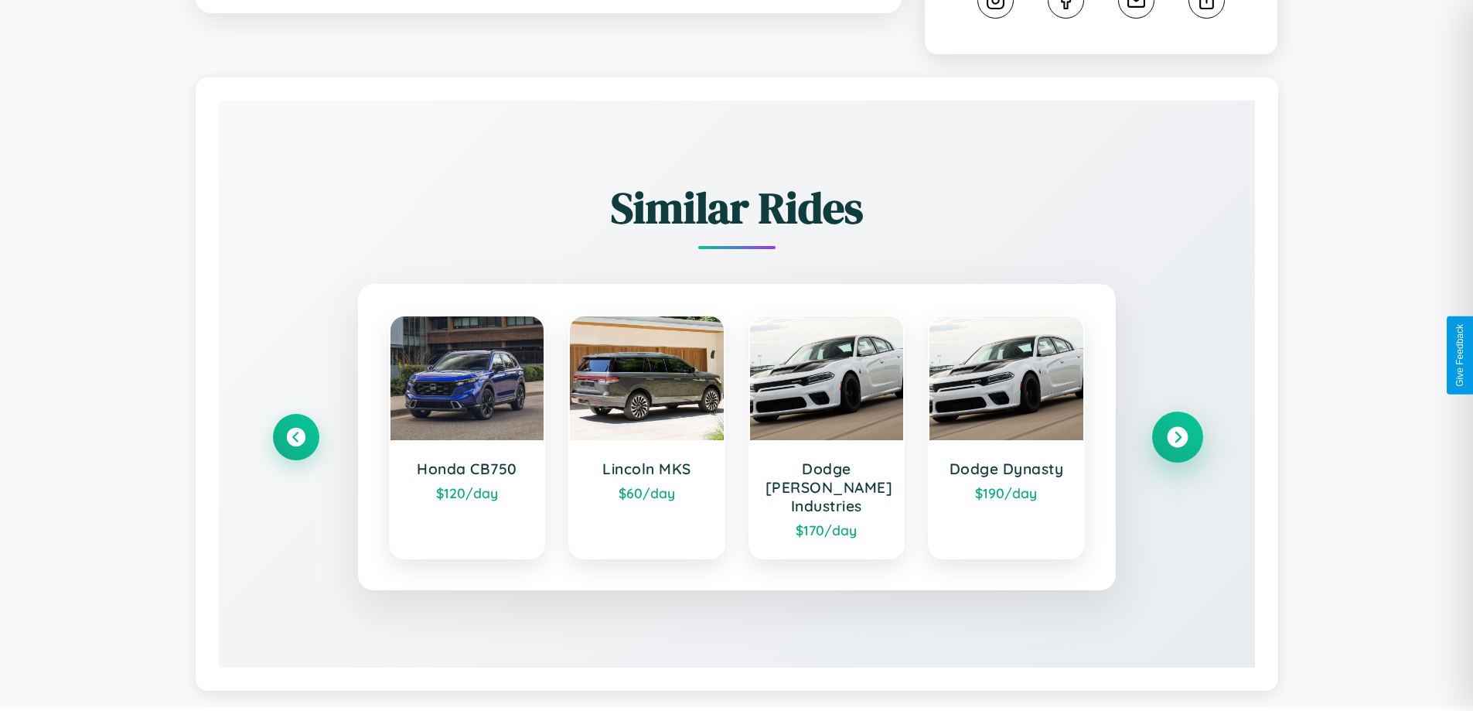
click at [1177, 430] on icon at bounding box center [1177, 437] width 21 height 21
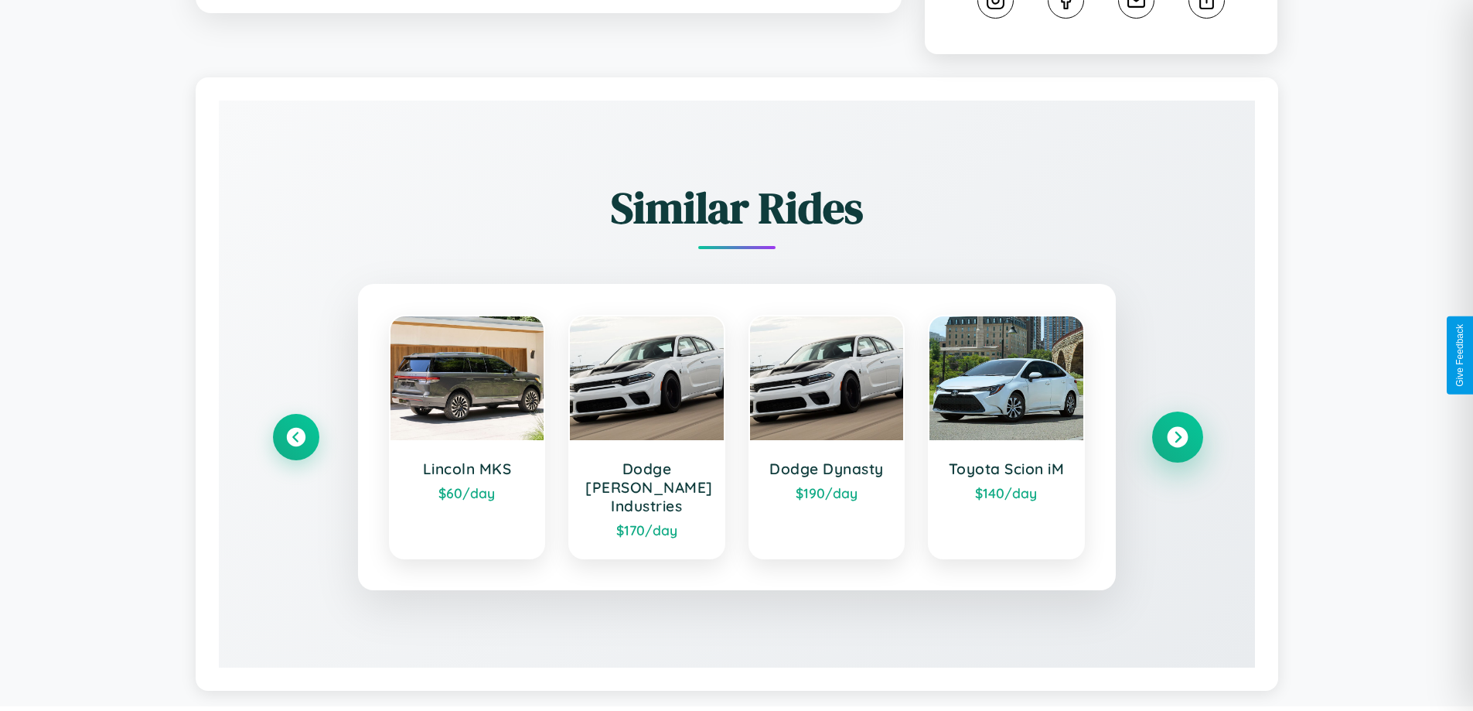
click at [1177, 430] on icon at bounding box center [1177, 437] width 21 height 21
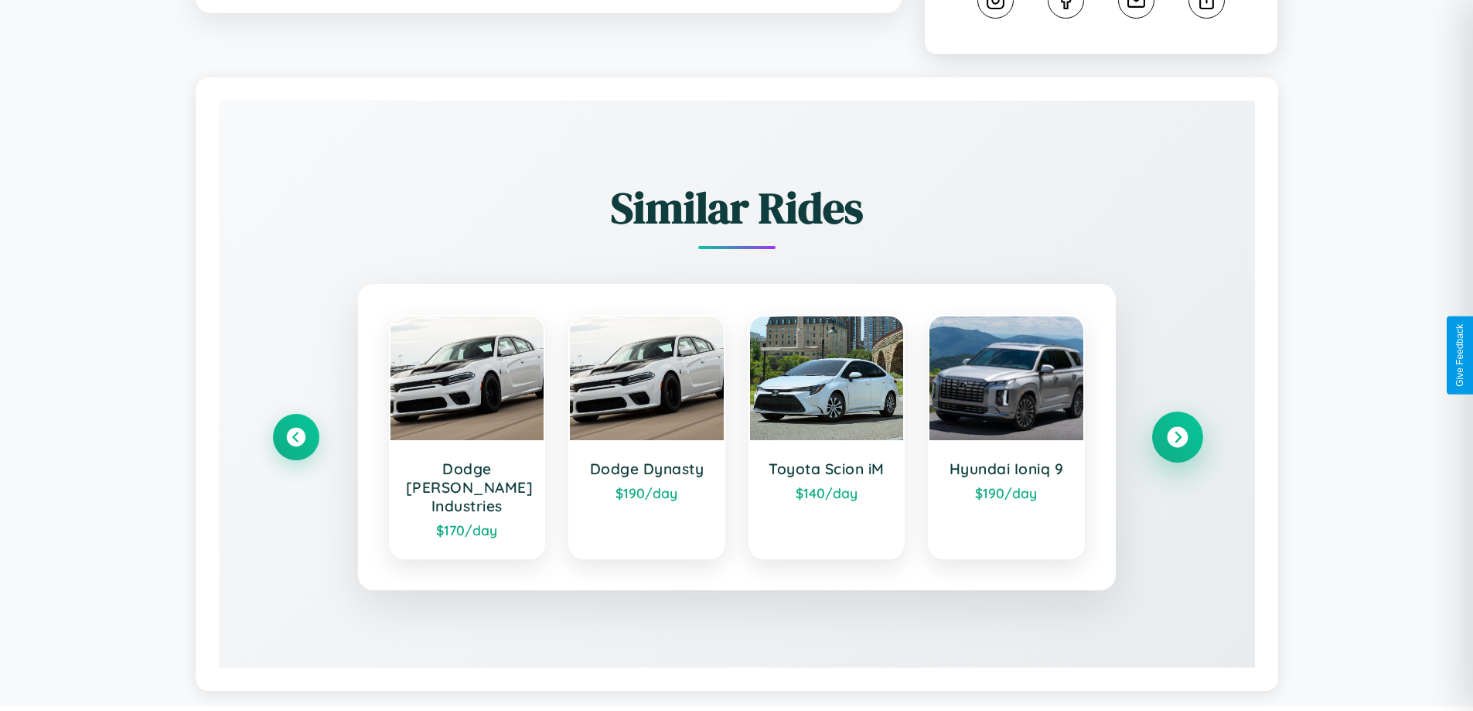
click at [1177, 430] on icon at bounding box center [1177, 437] width 21 height 21
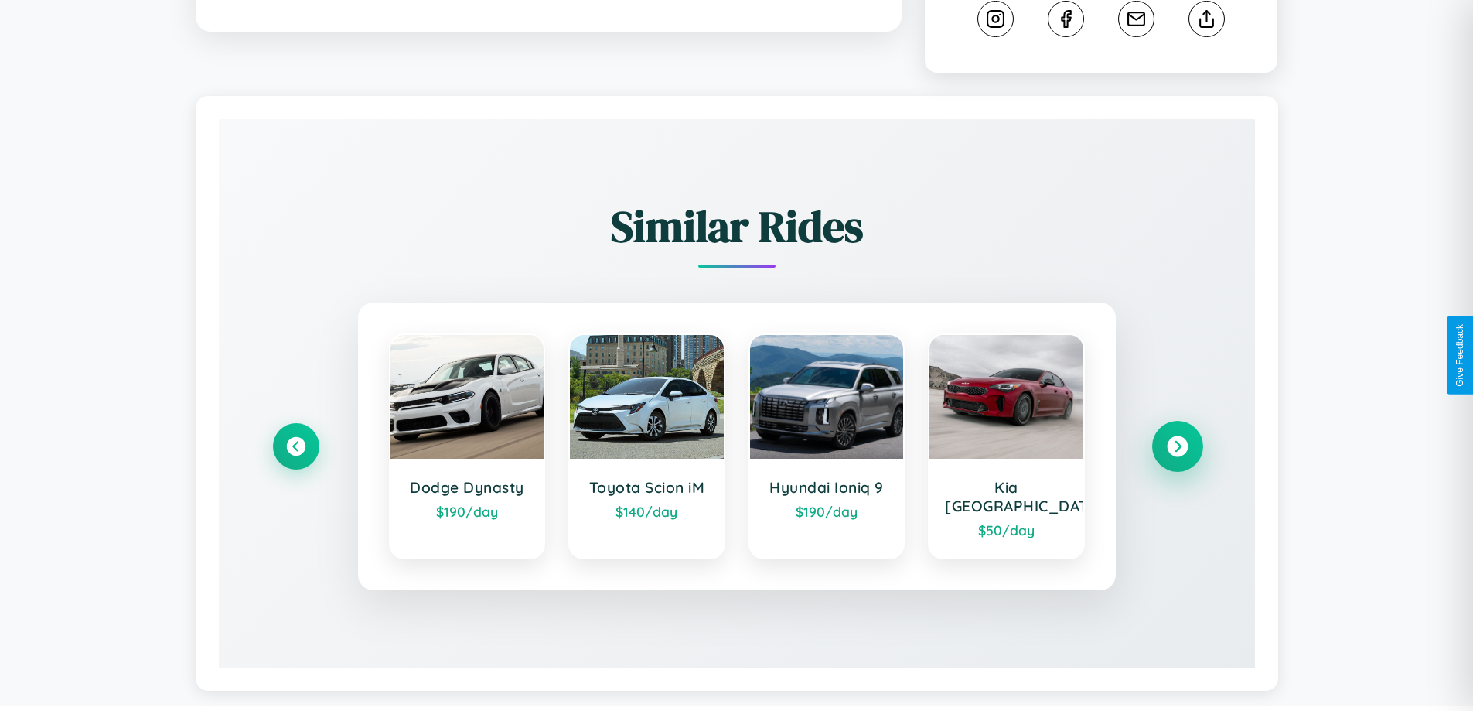
click at [1177, 439] on icon at bounding box center [1177, 446] width 21 height 21
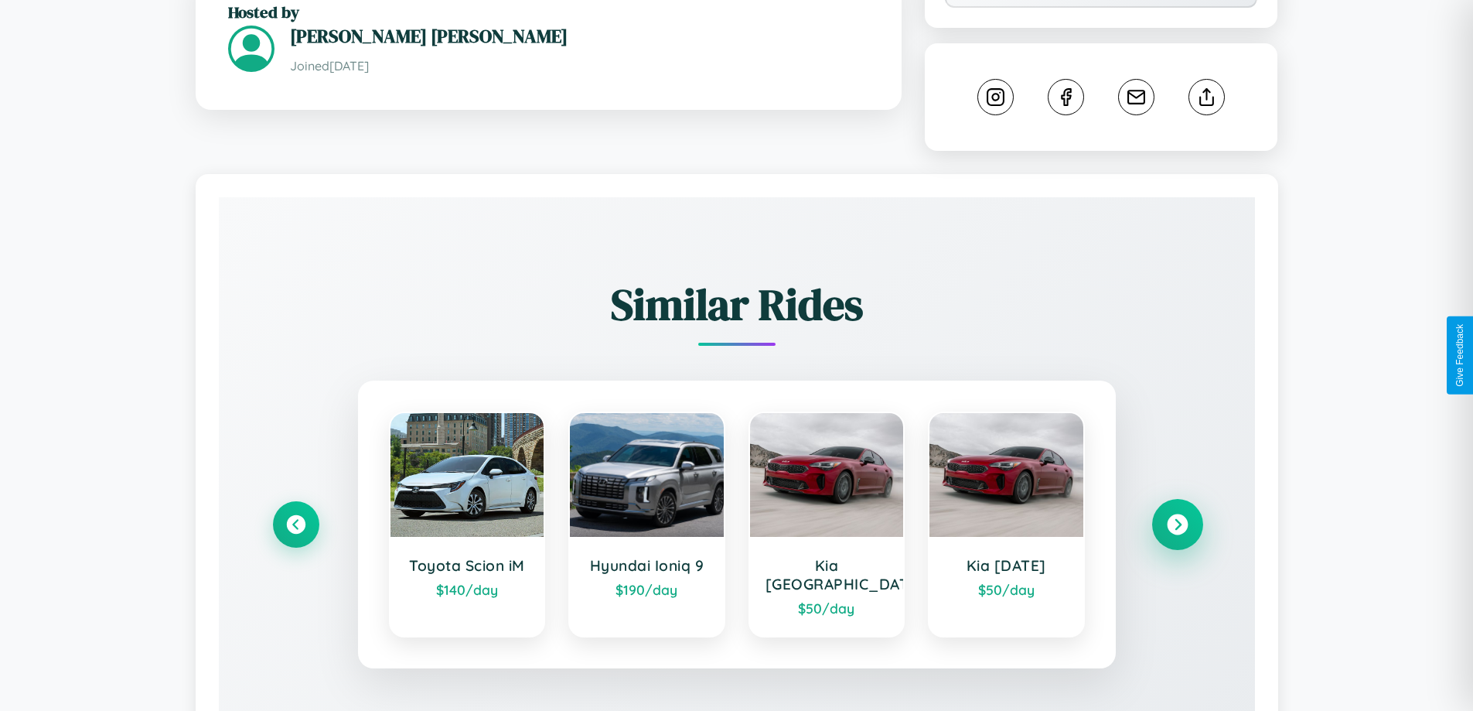
scroll to position [159, 0]
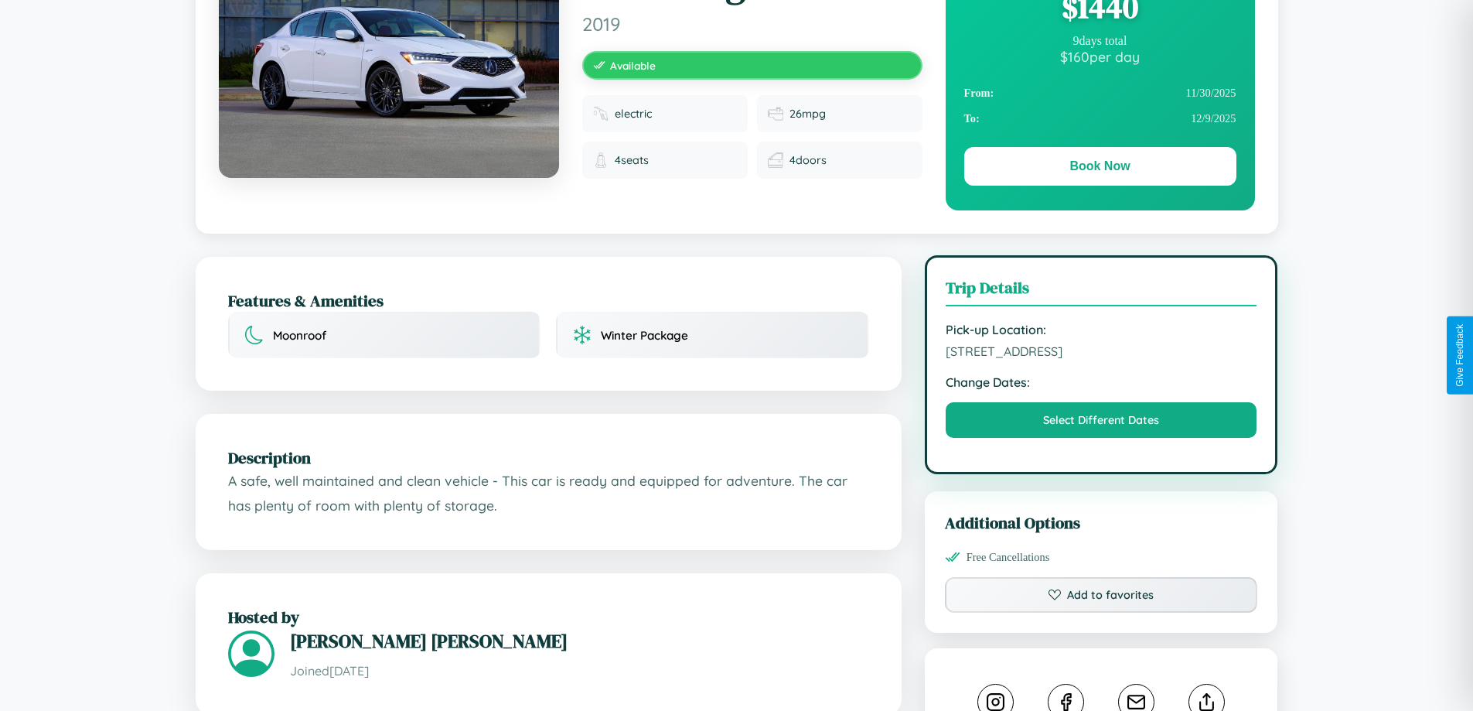
click at [1101, 353] on span "[STREET_ADDRESS]" at bounding box center [1102, 350] width 312 height 15
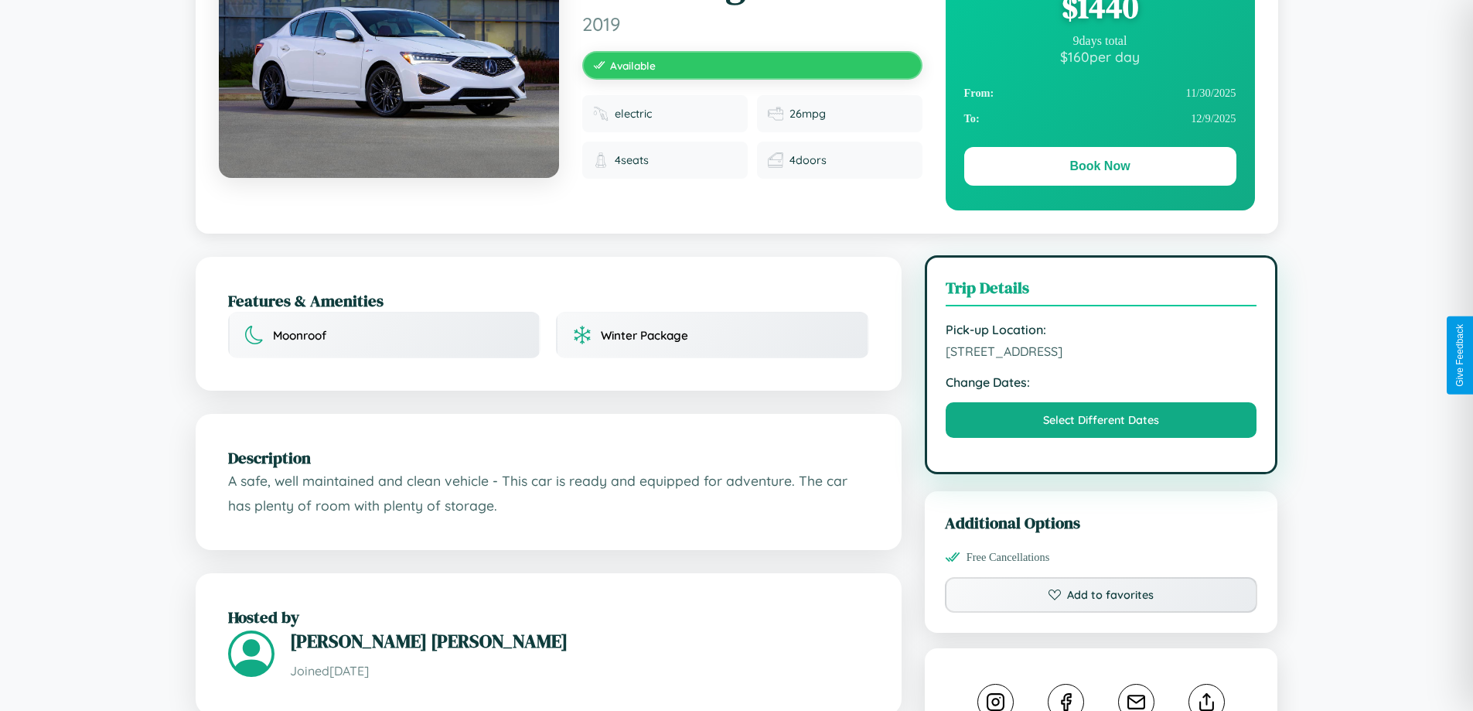
click at [1101, 353] on span "[STREET_ADDRESS]" at bounding box center [1102, 350] width 312 height 15
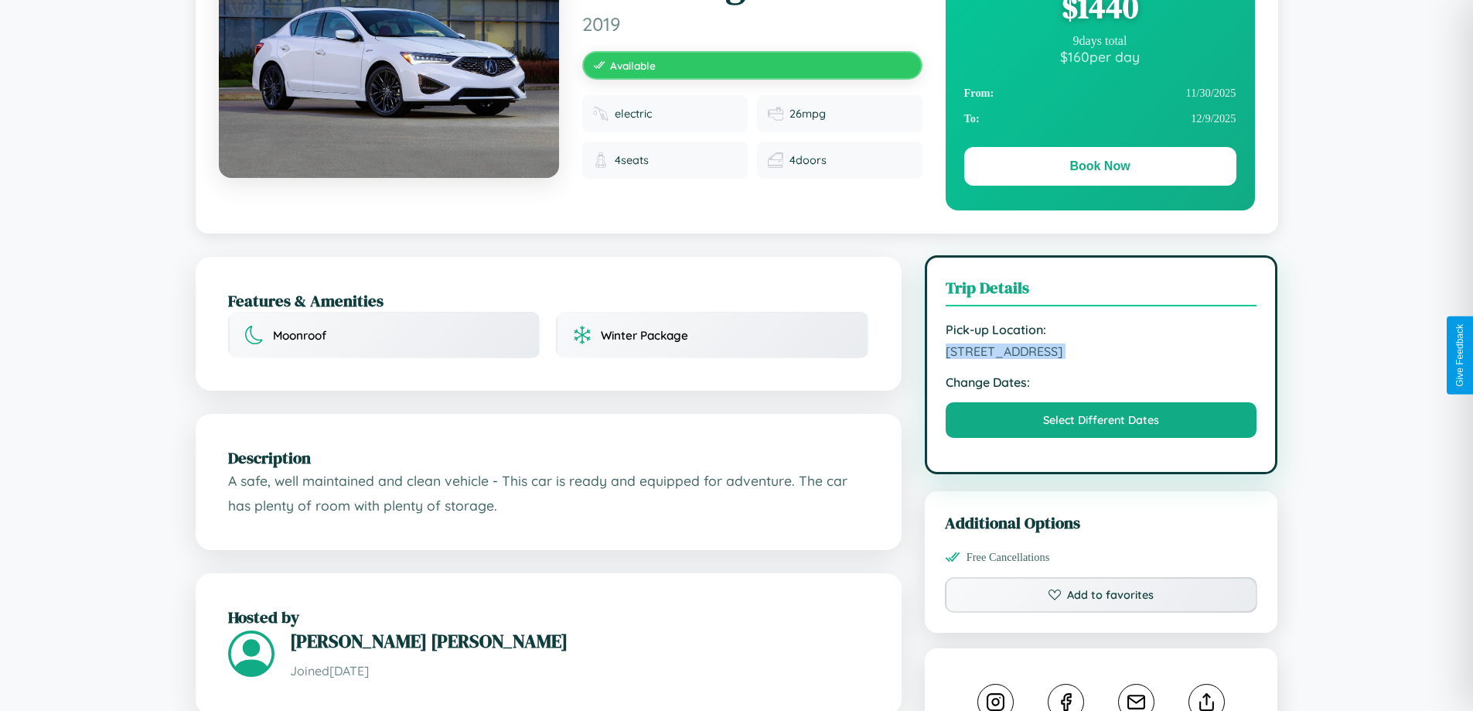
click at [1101, 353] on span "[STREET_ADDRESS]" at bounding box center [1102, 350] width 312 height 15
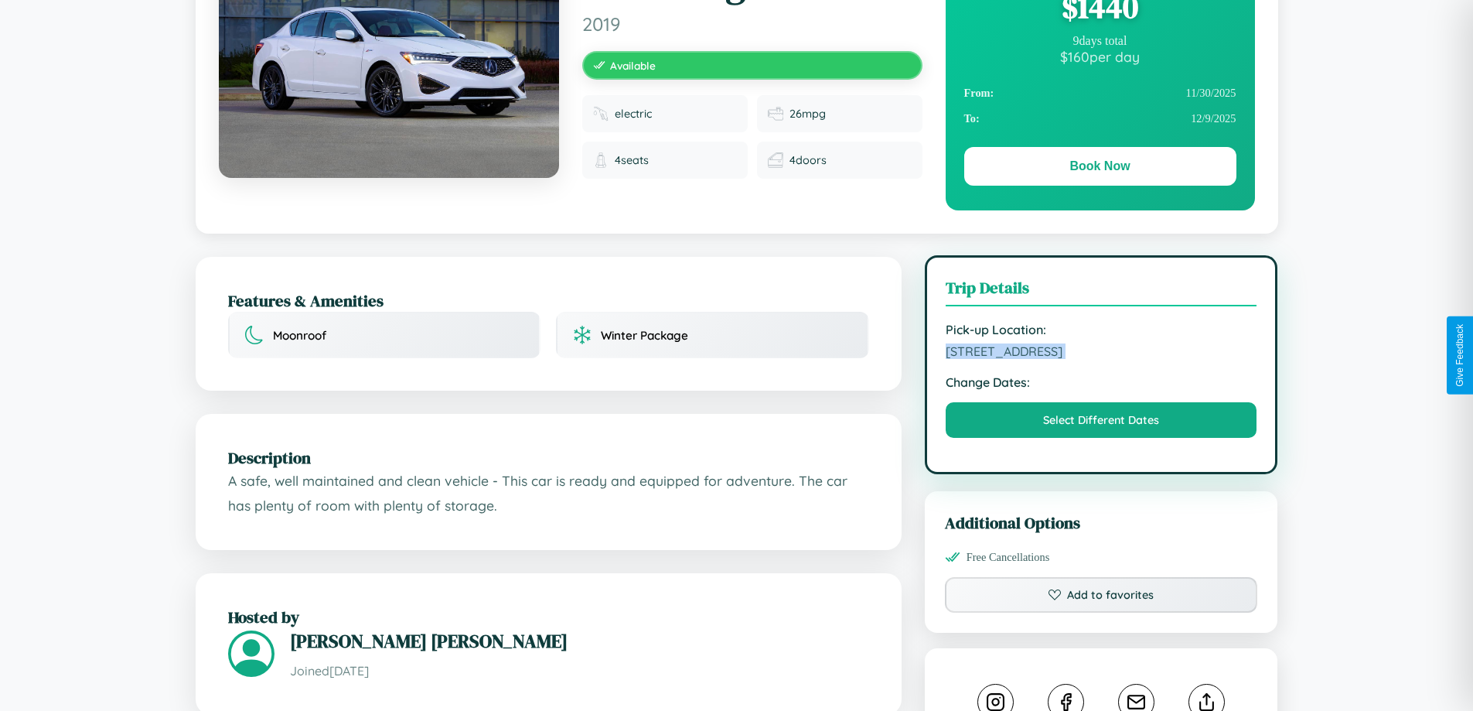
click at [1101, 353] on span "[STREET_ADDRESS]" at bounding box center [1102, 350] width 312 height 15
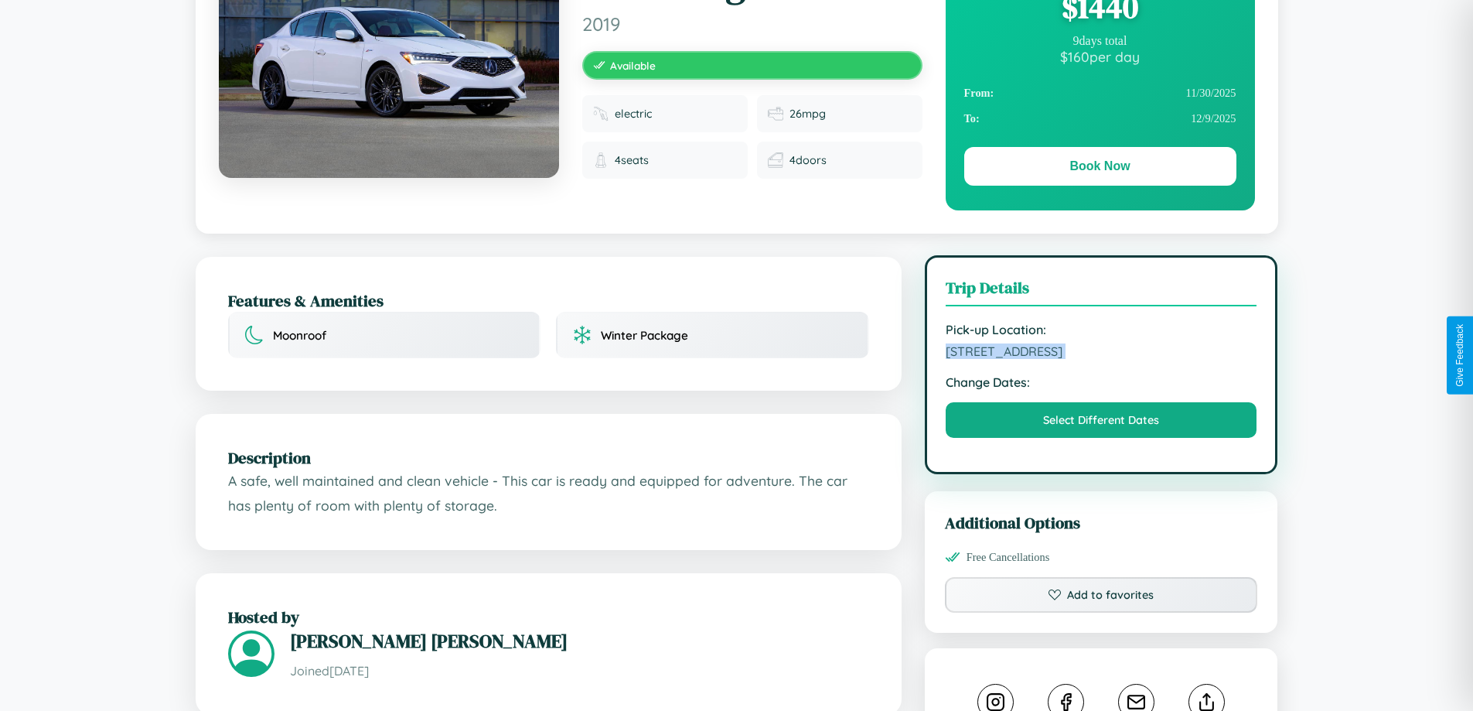
click at [1101, 353] on span "[STREET_ADDRESS]" at bounding box center [1102, 350] width 312 height 15
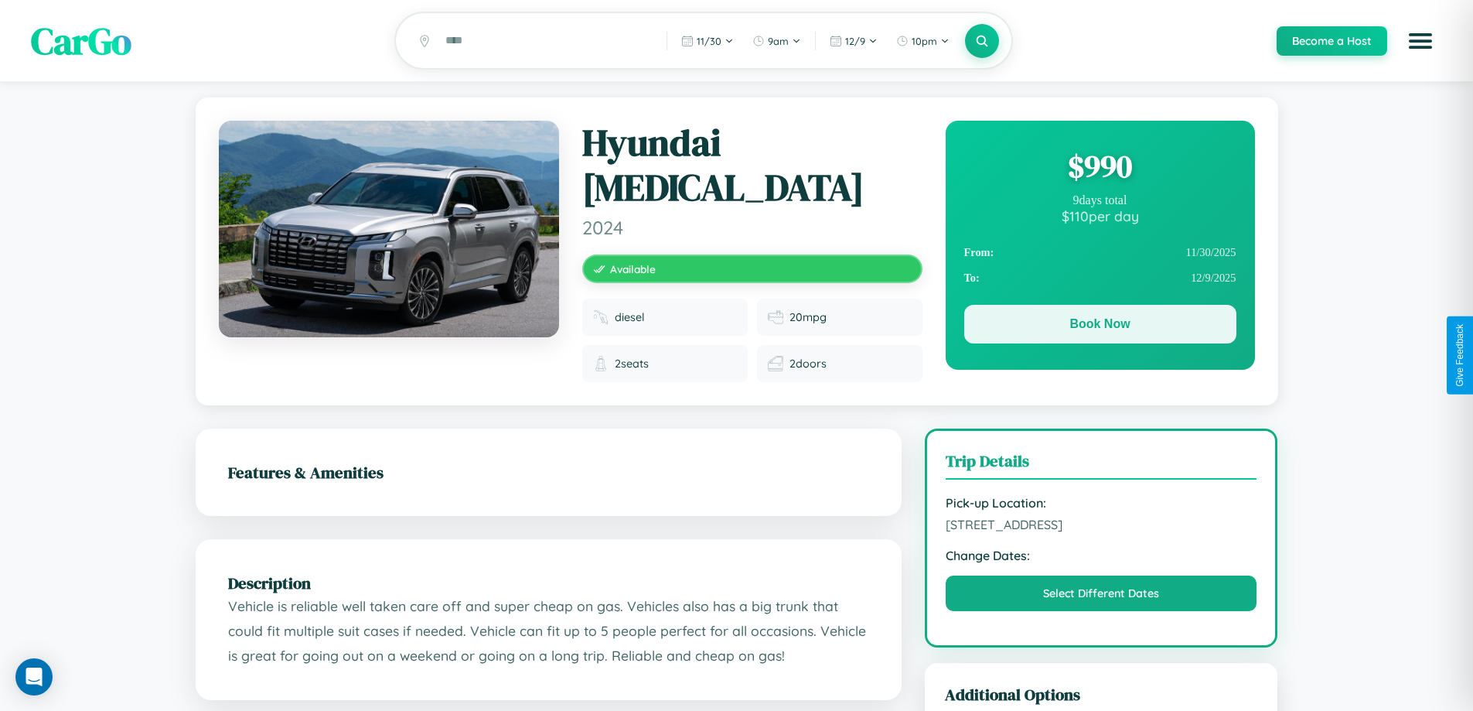
click at [1100, 326] on button "Book Now" at bounding box center [1100, 324] width 272 height 39
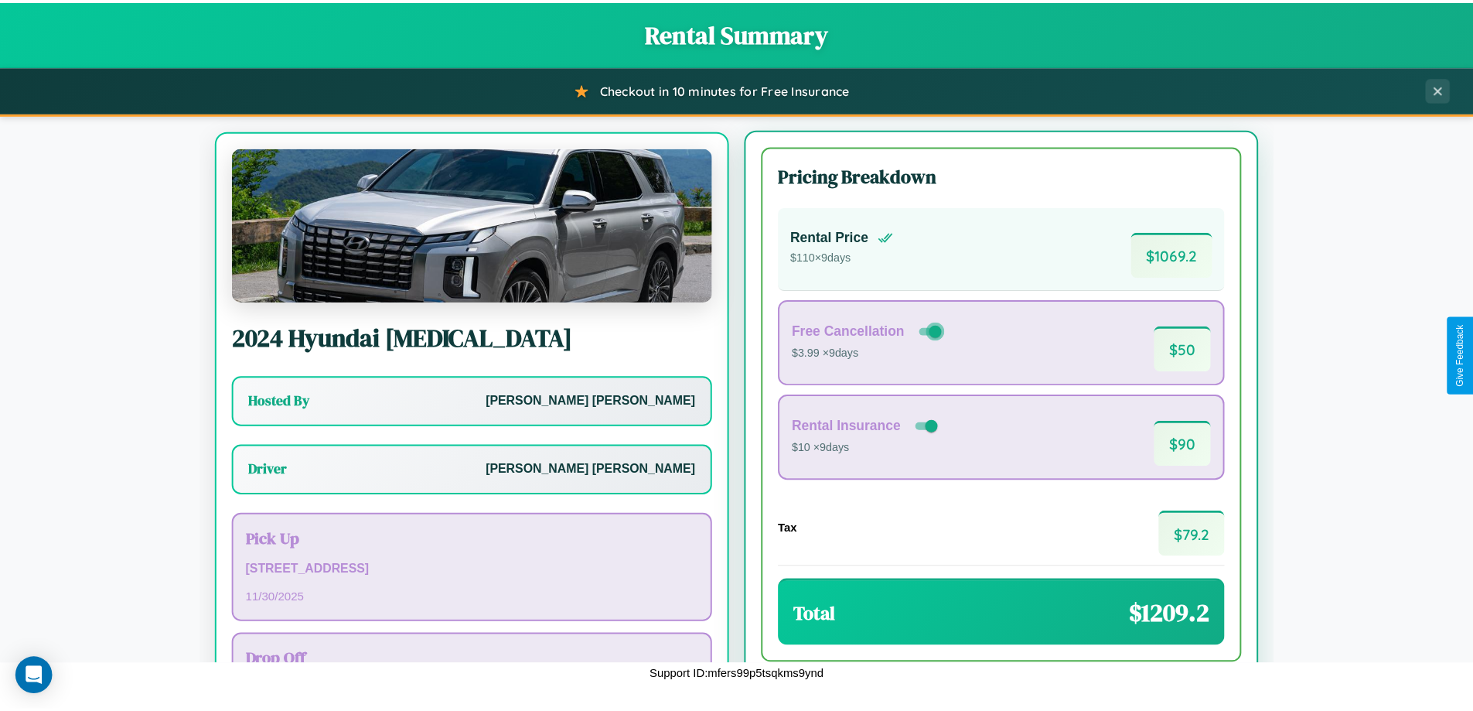
scroll to position [72, 0]
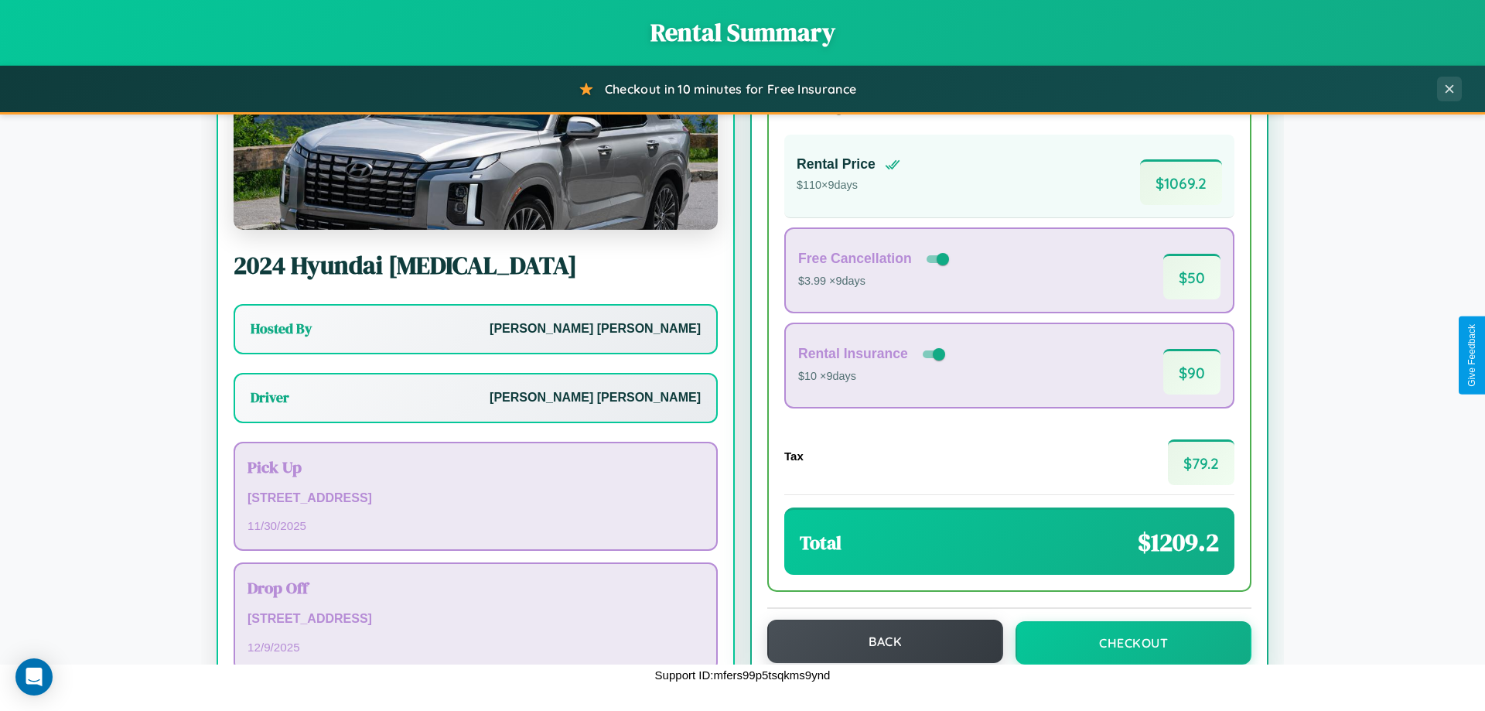
click at [878, 641] on button "Back" at bounding box center [885, 640] width 236 height 43
